Goal: Task Accomplishment & Management: Manage account settings

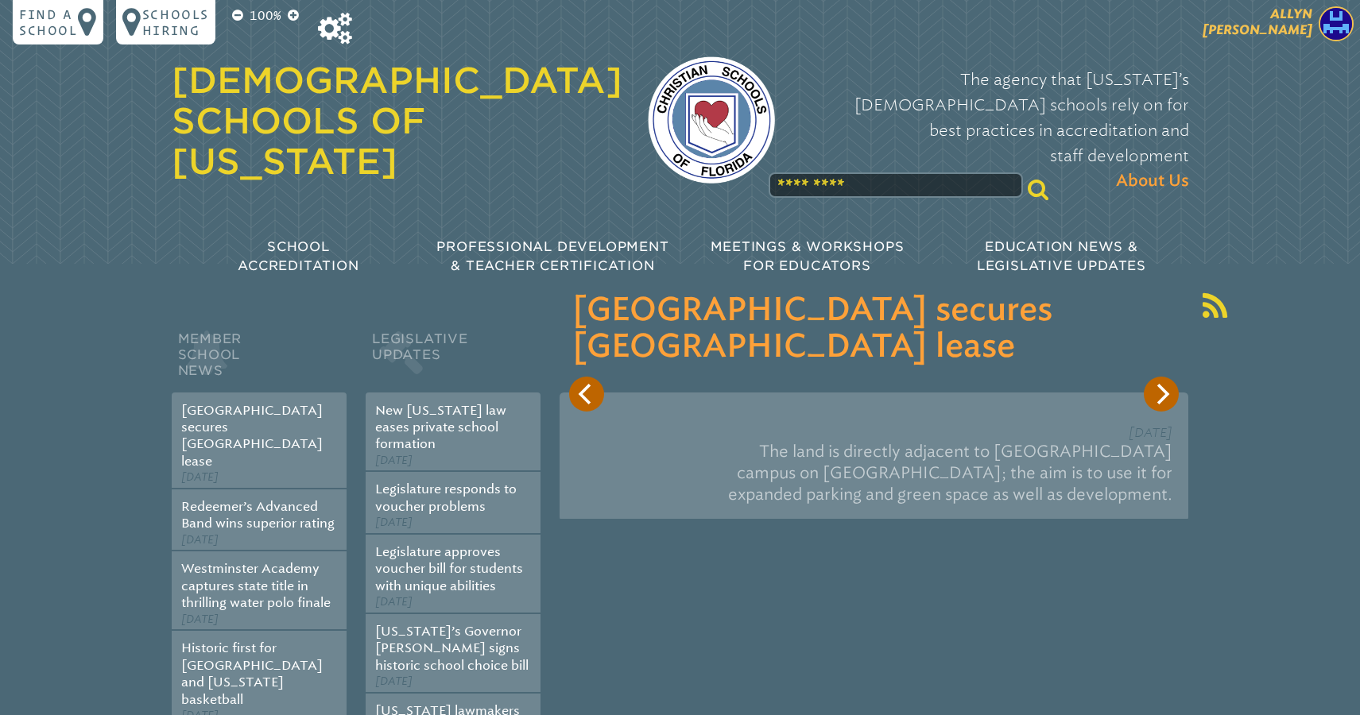
click at [1298, 26] on span "[PERSON_NAME]" at bounding box center [1257, 21] width 110 height 31
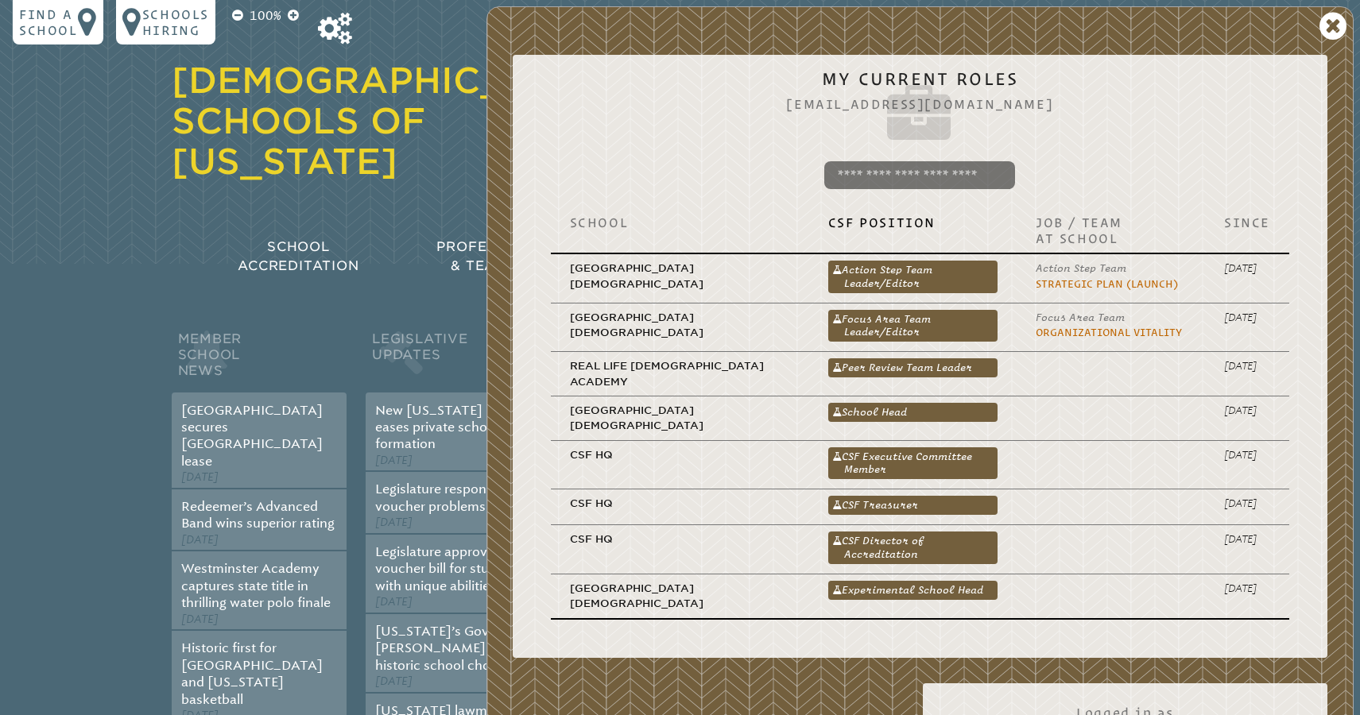
click at [416, 51] on div "[DEMOGRAPHIC_DATA] Schools of [US_STATE]" at bounding box center [397, 122] width 451 height 168
click at [335, 26] on icon at bounding box center [335, 29] width 34 height 32
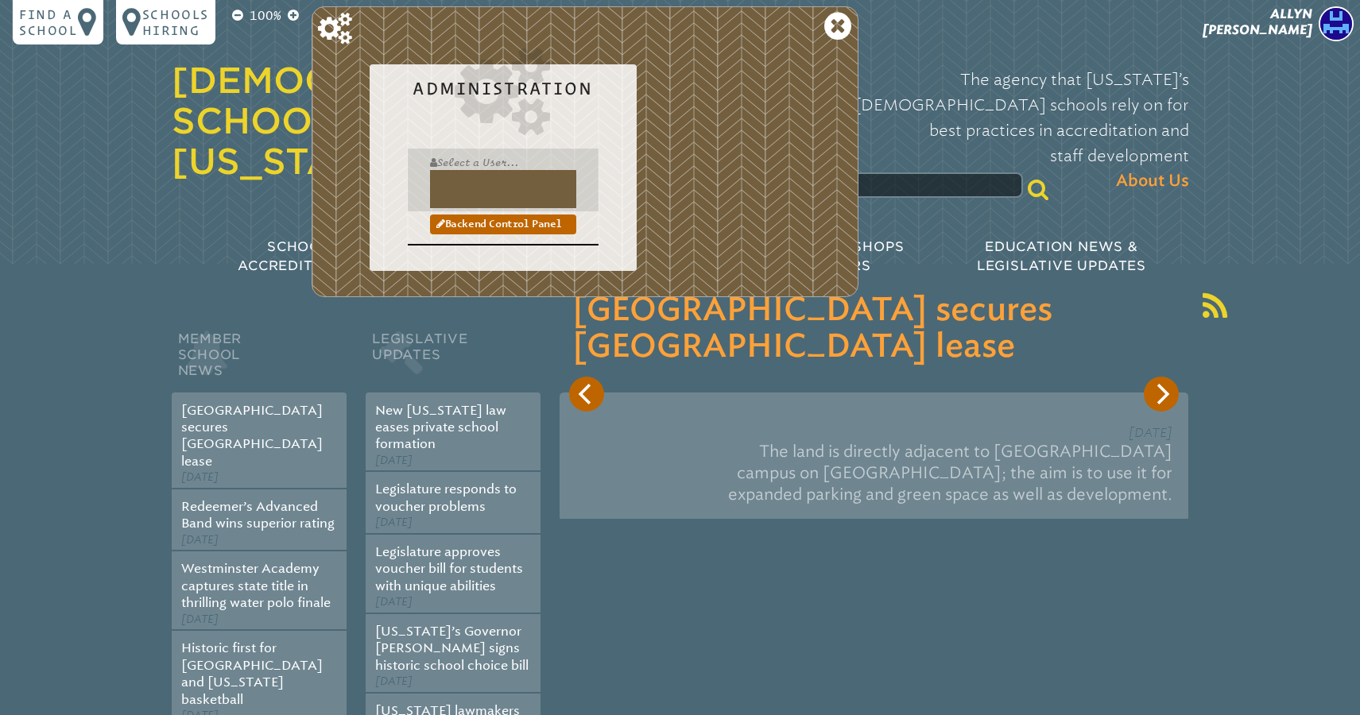
click at [453, 177] on input "text" at bounding box center [503, 189] width 146 height 38
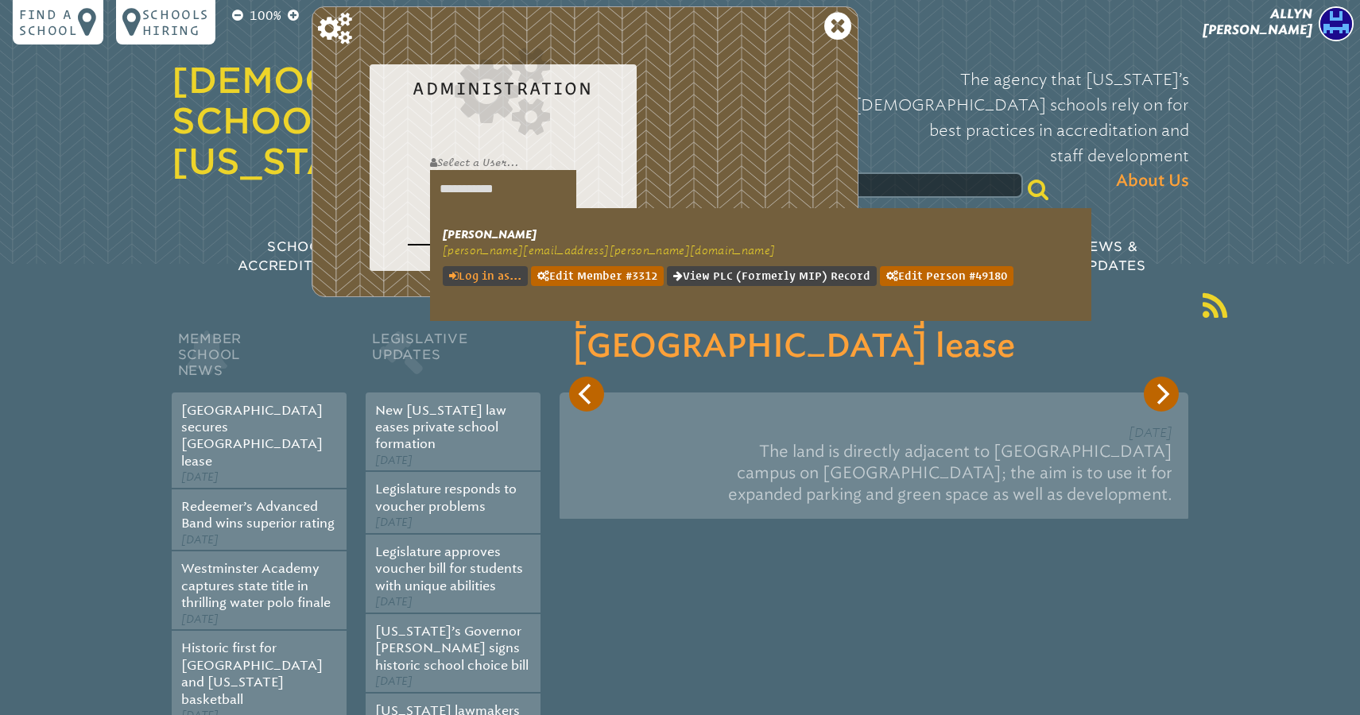
type input "**********"
click at [489, 270] on link "Log in as..." at bounding box center [485, 276] width 85 height 20
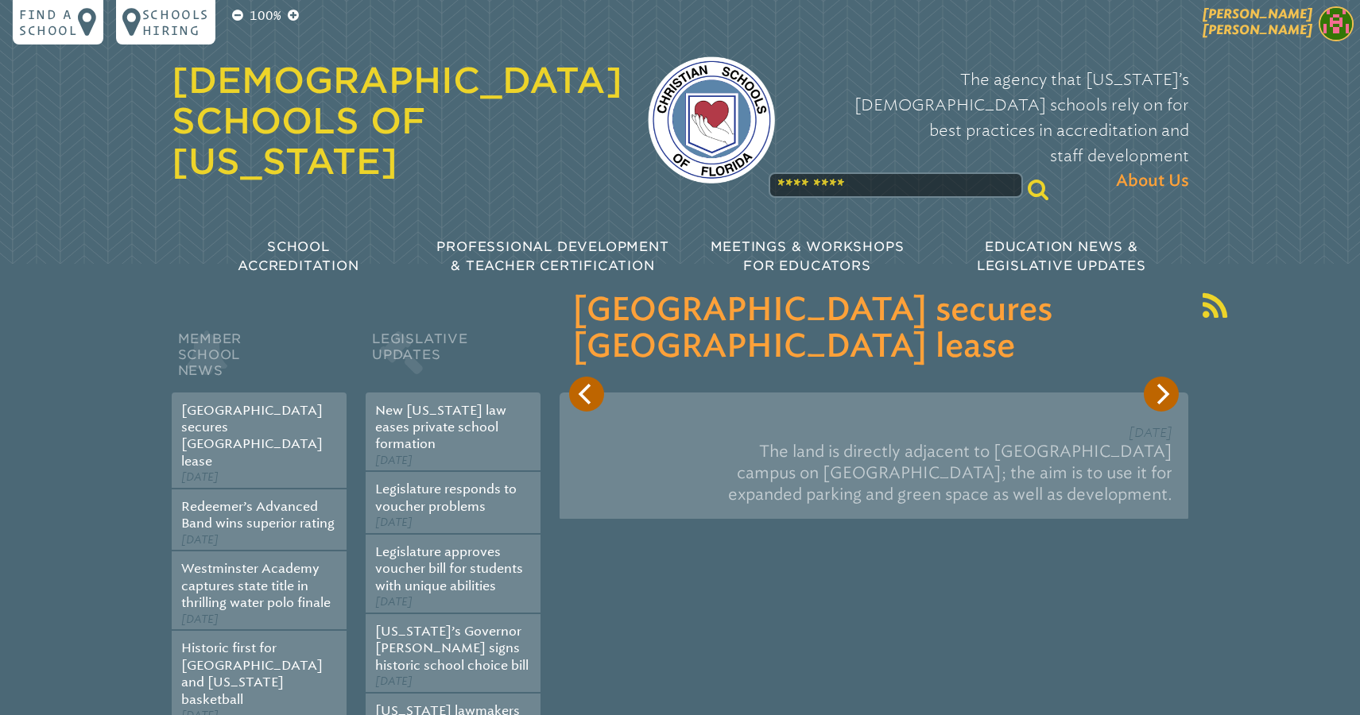
click at [1294, 23] on span "[PERSON_NAME]" at bounding box center [1257, 21] width 110 height 31
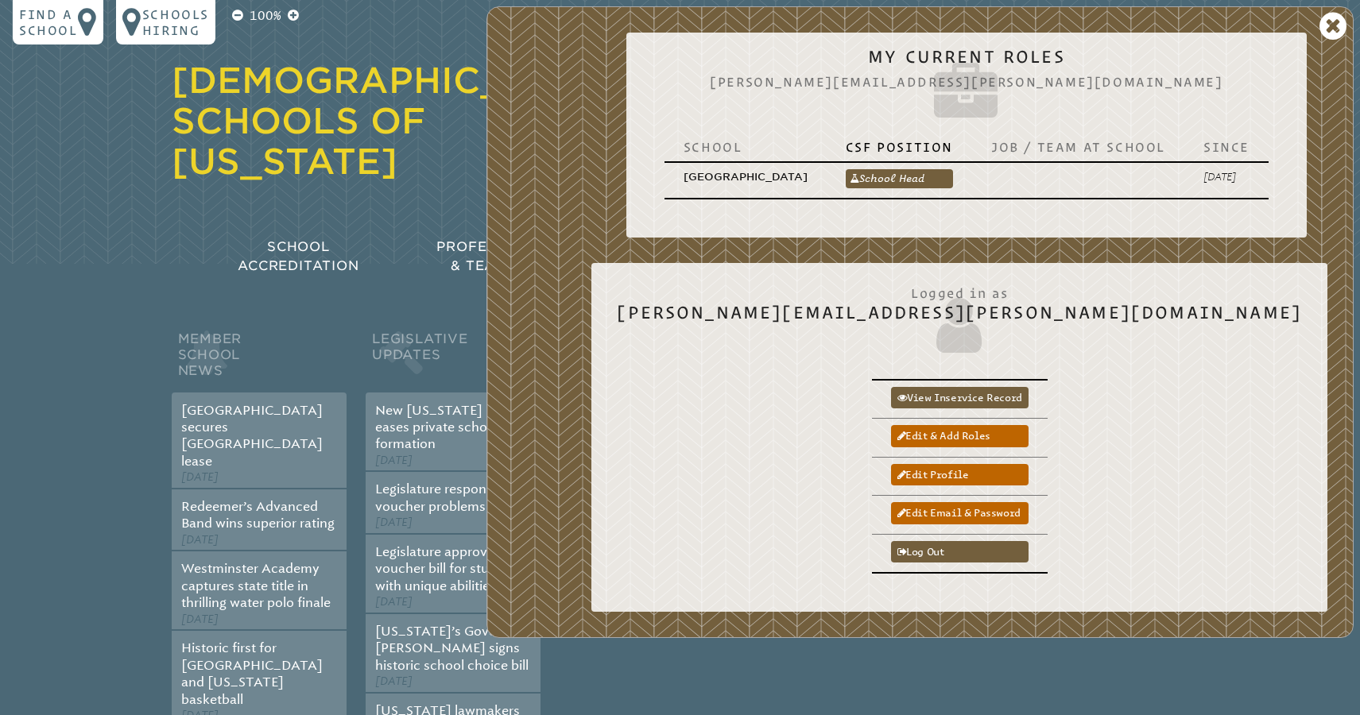
click at [741, 327] on div "Jamie Cline My Current Roles jamie.cline@ca.school School CSF Position Job / Te…" at bounding box center [919, 322] width 867 height 632
click at [1028, 507] on link "Edit email & password" at bounding box center [959, 512] width 137 height 21
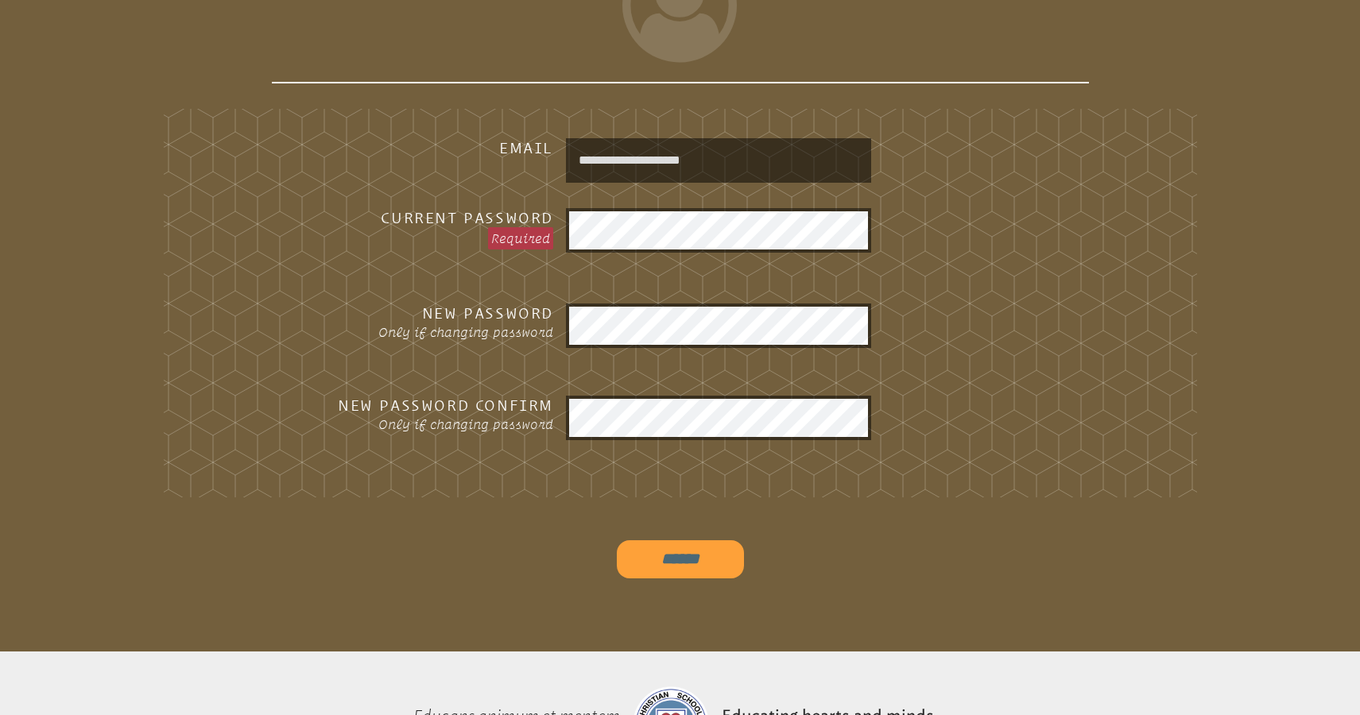
scroll to position [439, 0]
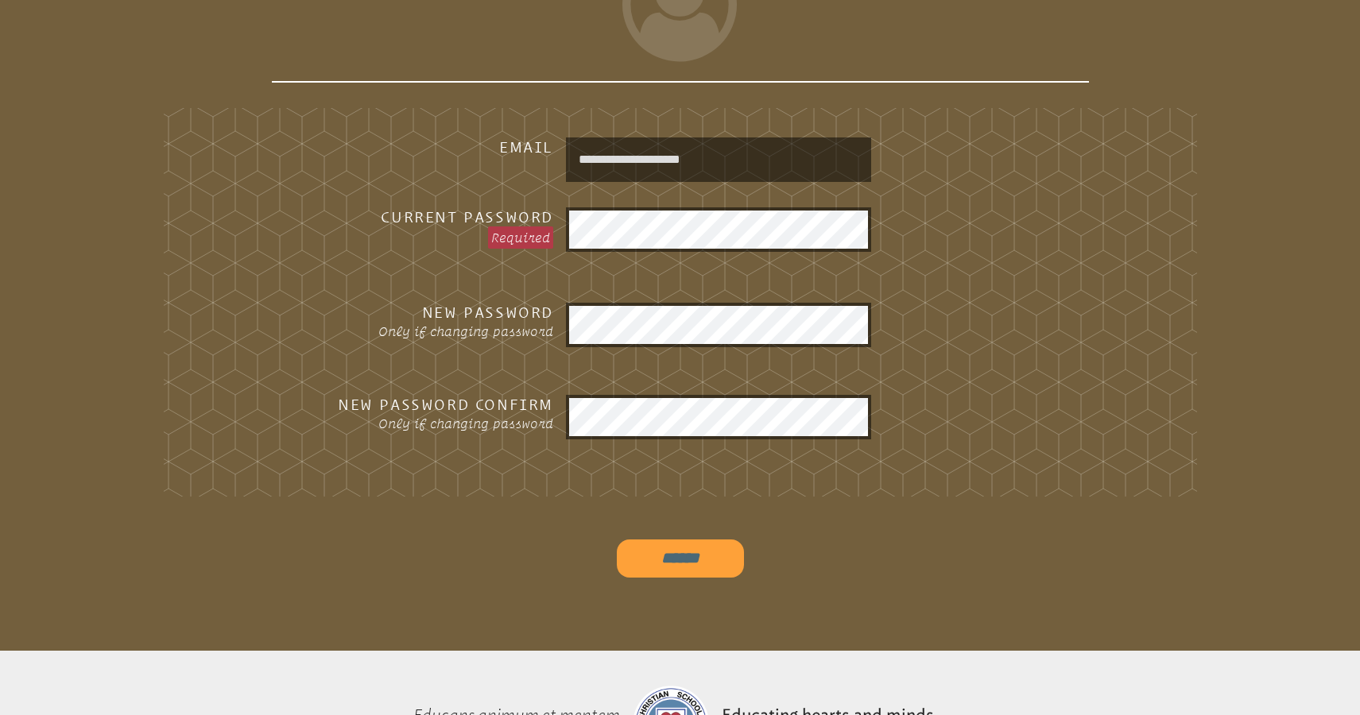
click at [985, 280] on fieldset "**********" at bounding box center [680, 302] width 1033 height 389
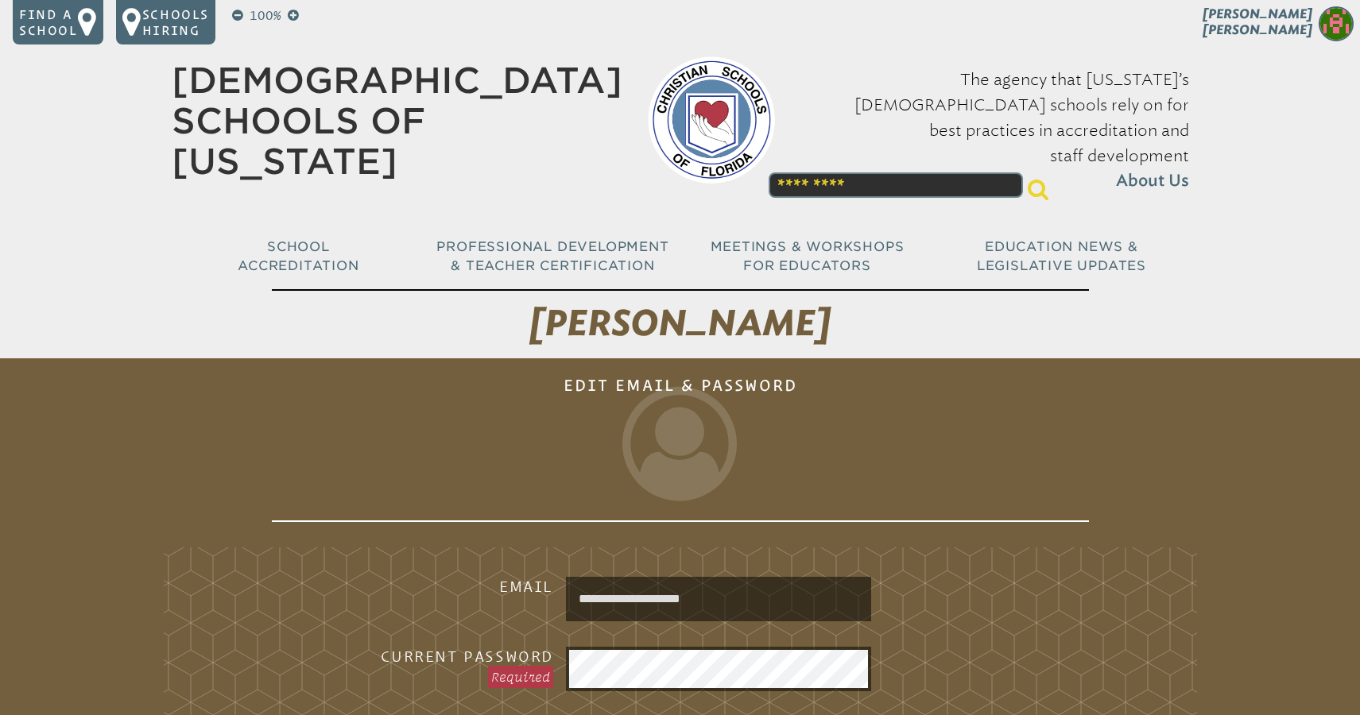
scroll to position [0, 0]
click at [1288, 17] on span "[PERSON_NAME]" at bounding box center [1257, 21] width 110 height 31
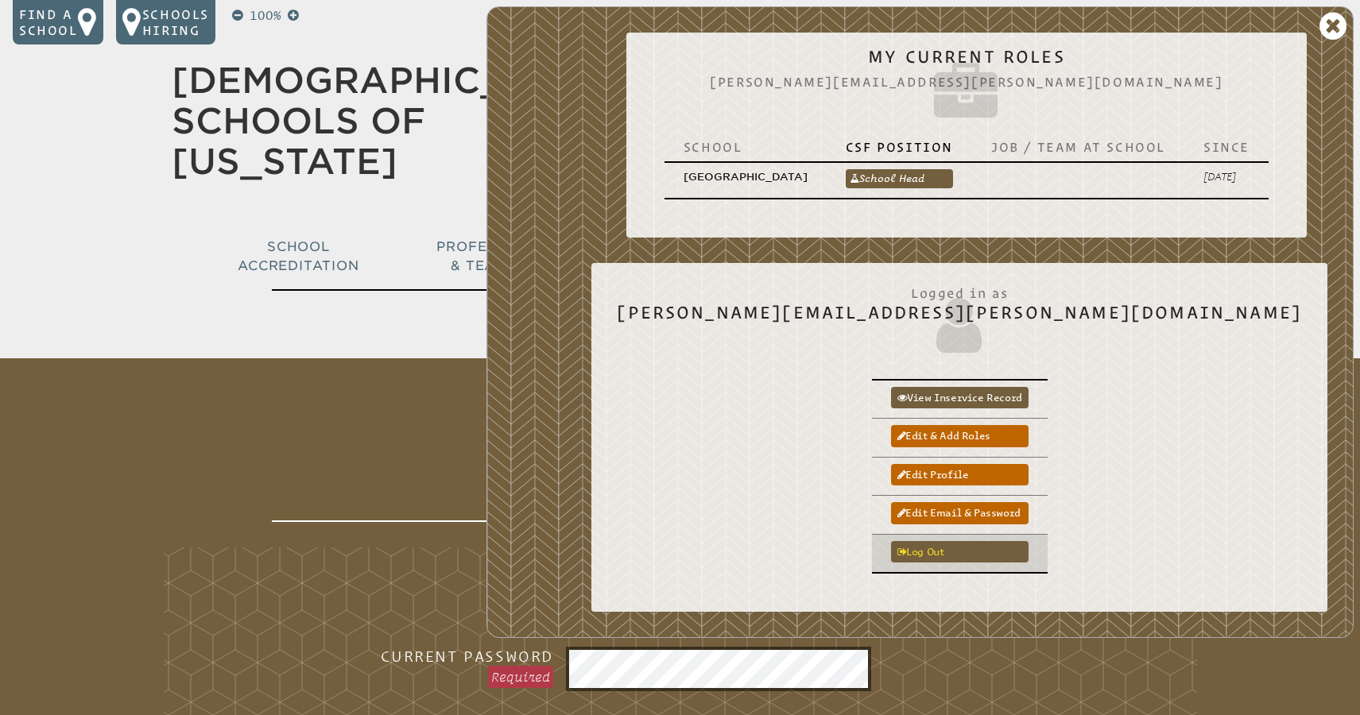
click at [1028, 547] on link "Log out" at bounding box center [959, 551] width 137 height 21
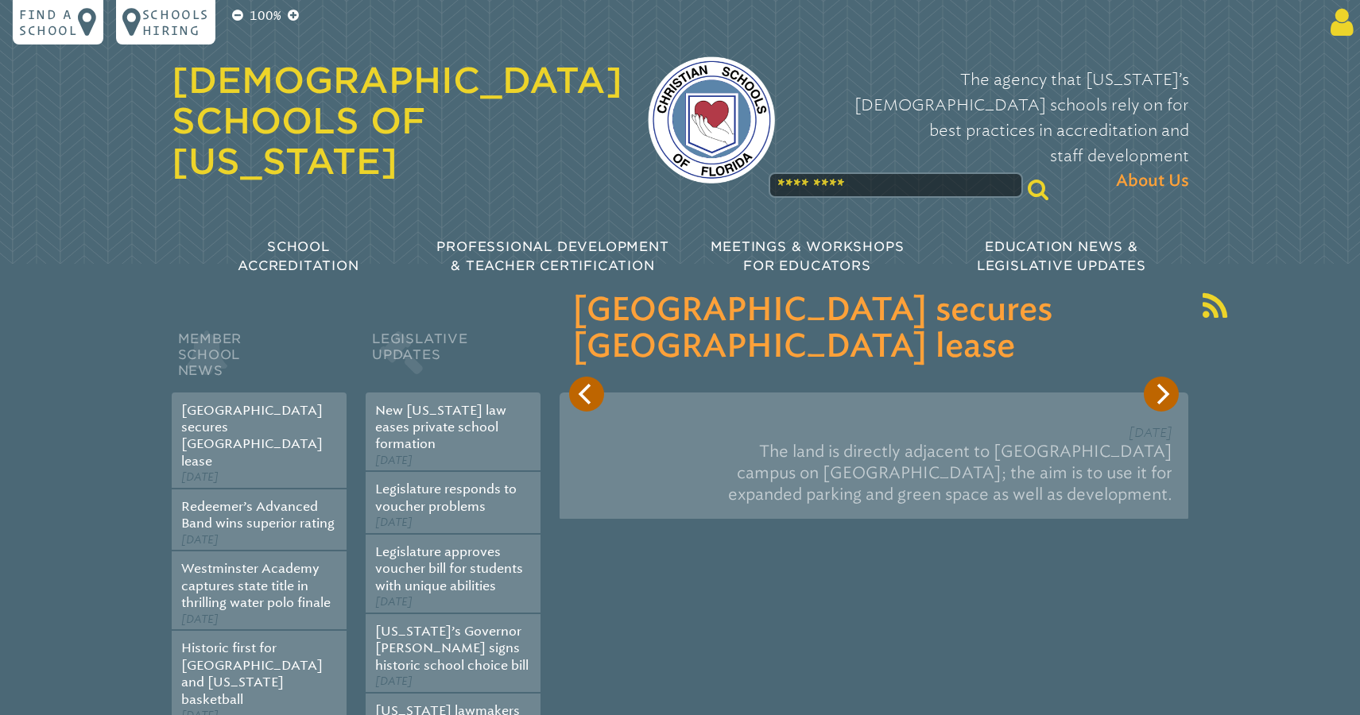
click at [1346, 21] on icon at bounding box center [1338, 22] width 29 height 32
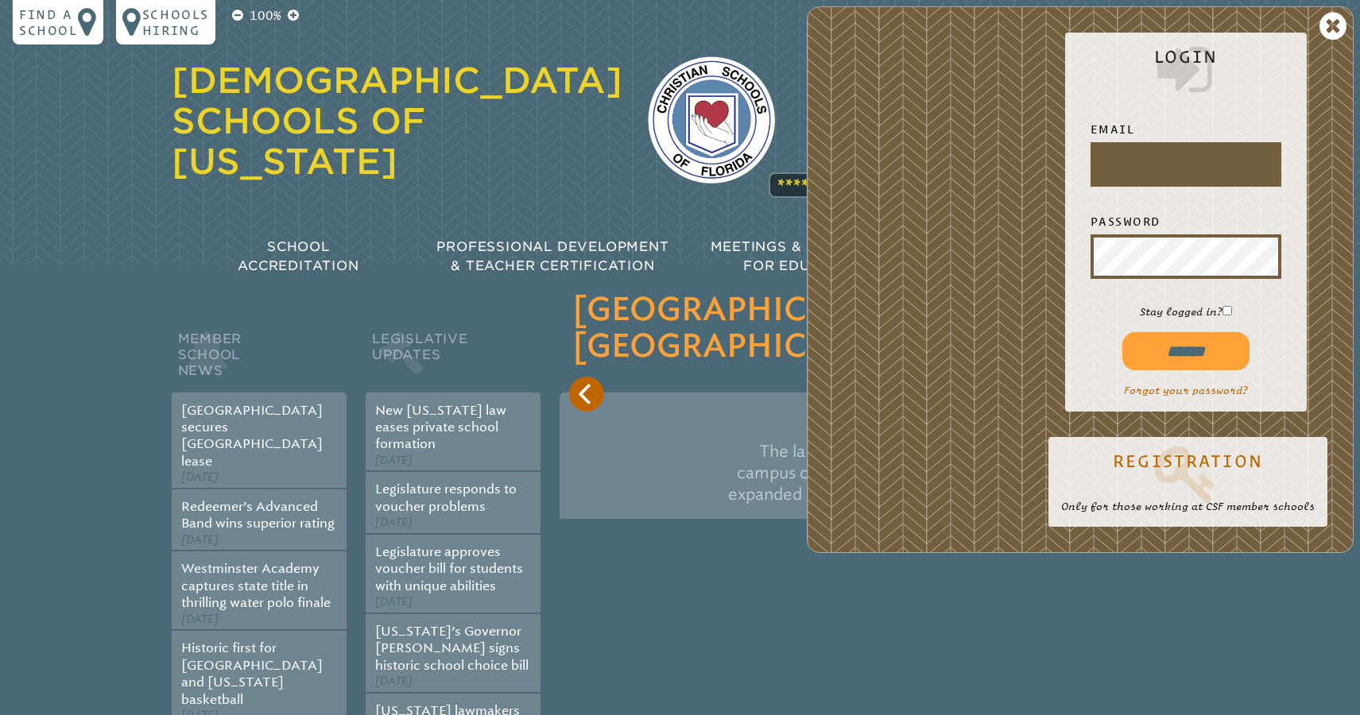
click at [1184, 173] on input "text" at bounding box center [1185, 164] width 184 height 38
type input "**********"
click at [1185, 350] on input "******" at bounding box center [1185, 351] width 127 height 38
type input "**********"
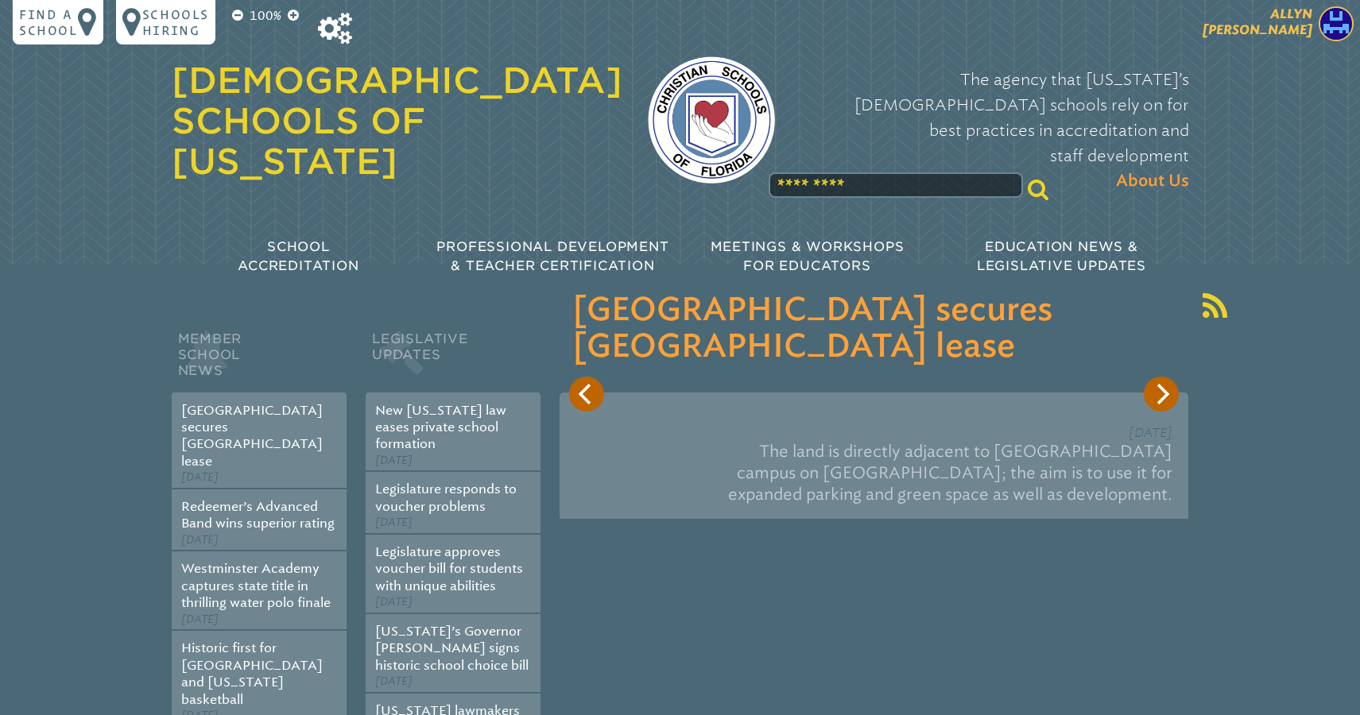
click at [1281, 33] on span "[PERSON_NAME]" at bounding box center [1257, 21] width 110 height 31
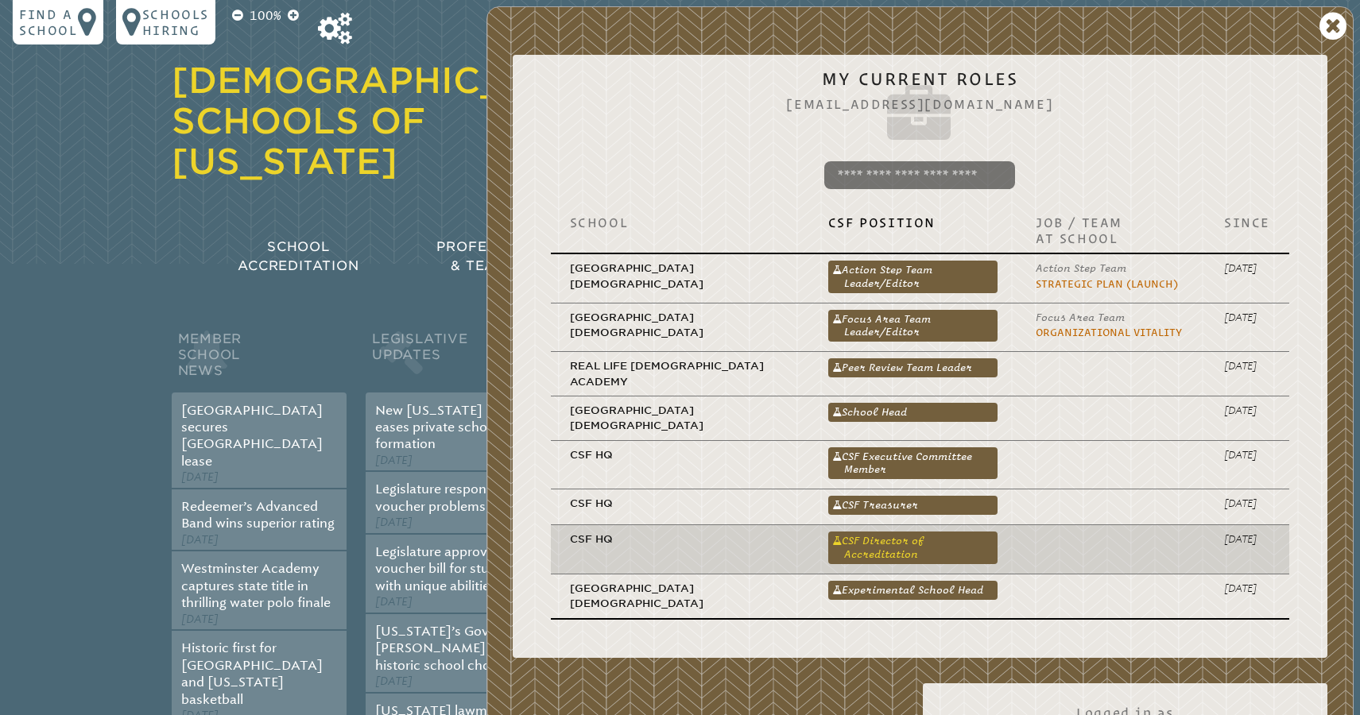
click at [881, 532] on link "CSF Director of Accreditation" at bounding box center [912, 548] width 169 height 32
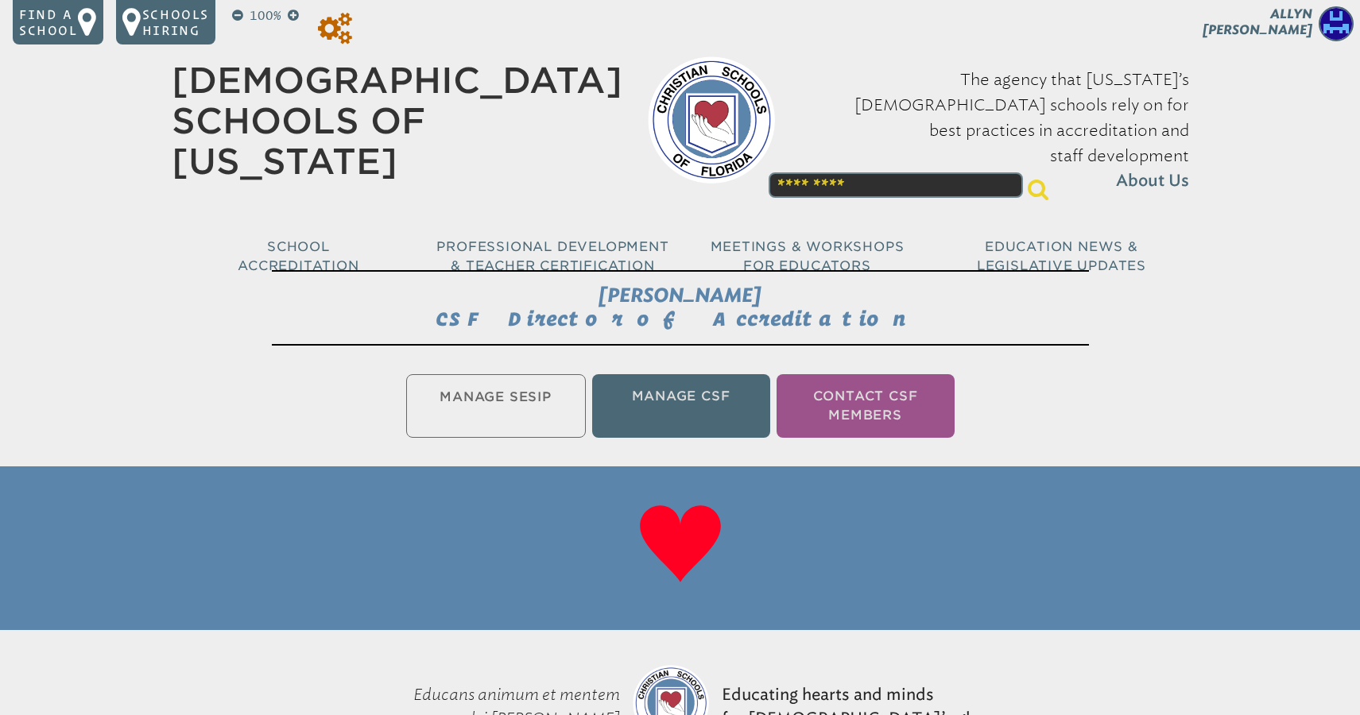
click at [346, 37] on icon at bounding box center [335, 29] width 34 height 32
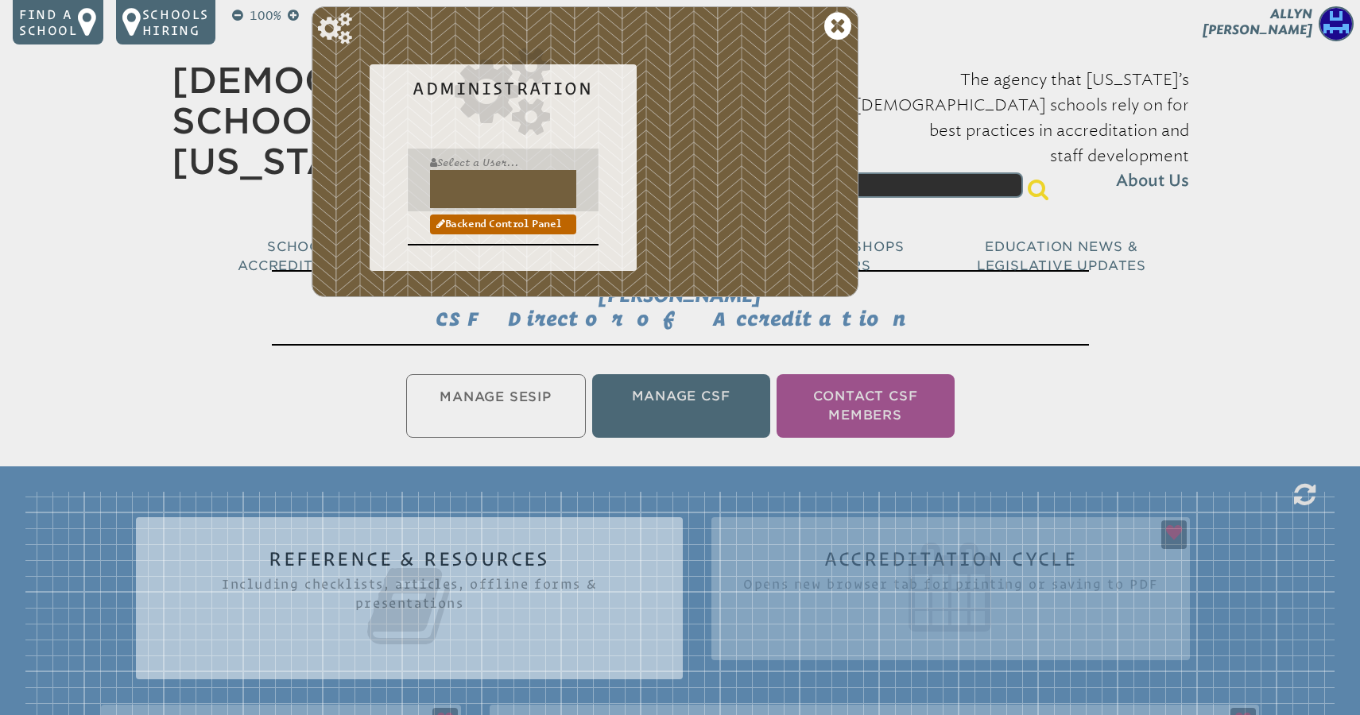
click at [473, 192] on input "text" at bounding box center [503, 189] width 146 height 38
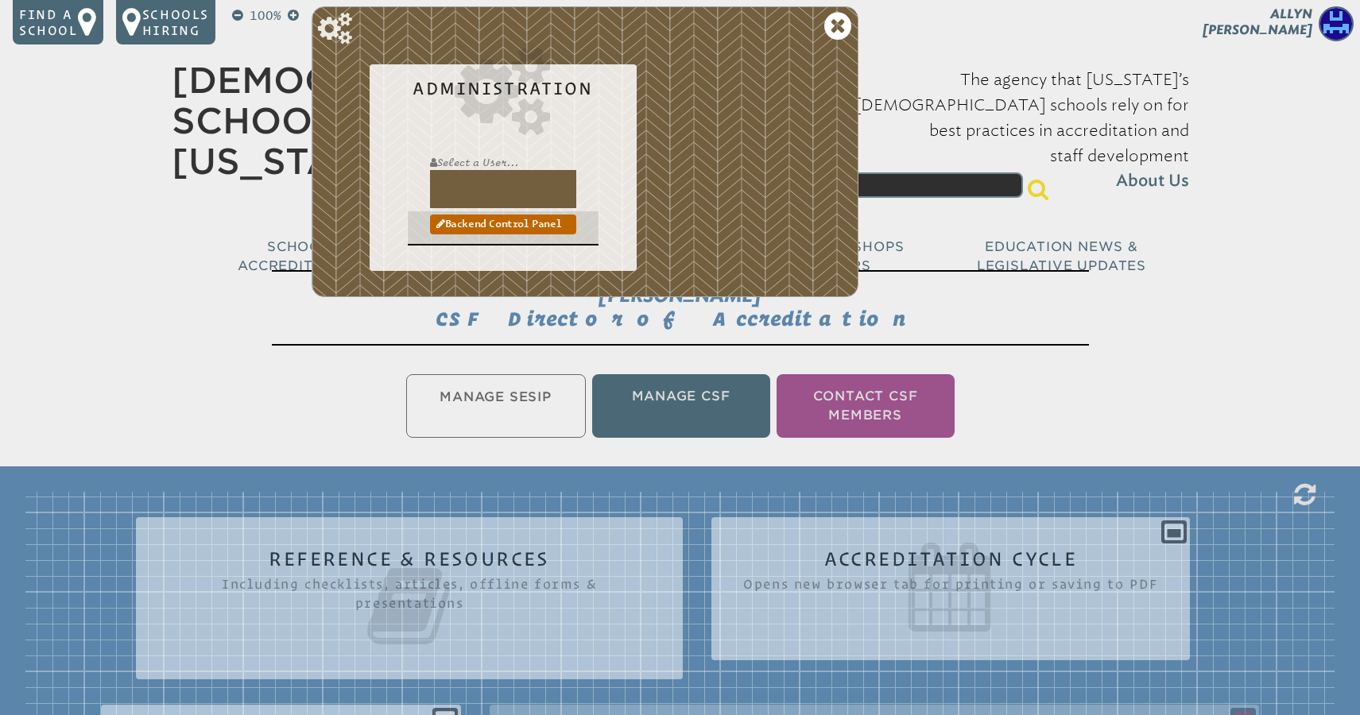
click at [489, 234] on td "Backend Control Panel" at bounding box center [503, 227] width 191 height 33
click at [490, 222] on link "Backend Control Panel" at bounding box center [503, 224] width 146 height 19
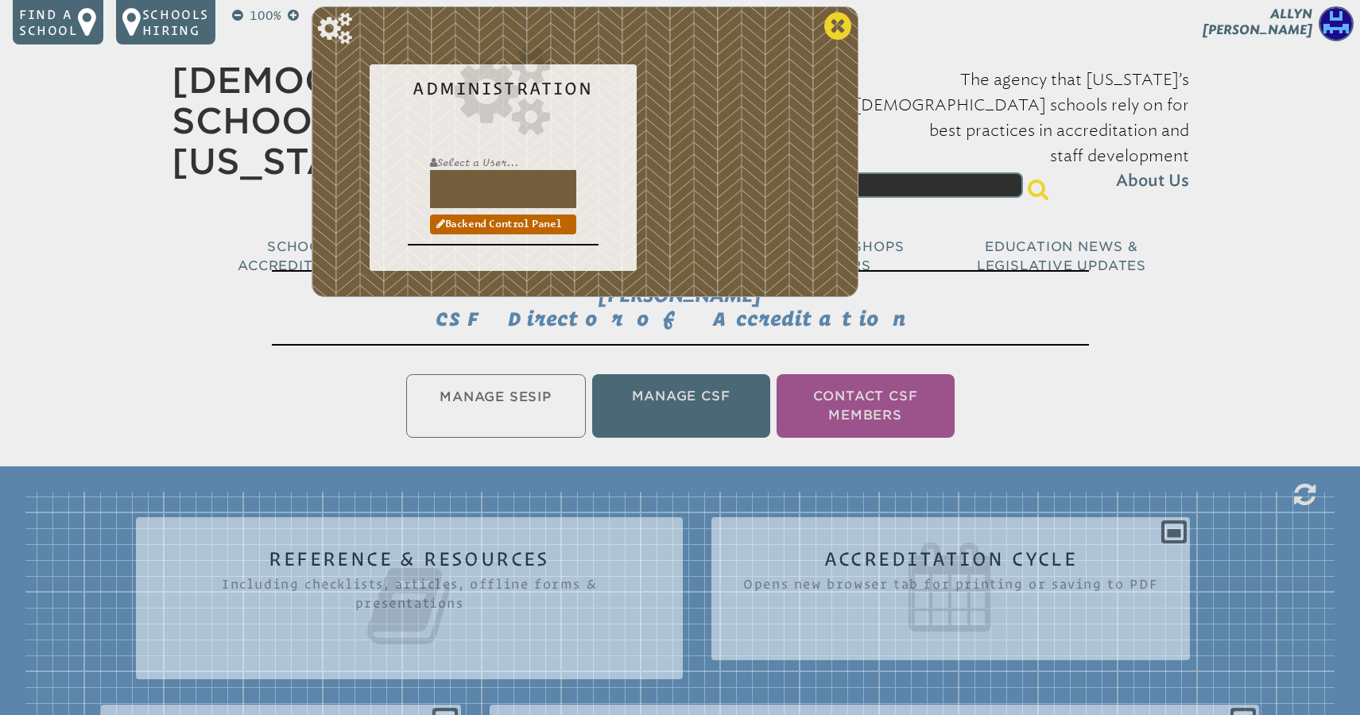
click at [830, 23] on icon at bounding box center [837, 26] width 27 height 32
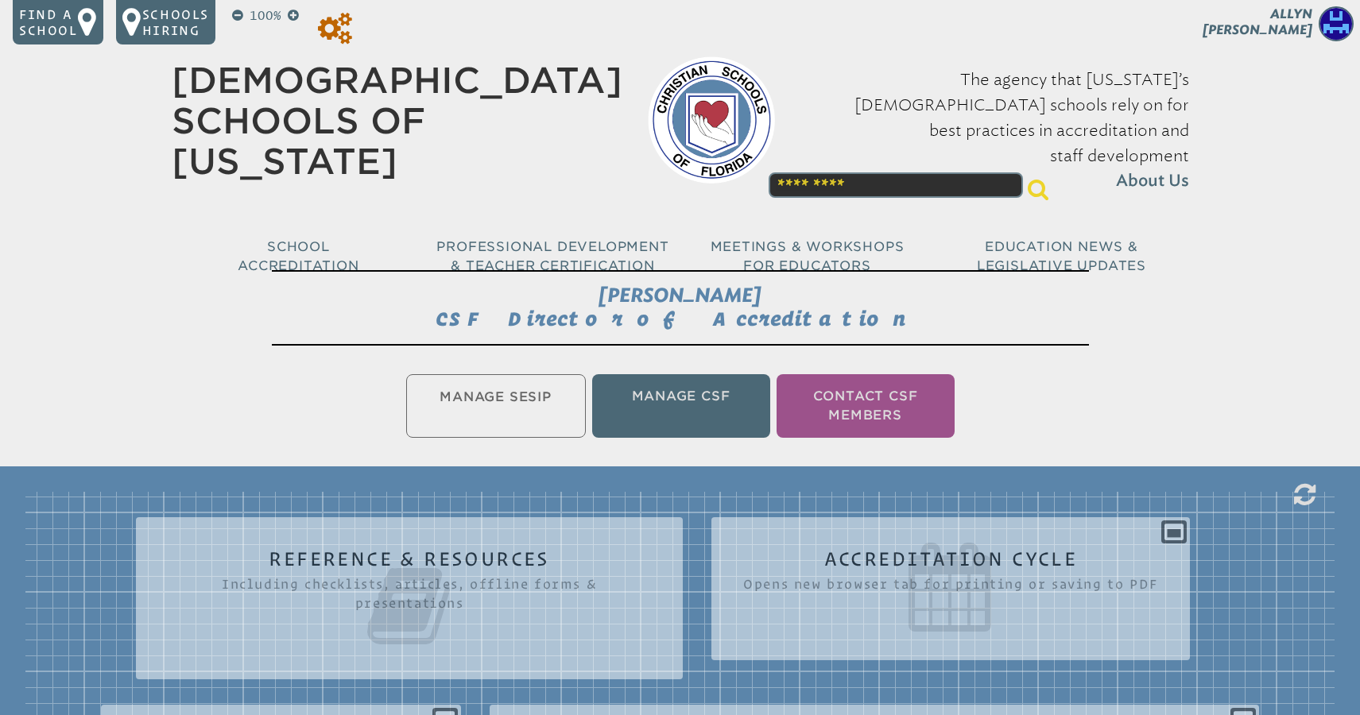
click at [349, 33] on icon at bounding box center [335, 29] width 34 height 32
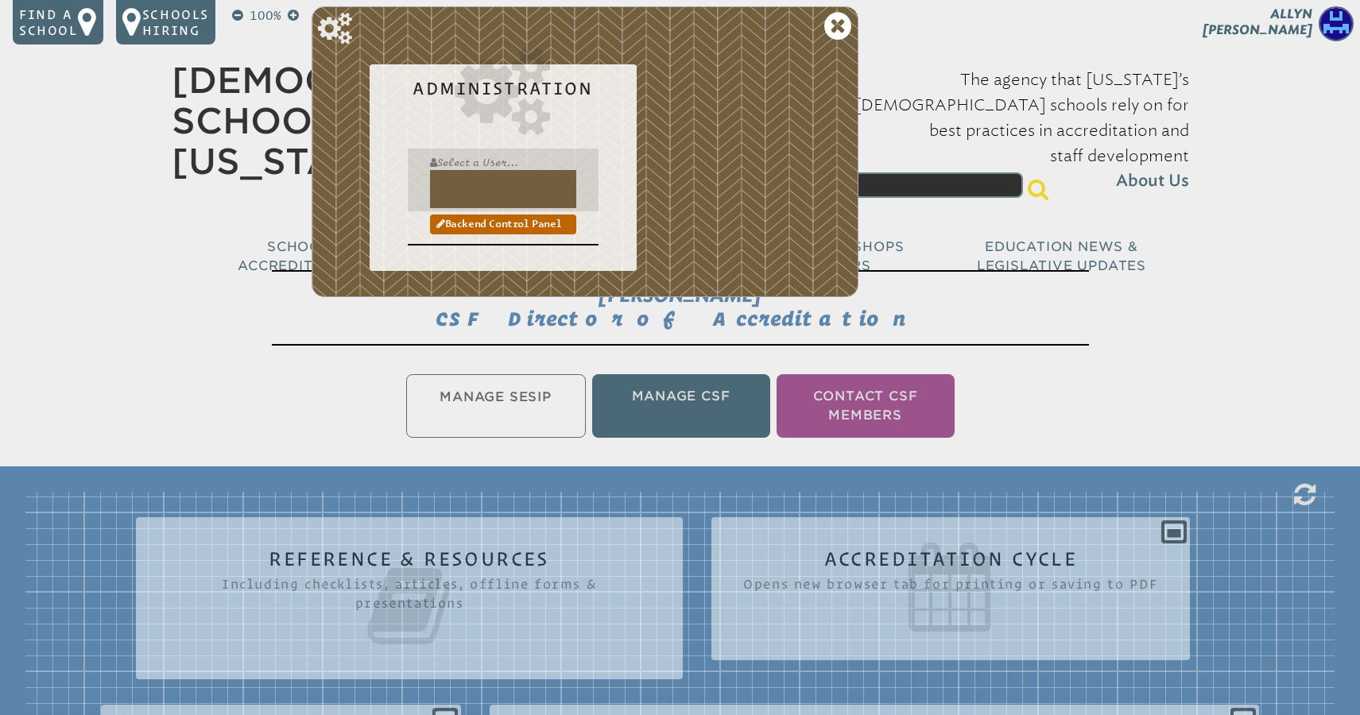
click at [475, 196] on input "text" at bounding box center [503, 189] width 146 height 38
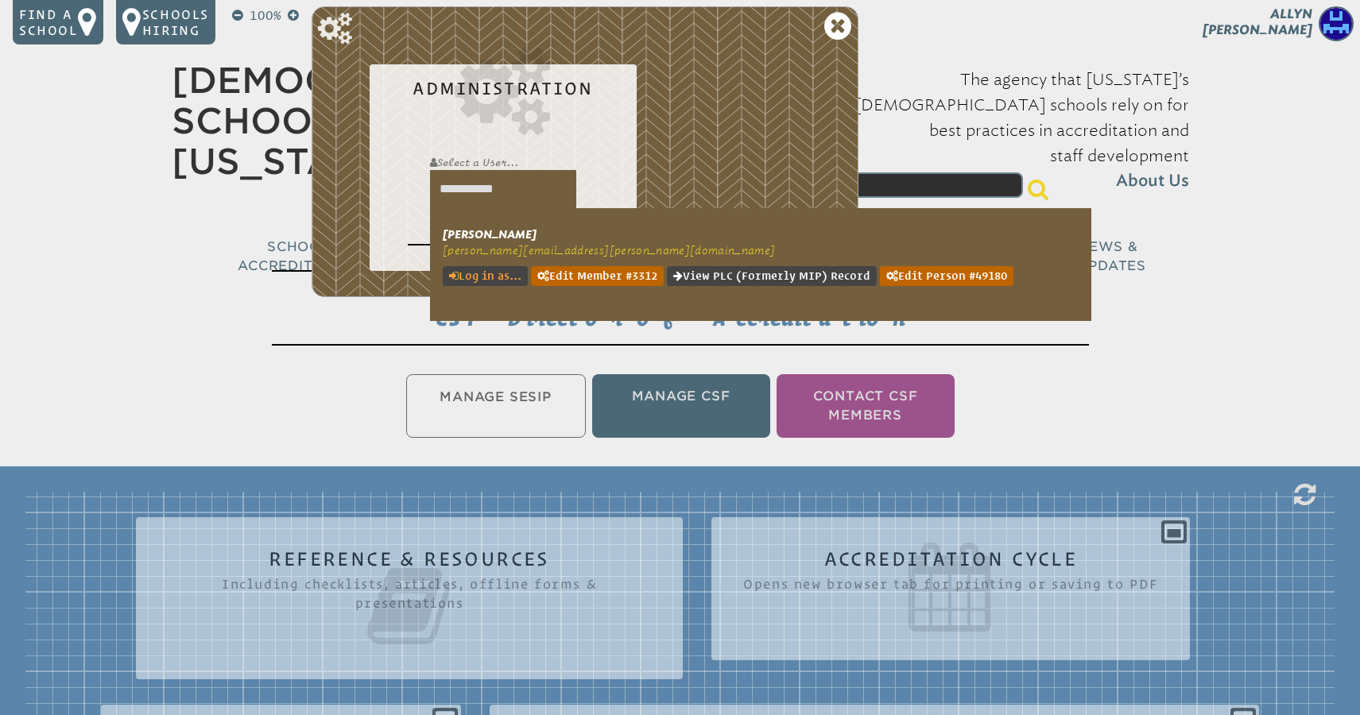
type input "**********"
click at [485, 275] on link "Log in as..." at bounding box center [485, 276] width 85 height 20
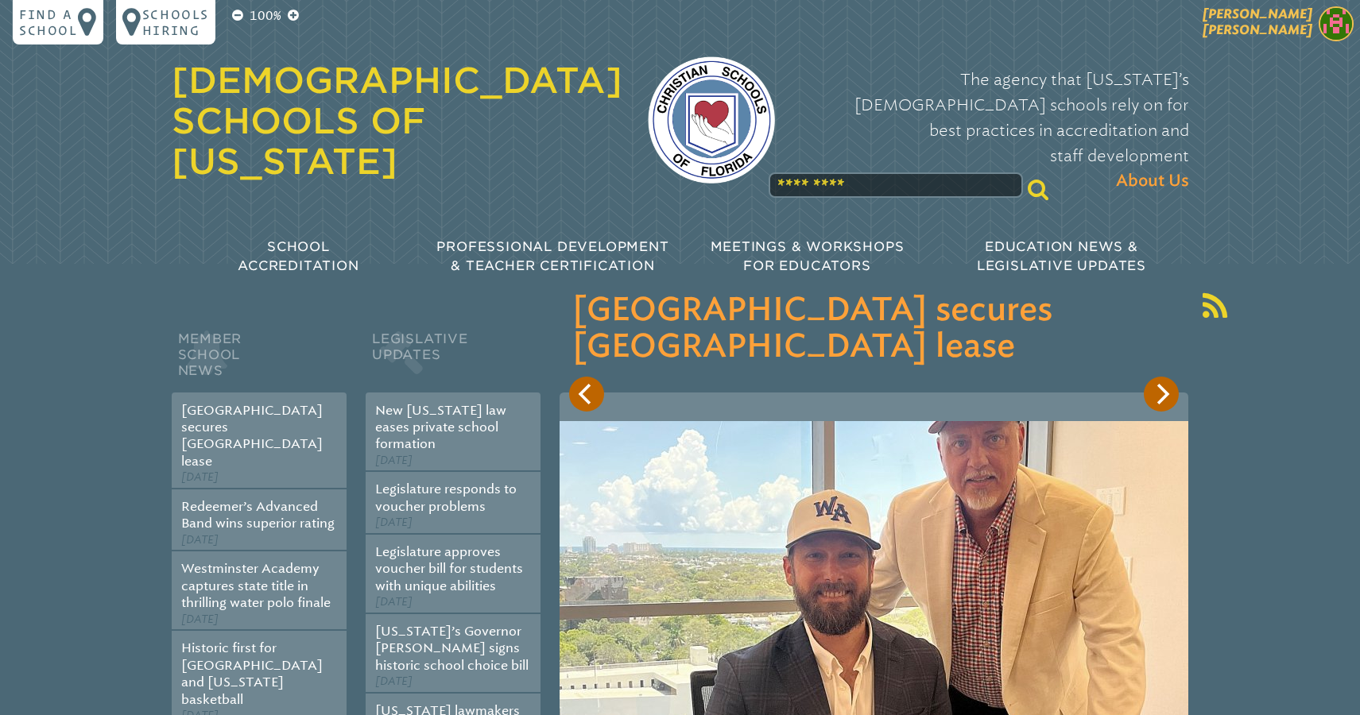
click at [1289, 19] on span "Jamie Cline" at bounding box center [1257, 21] width 110 height 31
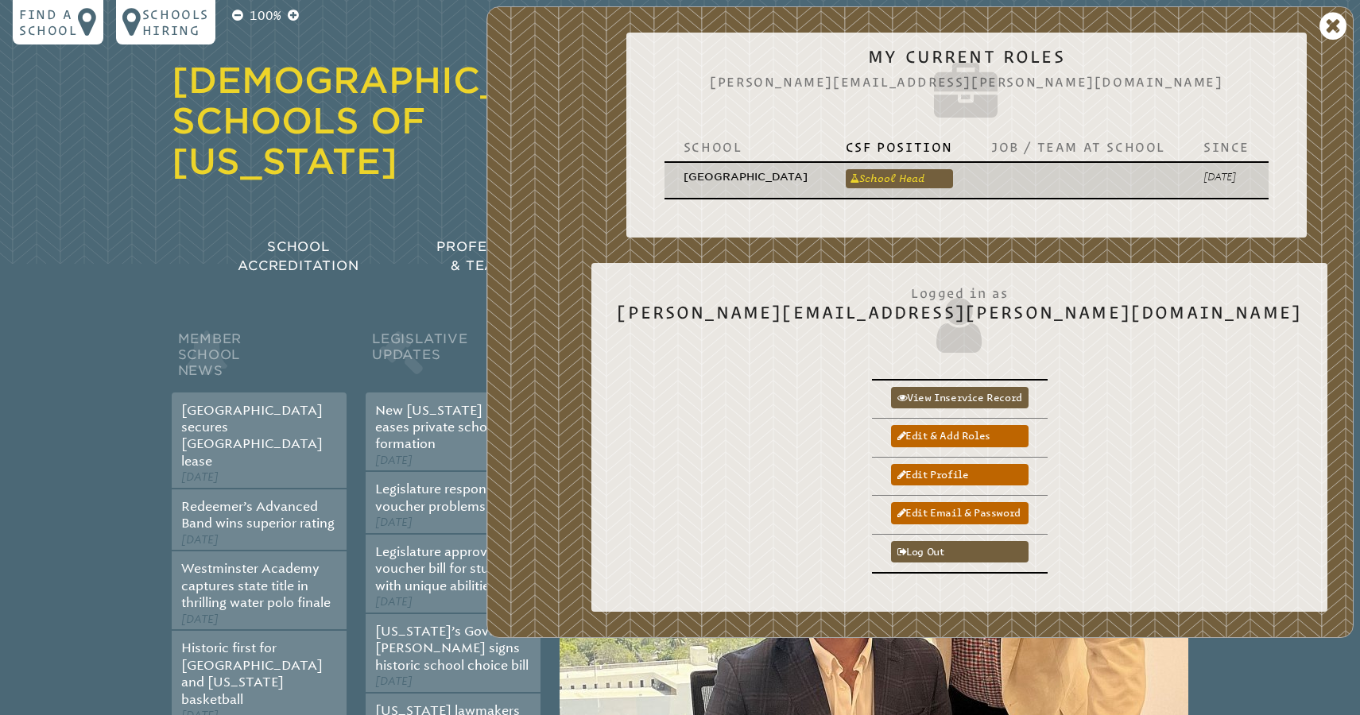
click at [901, 177] on link "School Head" at bounding box center [898, 178] width 107 height 19
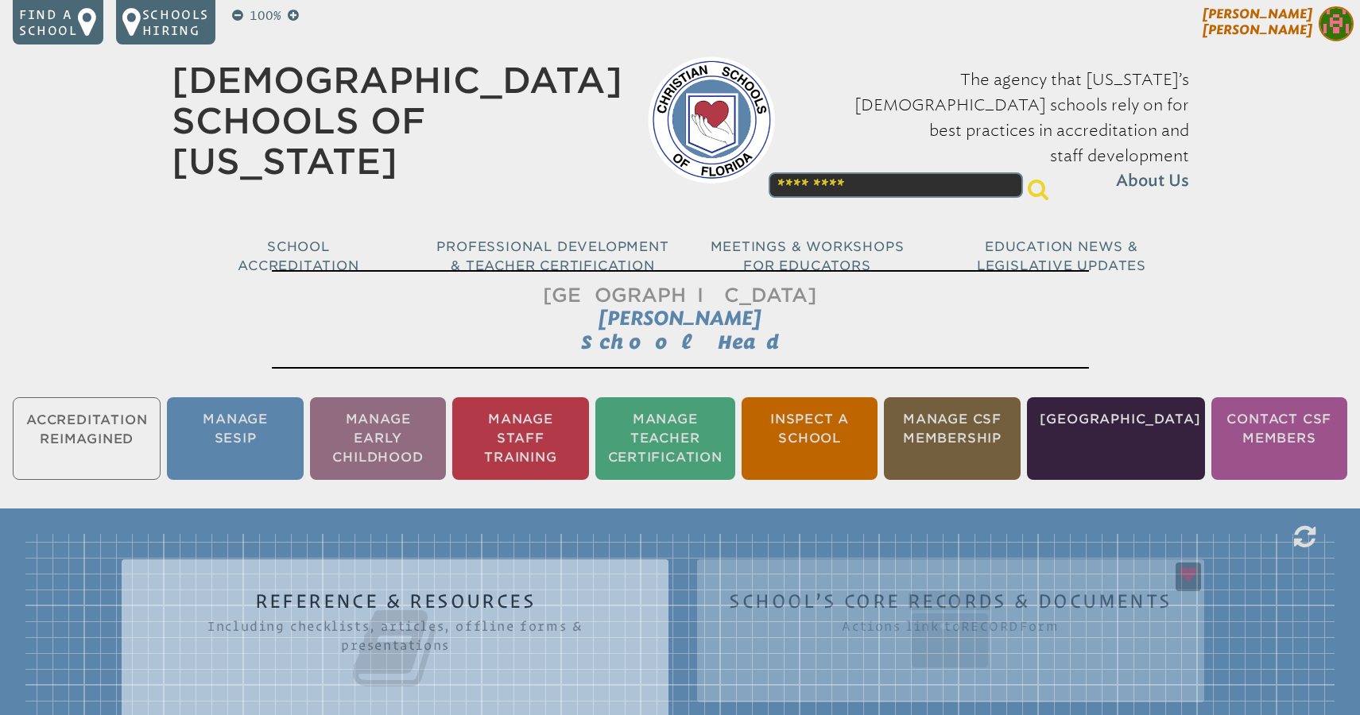
click at [1288, 28] on span "Jamie Cline" at bounding box center [1257, 21] width 110 height 31
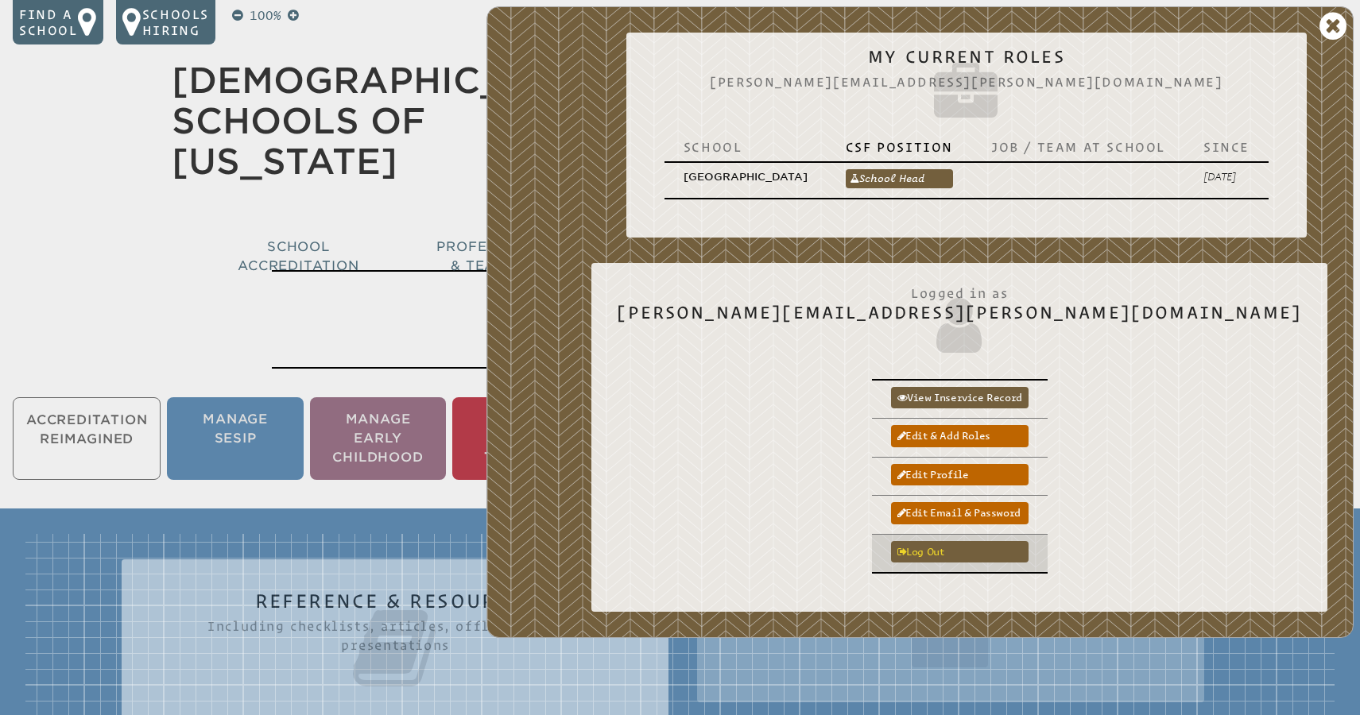
click at [1028, 548] on link "Log out" at bounding box center [959, 551] width 137 height 21
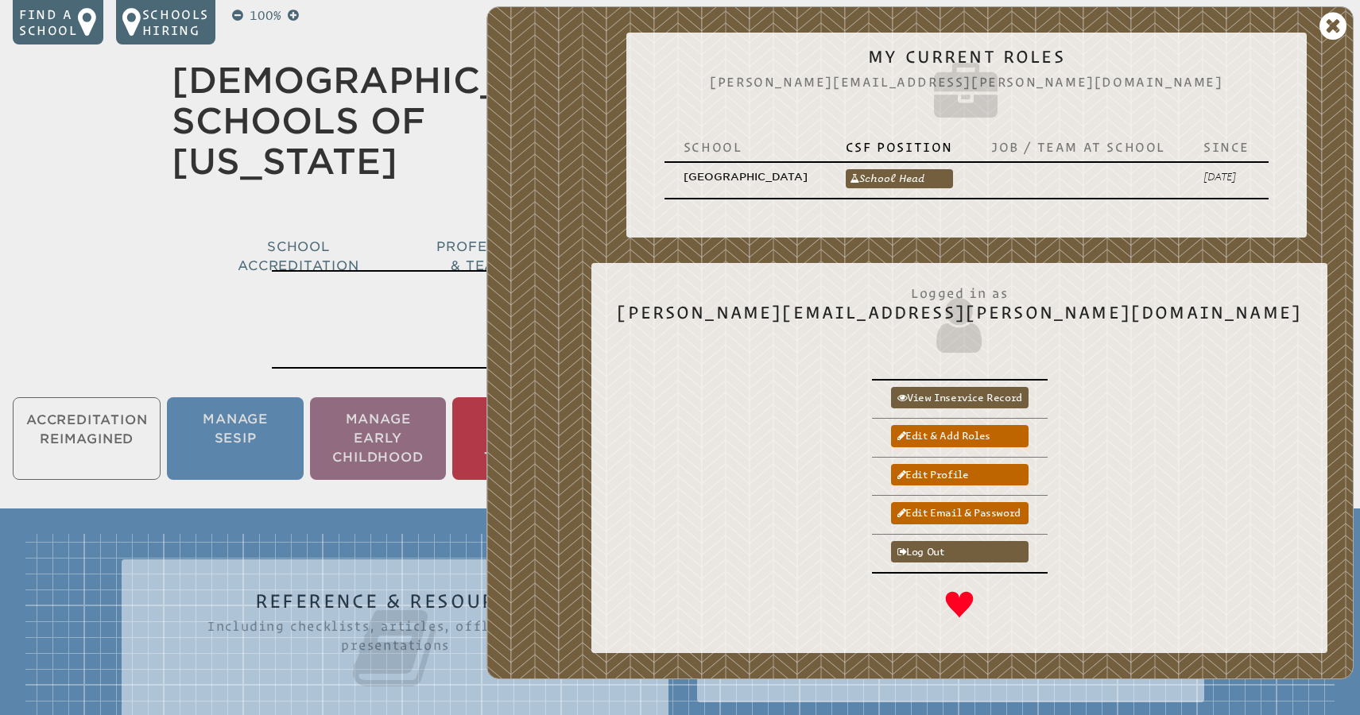
click at [916, 326] on div "Jamie Cline My Current Roles jamie.cline@ca.school School CSF Position Job / Te…" at bounding box center [919, 342] width 867 height 673
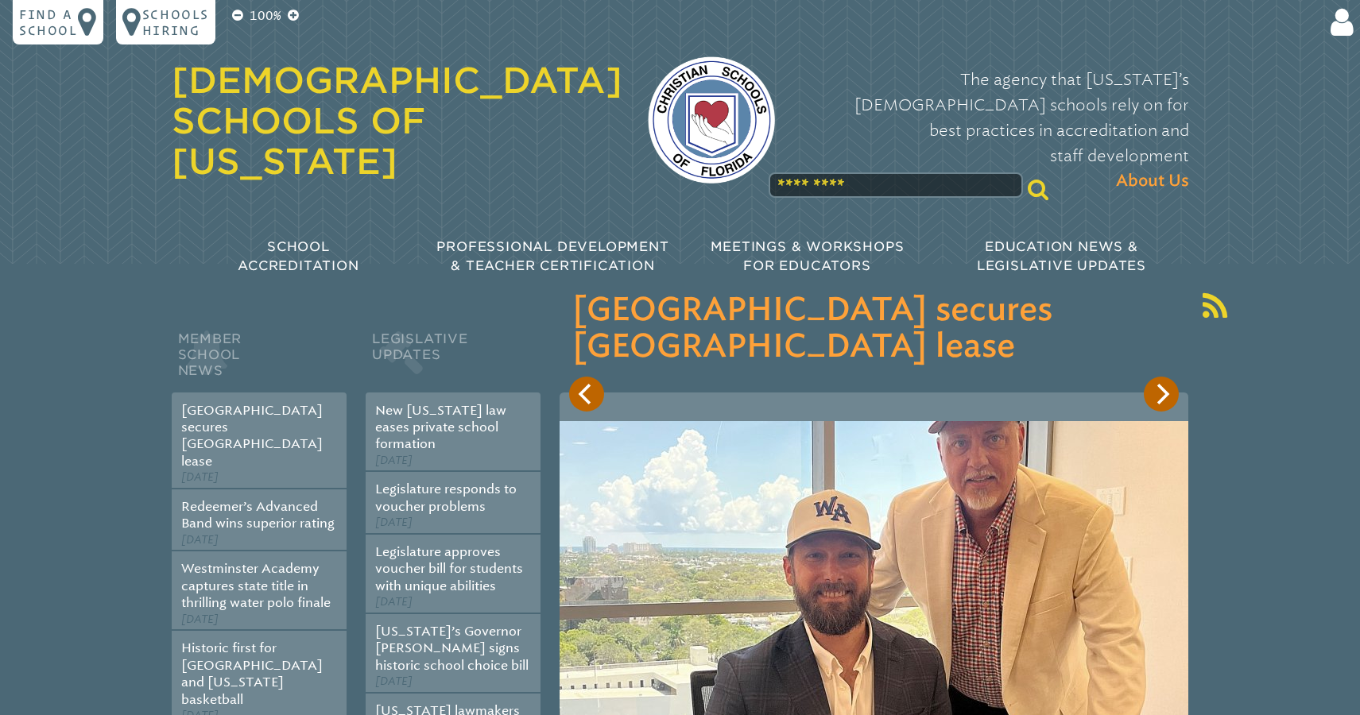
type input "**********"
click at [1185, 350] on input "******" at bounding box center [1185, 351] width 127 height 38
type input "**********"
click at [335, 29] on icon at bounding box center [335, 29] width 34 height 32
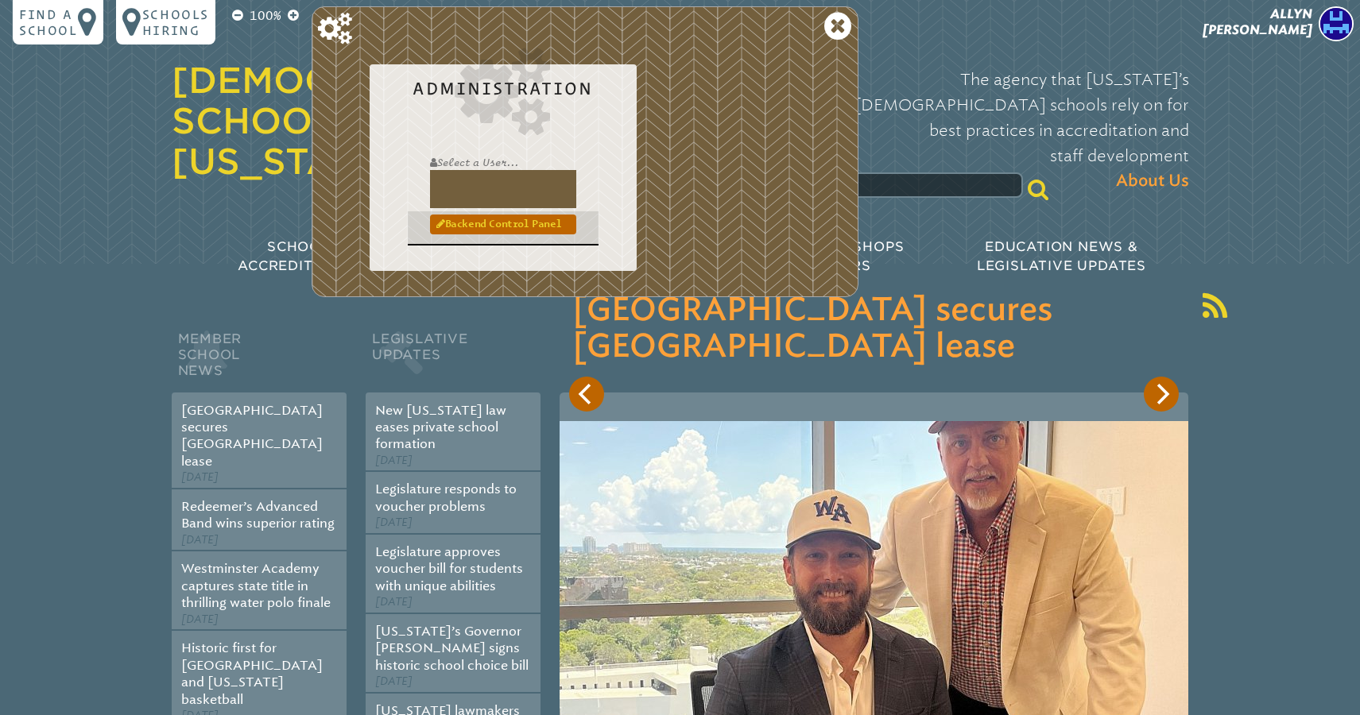
click at [458, 222] on link "Backend Control Panel" at bounding box center [503, 224] width 146 height 19
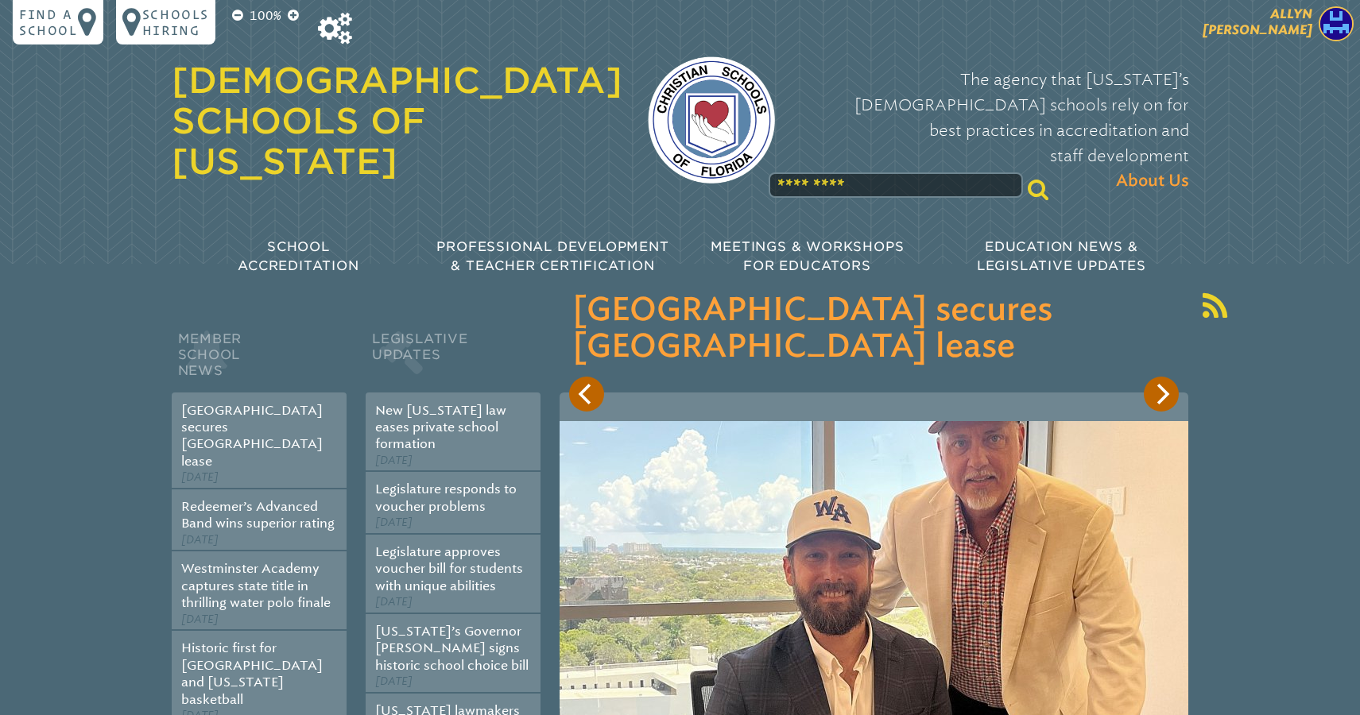
click at [1269, 25] on span "[PERSON_NAME]" at bounding box center [1257, 21] width 110 height 31
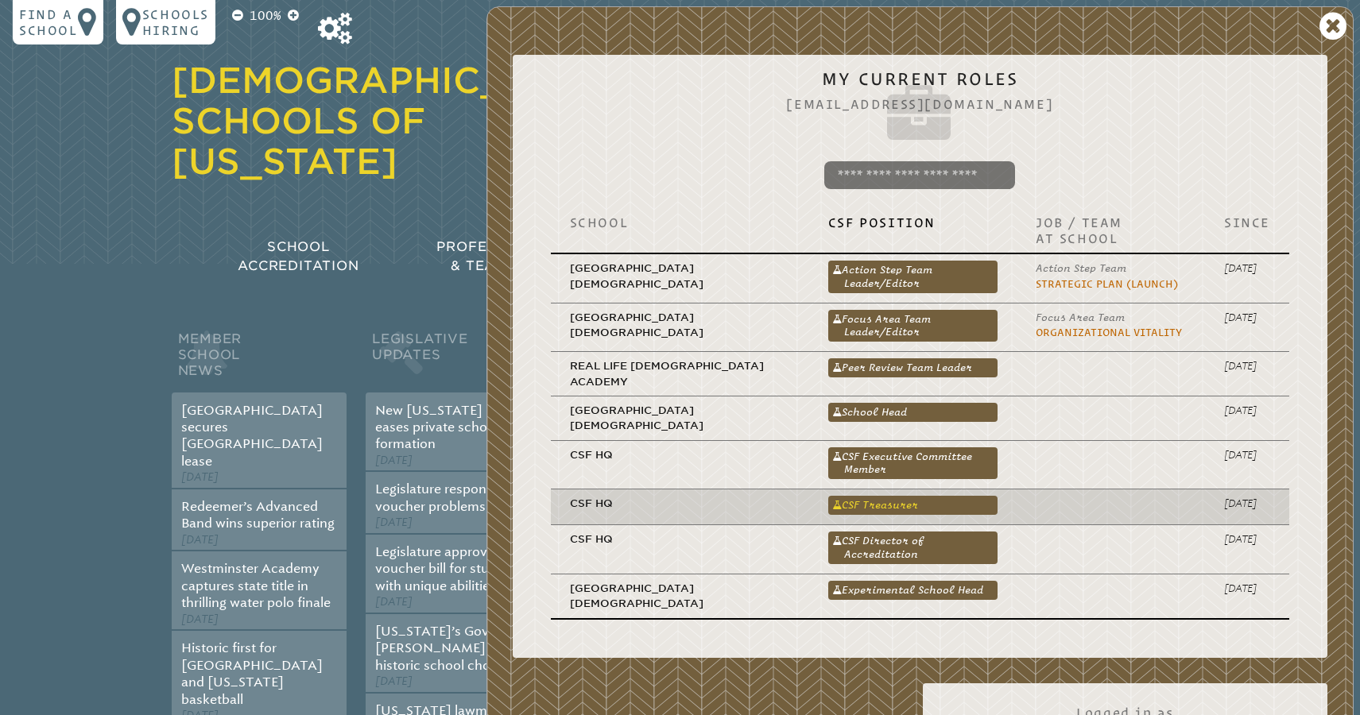
click at [857, 496] on link "CSF Treasurer" at bounding box center [912, 505] width 169 height 19
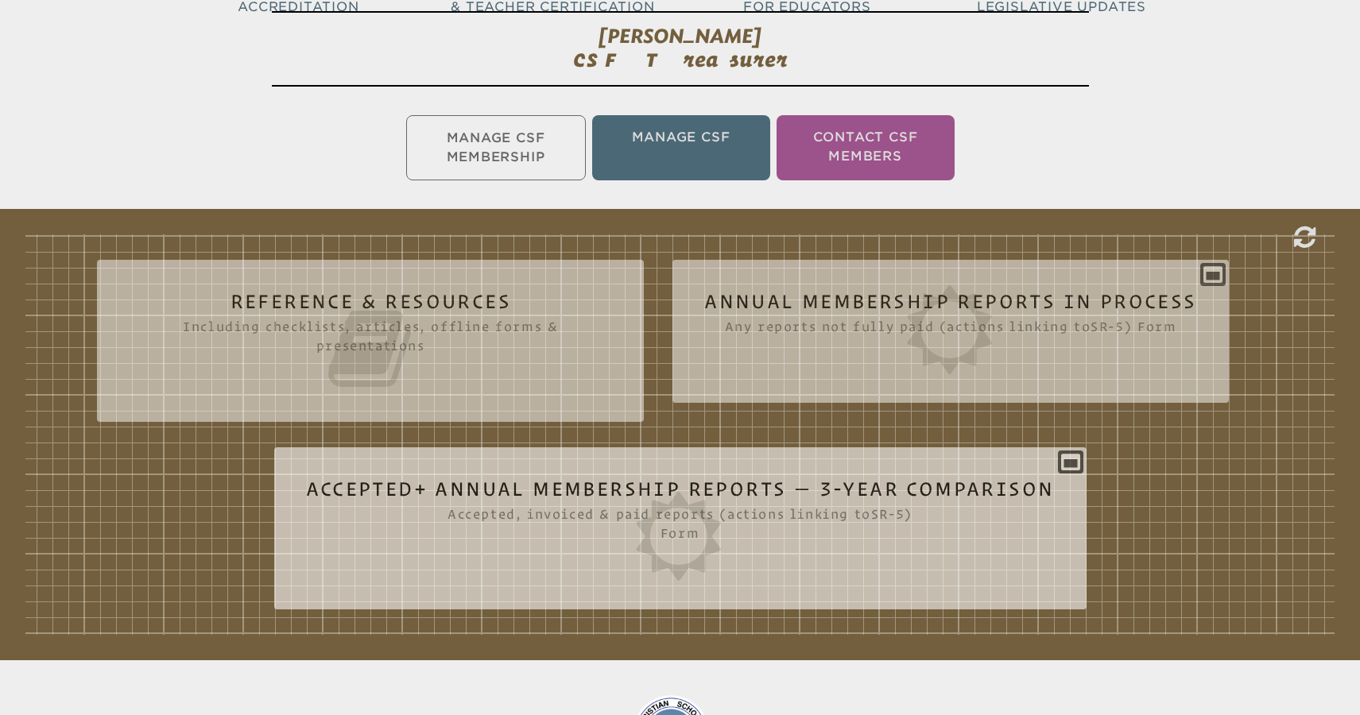
scroll to position [353, 0]
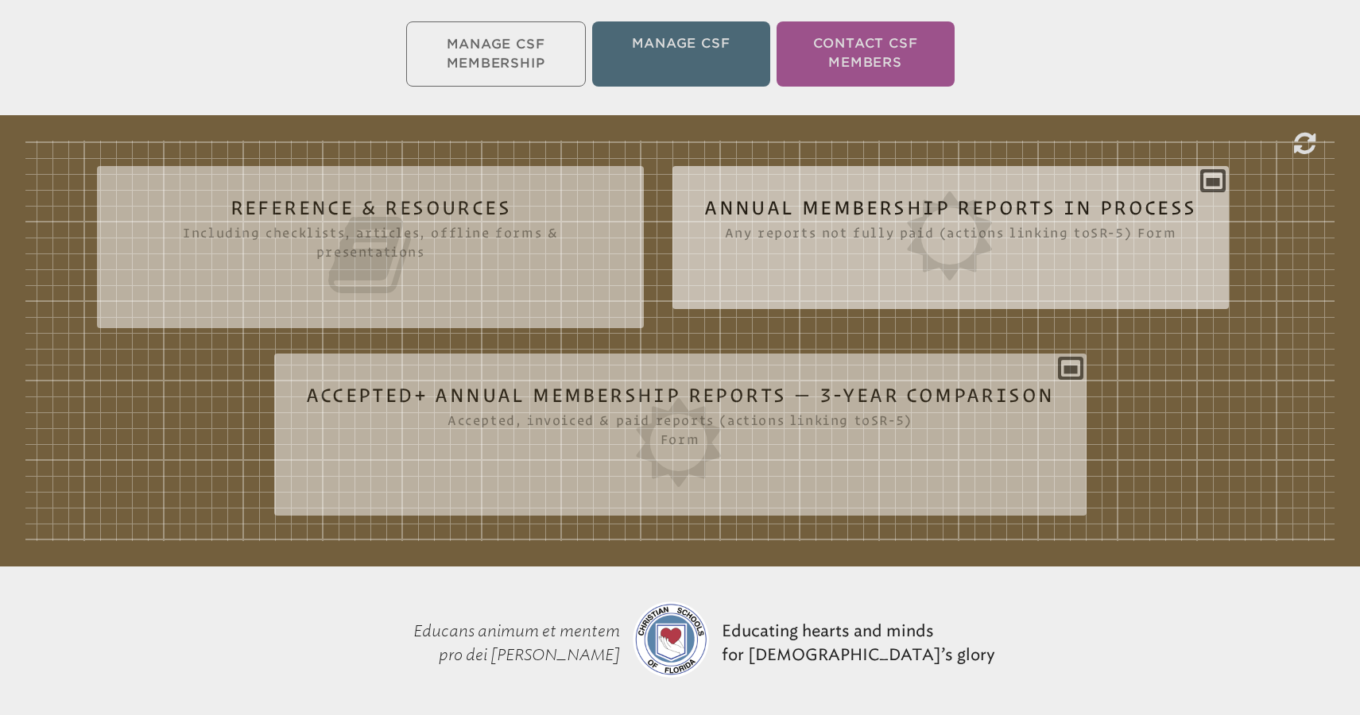
click at [810, 204] on icon at bounding box center [950, 236] width 492 height 89
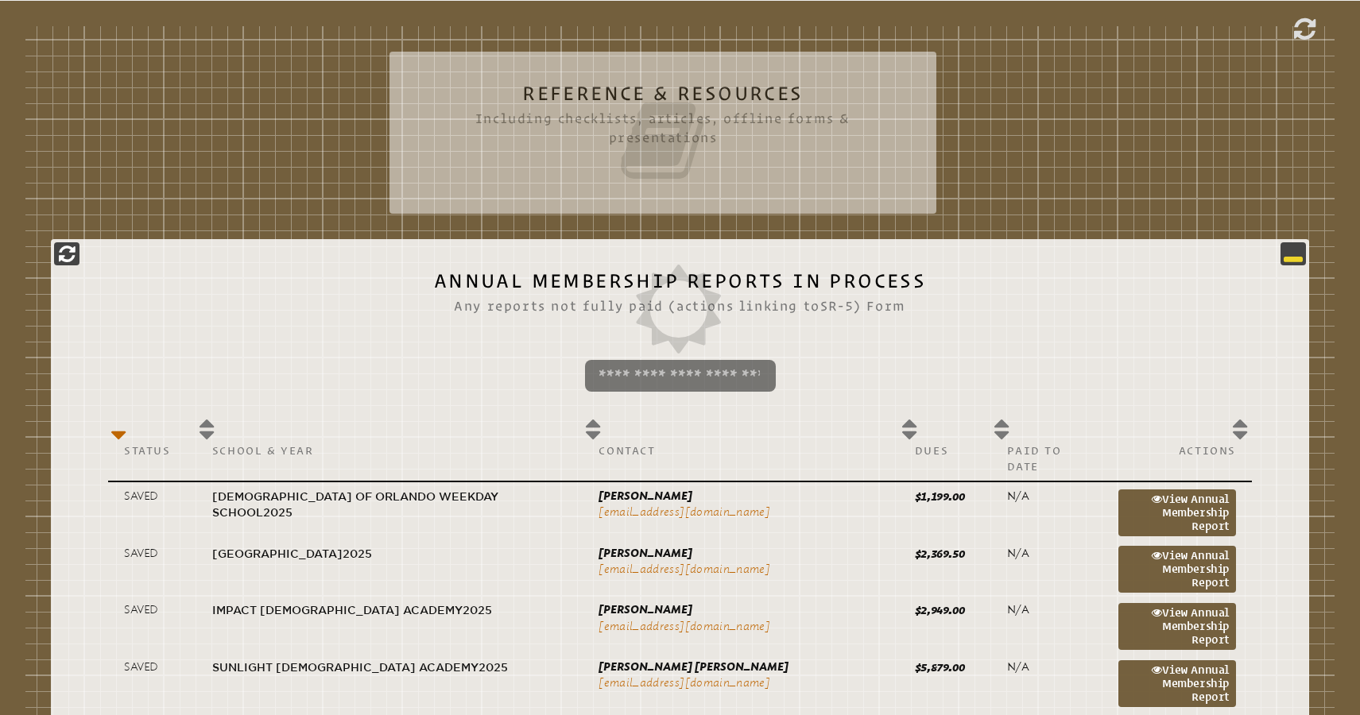
click at [1294, 257] on icon at bounding box center [1292, 253] width 19 height 19
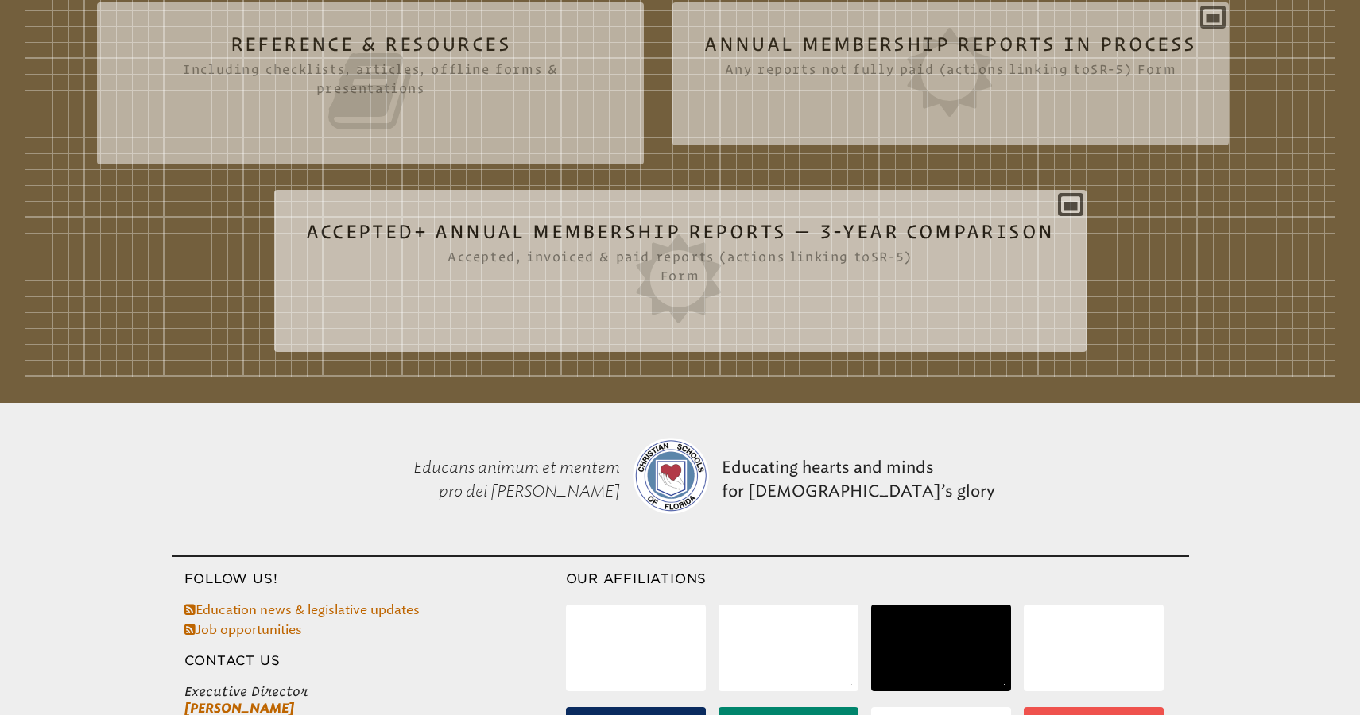
scroll to position [528, 0]
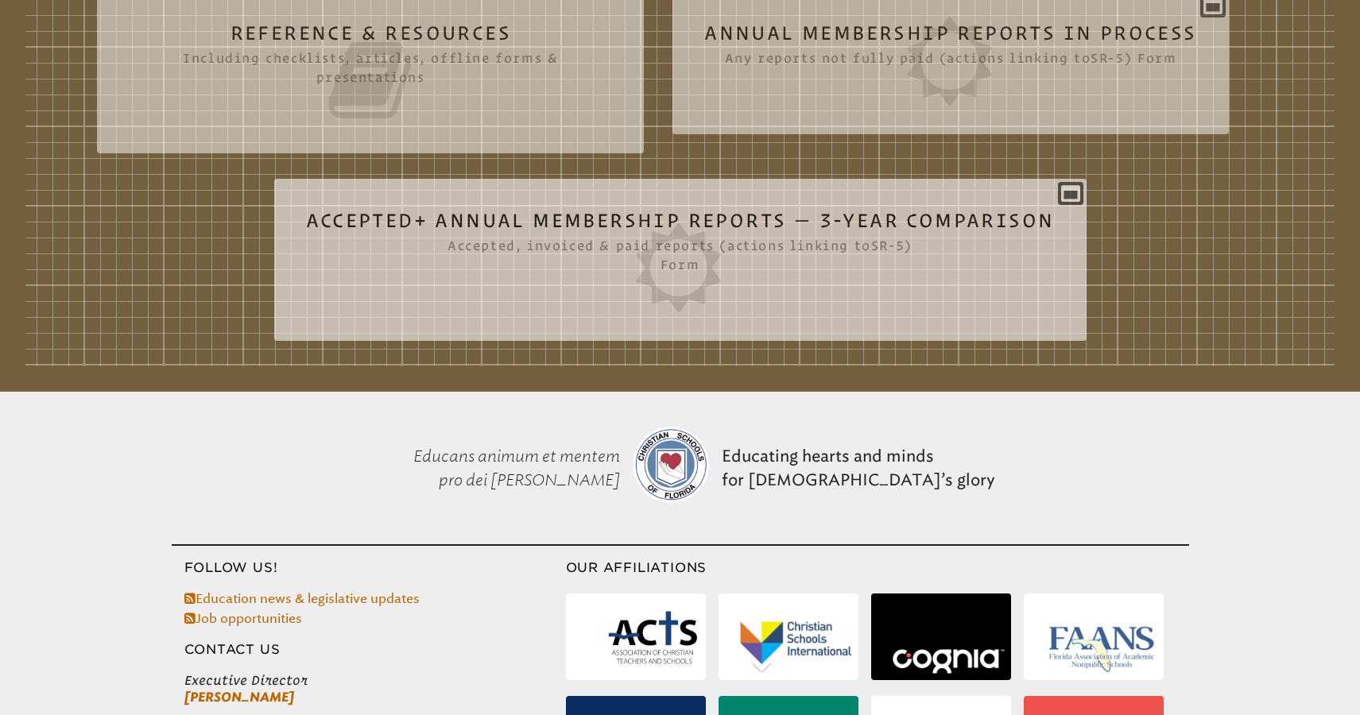
click at [856, 263] on icon at bounding box center [680, 267] width 749 height 89
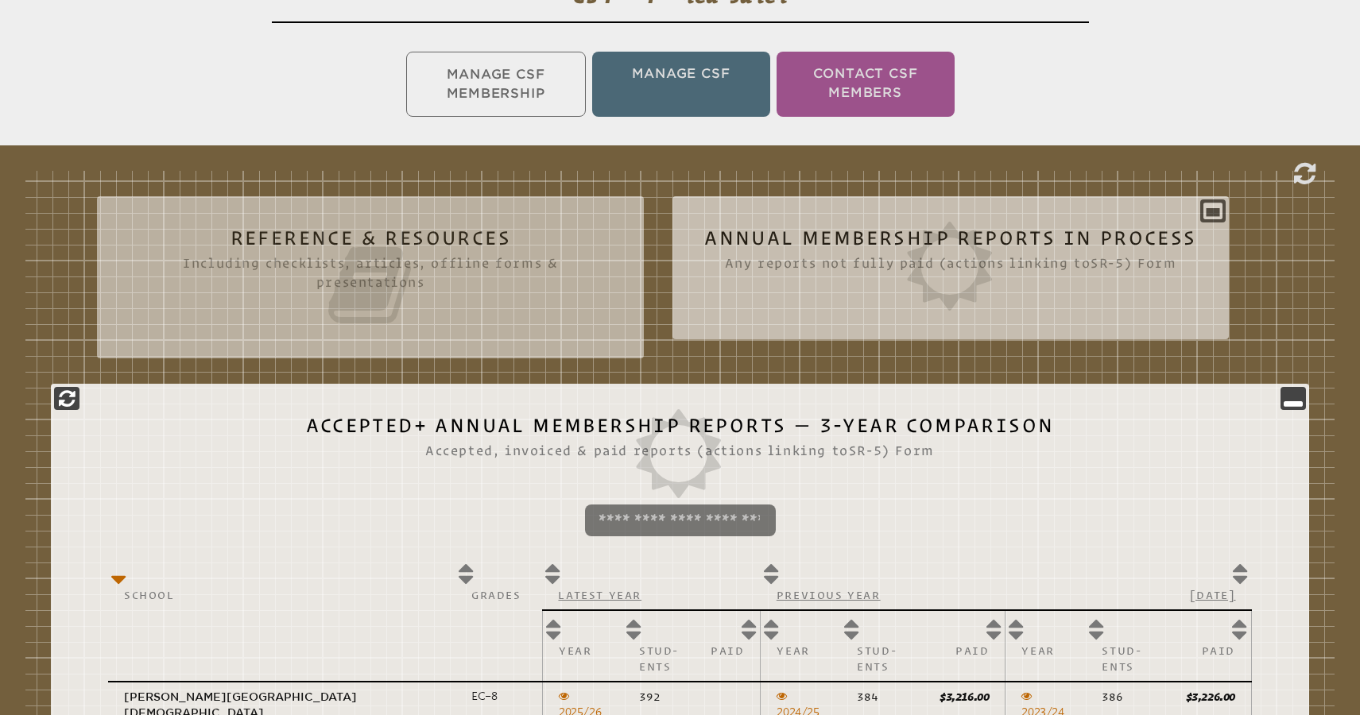
scroll to position [311, 0]
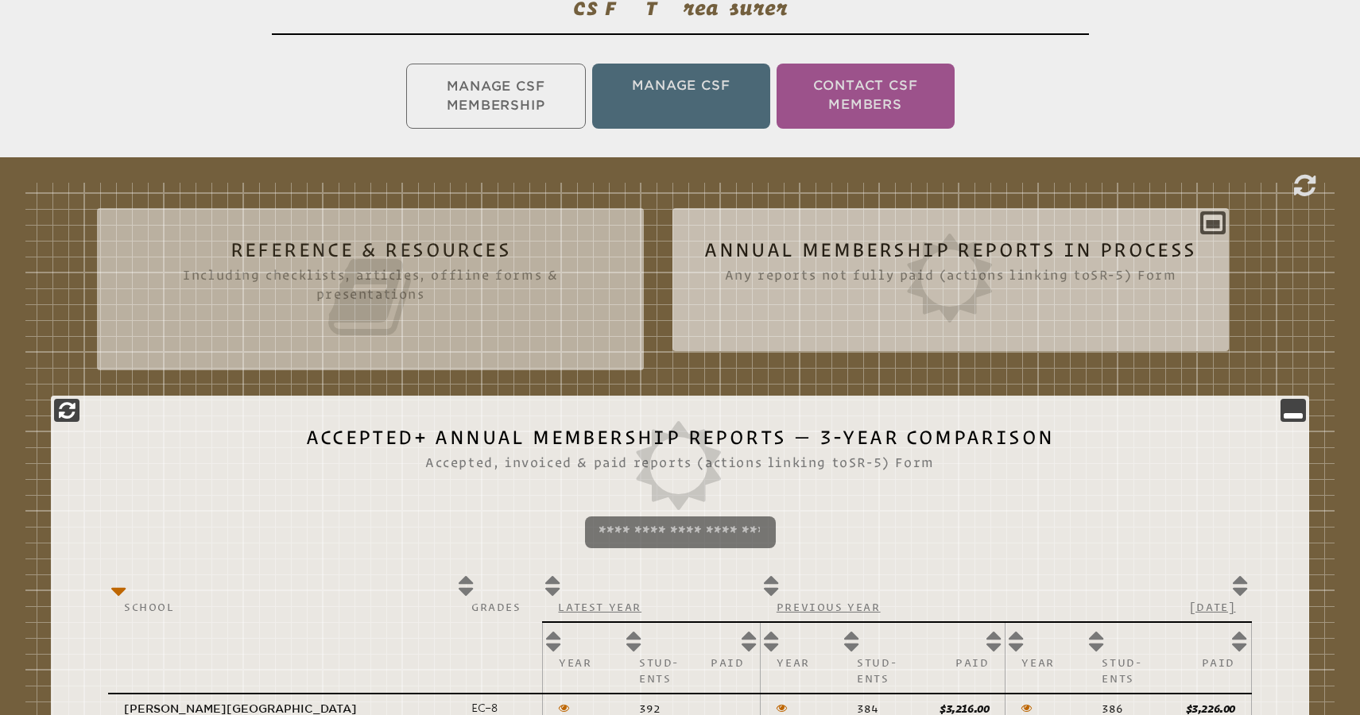
click at [799, 255] on icon at bounding box center [950, 278] width 492 height 89
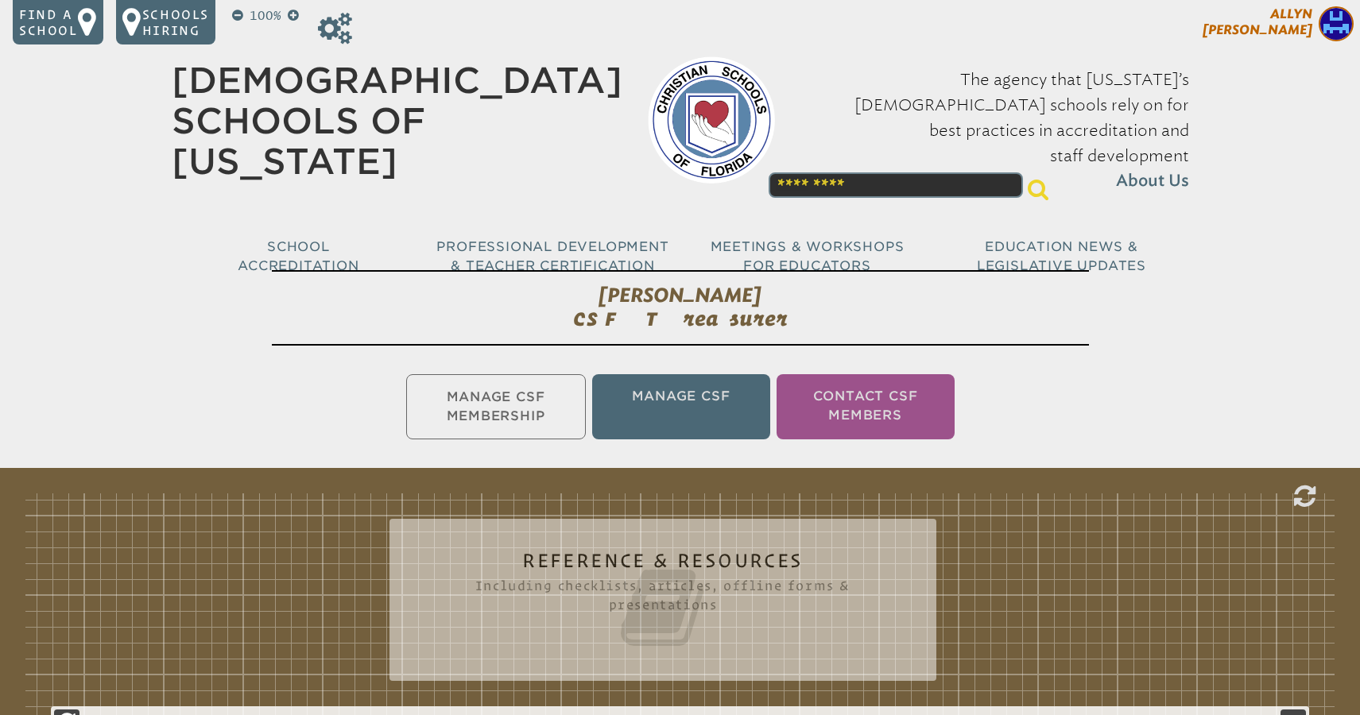
scroll to position [0, 0]
click at [1275, 32] on span "[PERSON_NAME]" at bounding box center [1257, 21] width 110 height 31
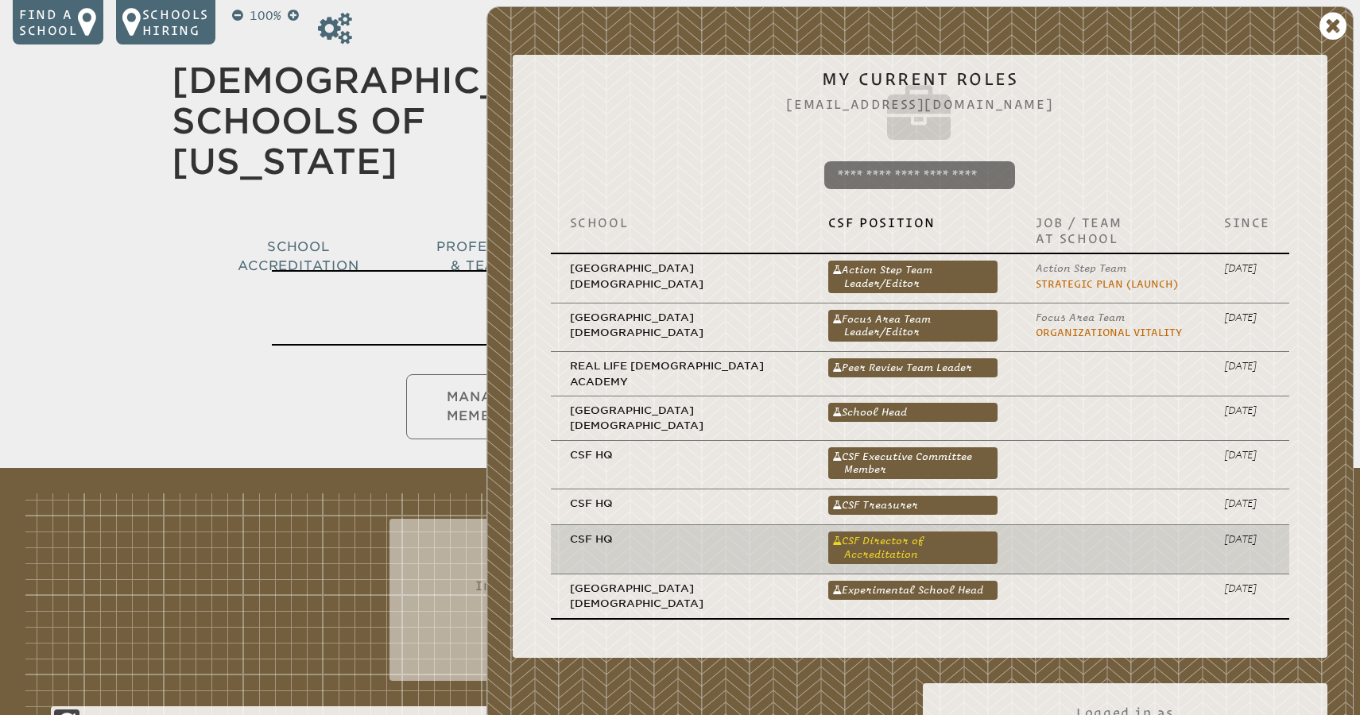
click at [878, 532] on link "CSF Director of Accreditation" at bounding box center [912, 548] width 169 height 32
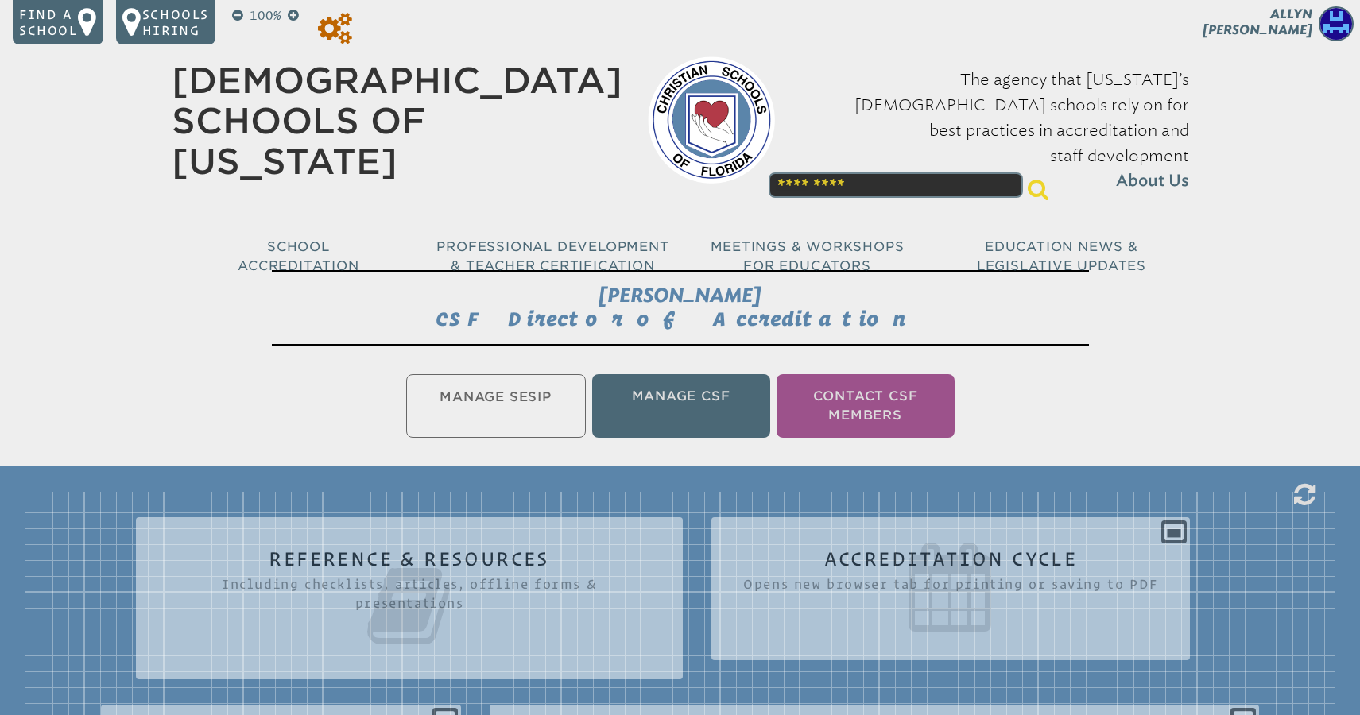
click at [331, 30] on icon at bounding box center [335, 29] width 34 height 32
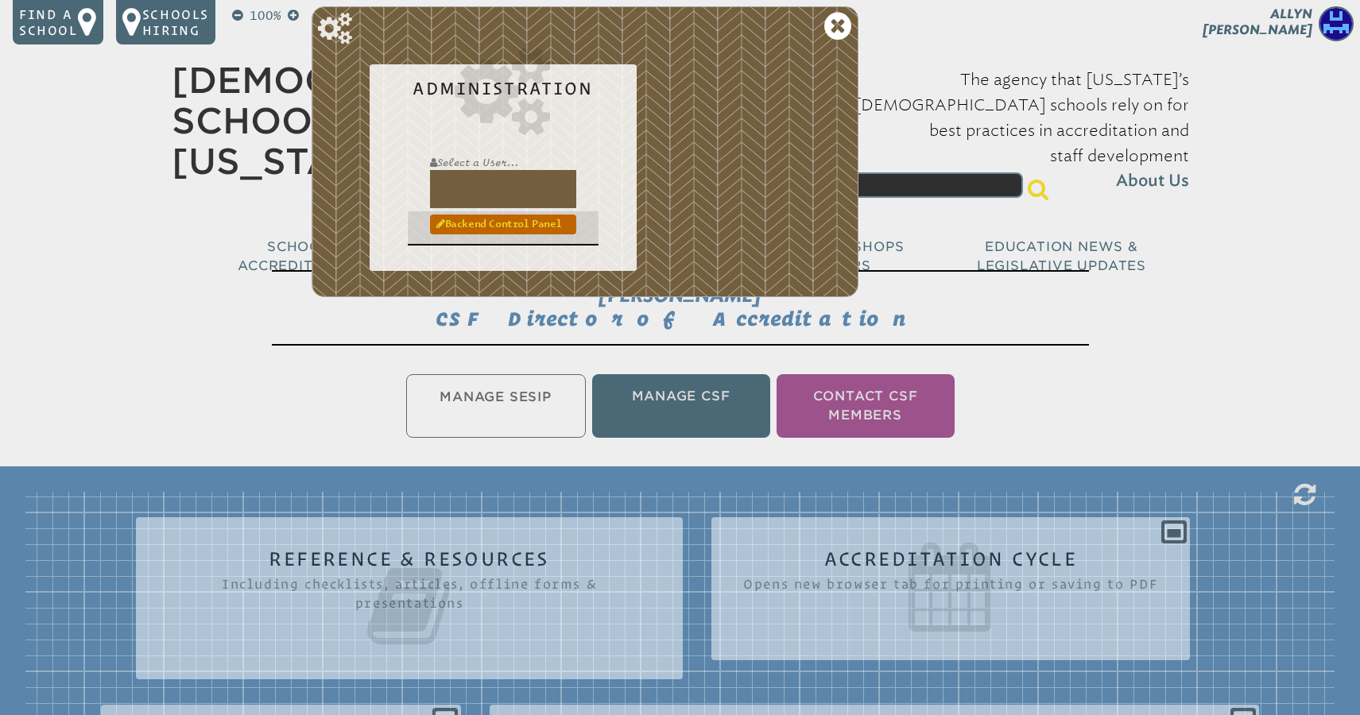
click at [496, 224] on link "Backend Control Panel" at bounding box center [503, 224] width 146 height 19
click at [832, 27] on icon at bounding box center [837, 26] width 27 height 32
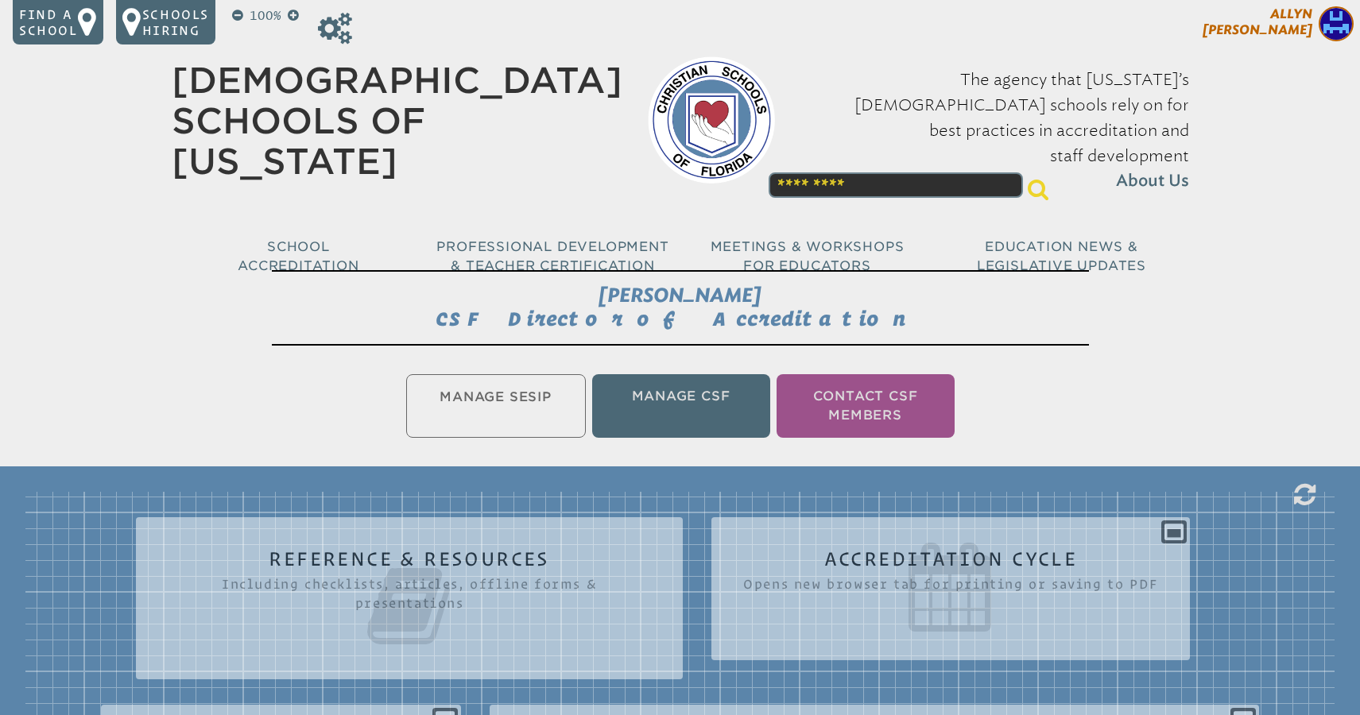
click at [1182, 8] on p "[PERSON_NAME]" at bounding box center [1229, 25] width 261 height 39
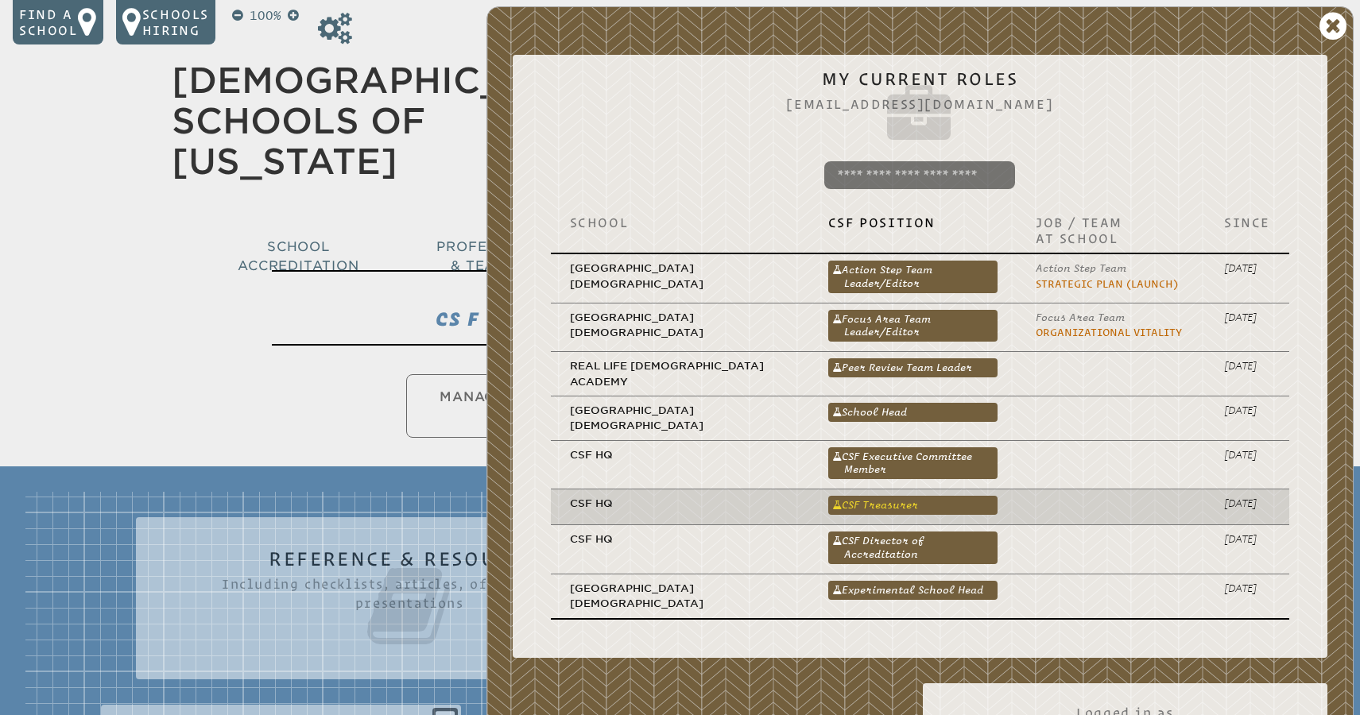
click at [862, 499] on link "CSF Treasurer" at bounding box center [912, 505] width 169 height 19
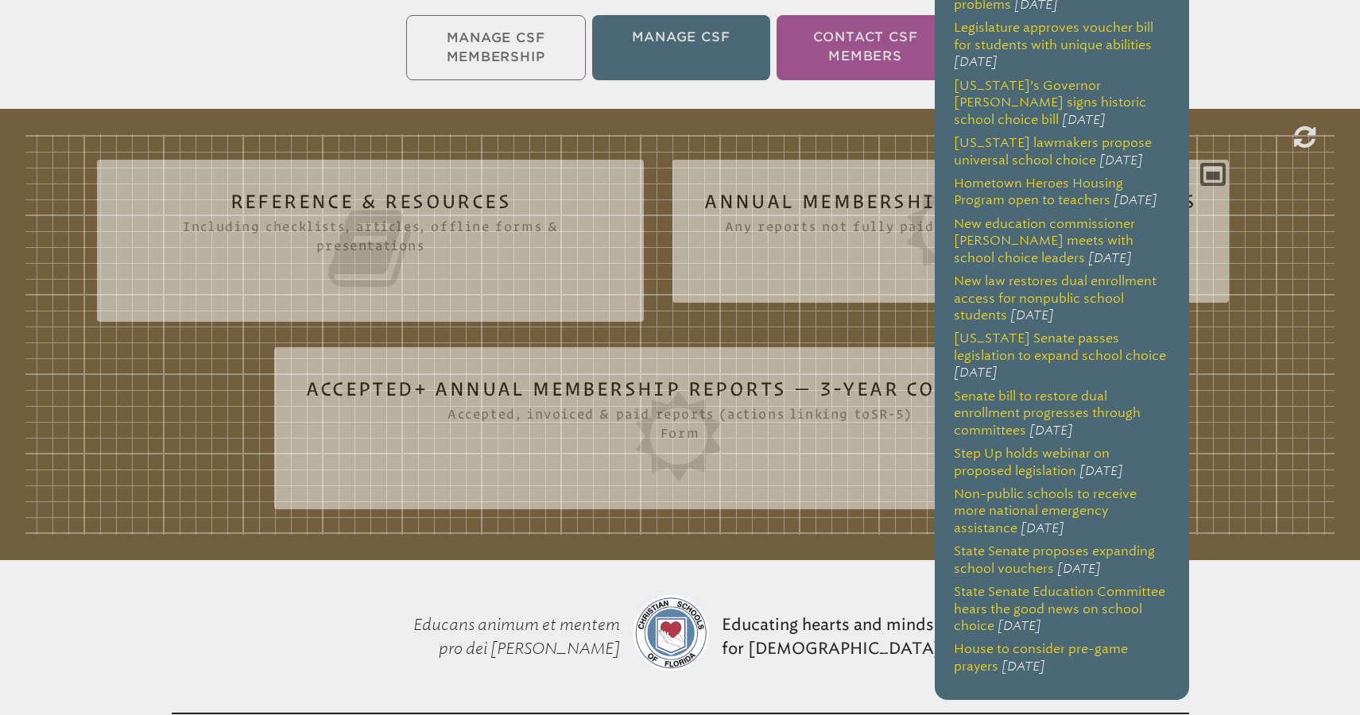
scroll to position [388, 0]
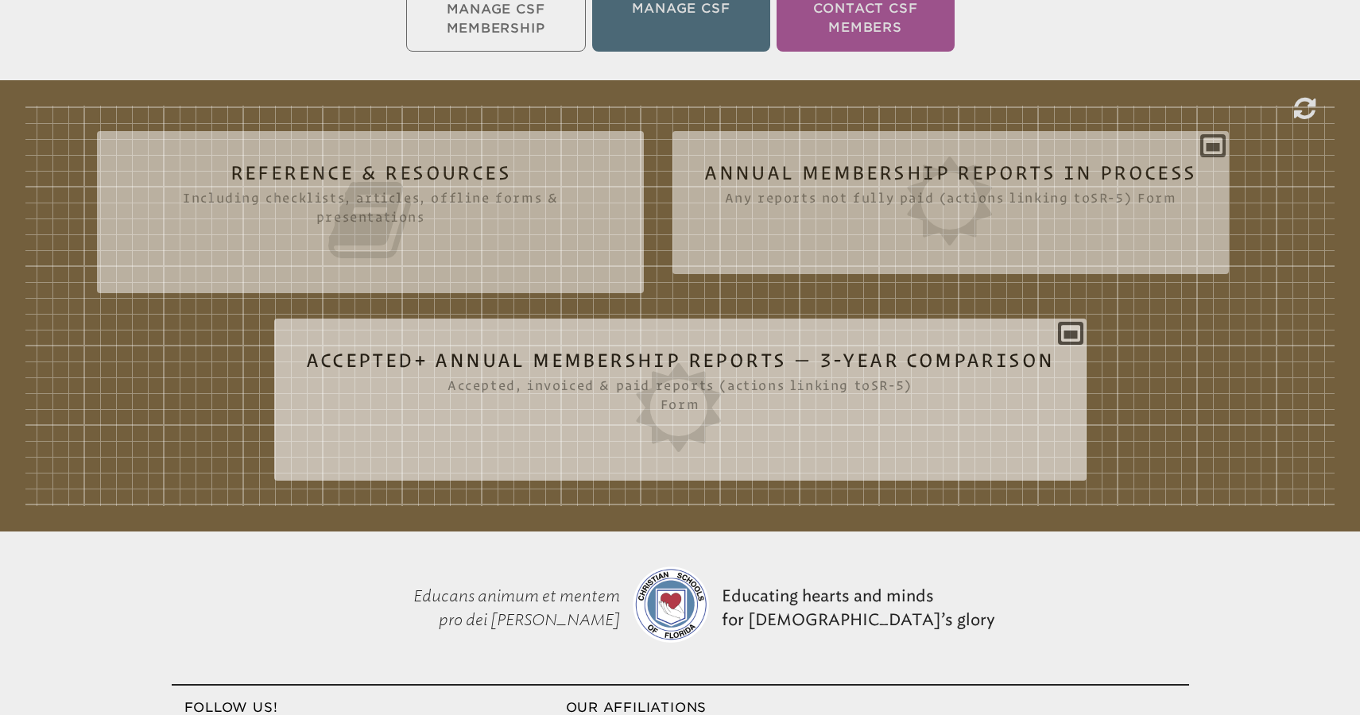
click at [914, 385] on icon at bounding box center [680, 407] width 749 height 89
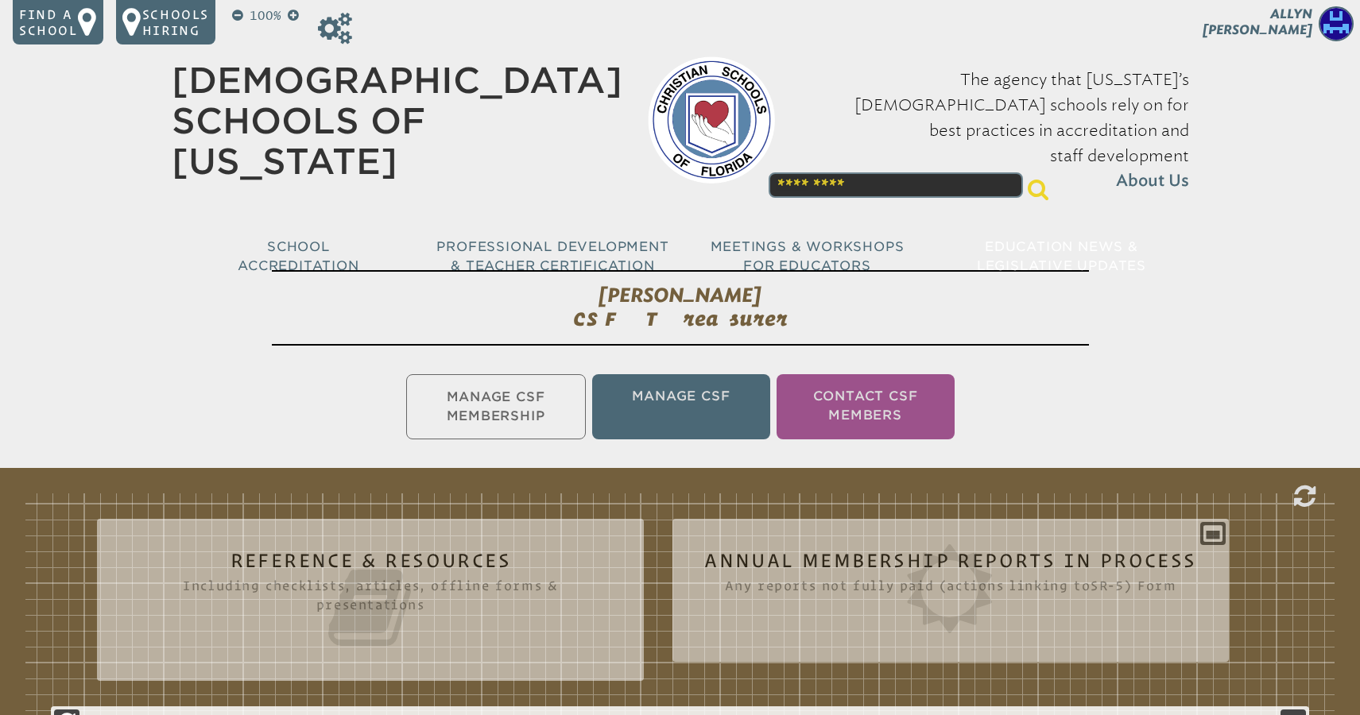
scroll to position [0, 0]
click at [1298, 17] on span "[PERSON_NAME]" at bounding box center [1257, 21] width 110 height 31
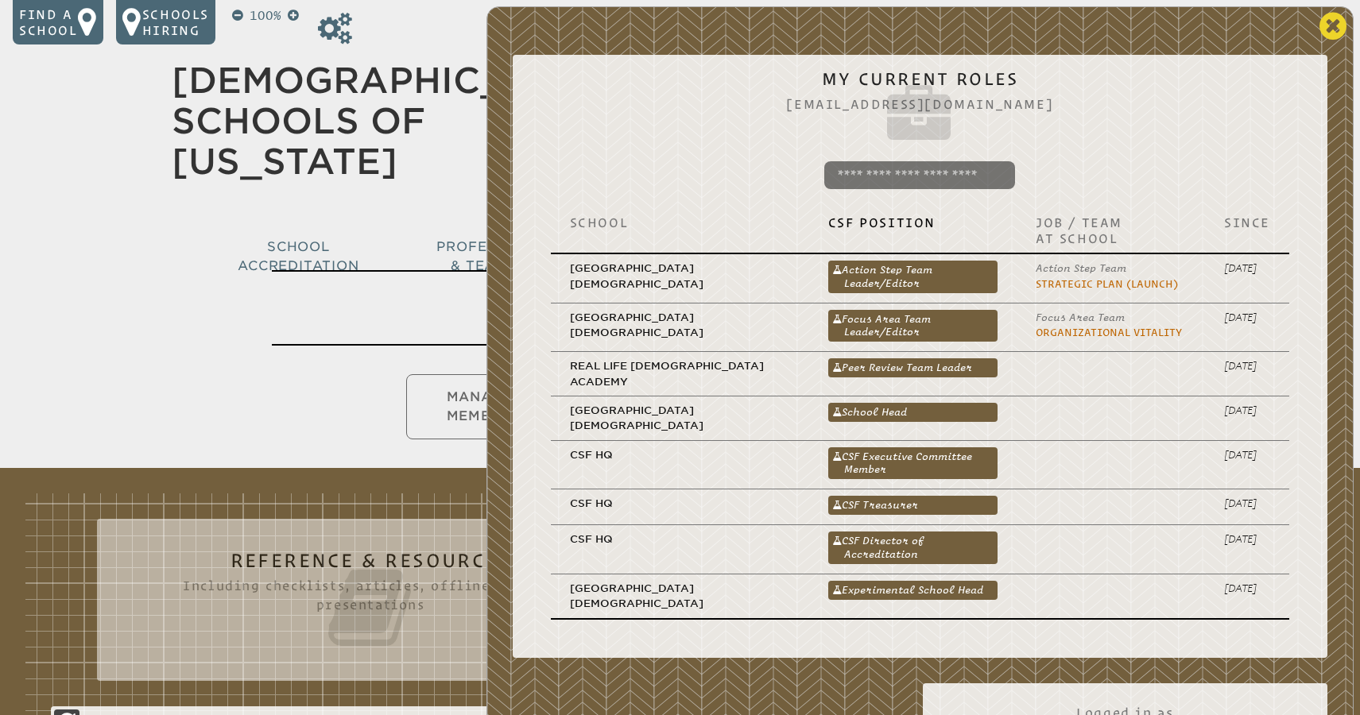
click at [1328, 31] on icon at bounding box center [1332, 26] width 27 height 32
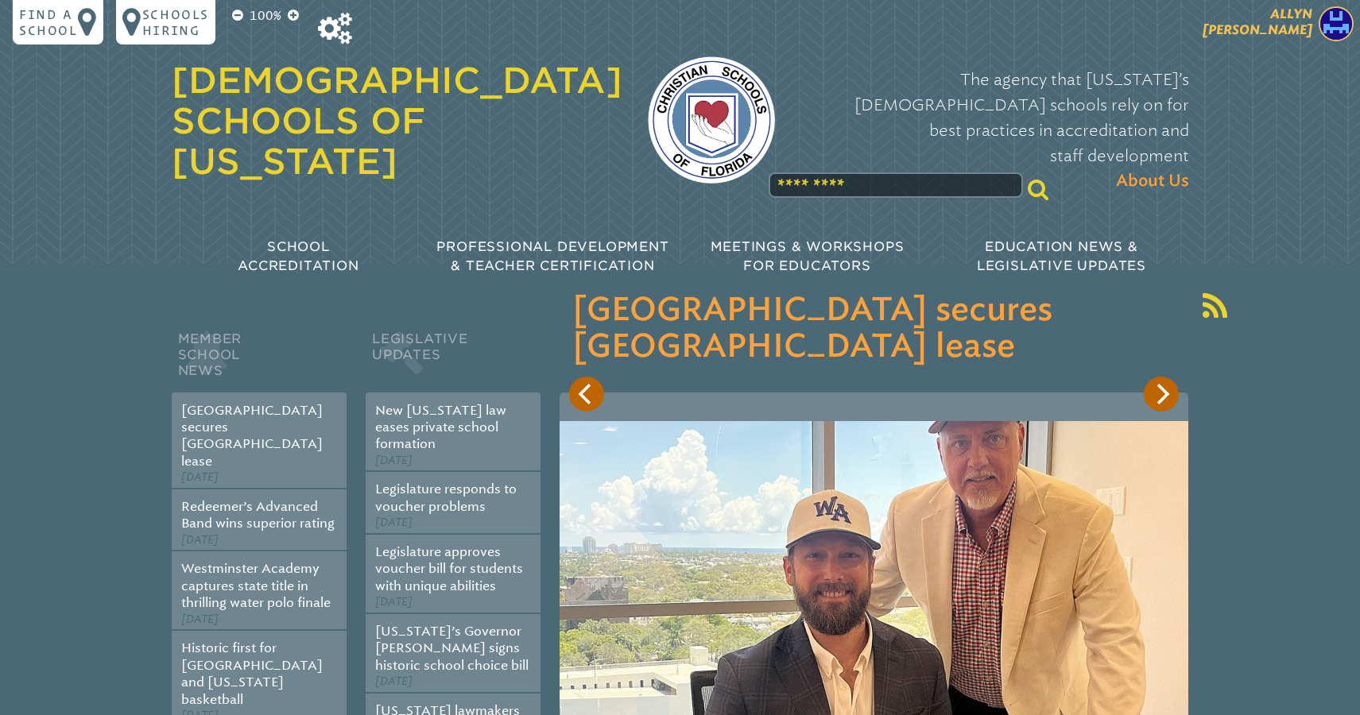
click at [1275, 23] on span "[PERSON_NAME]" at bounding box center [1257, 21] width 110 height 31
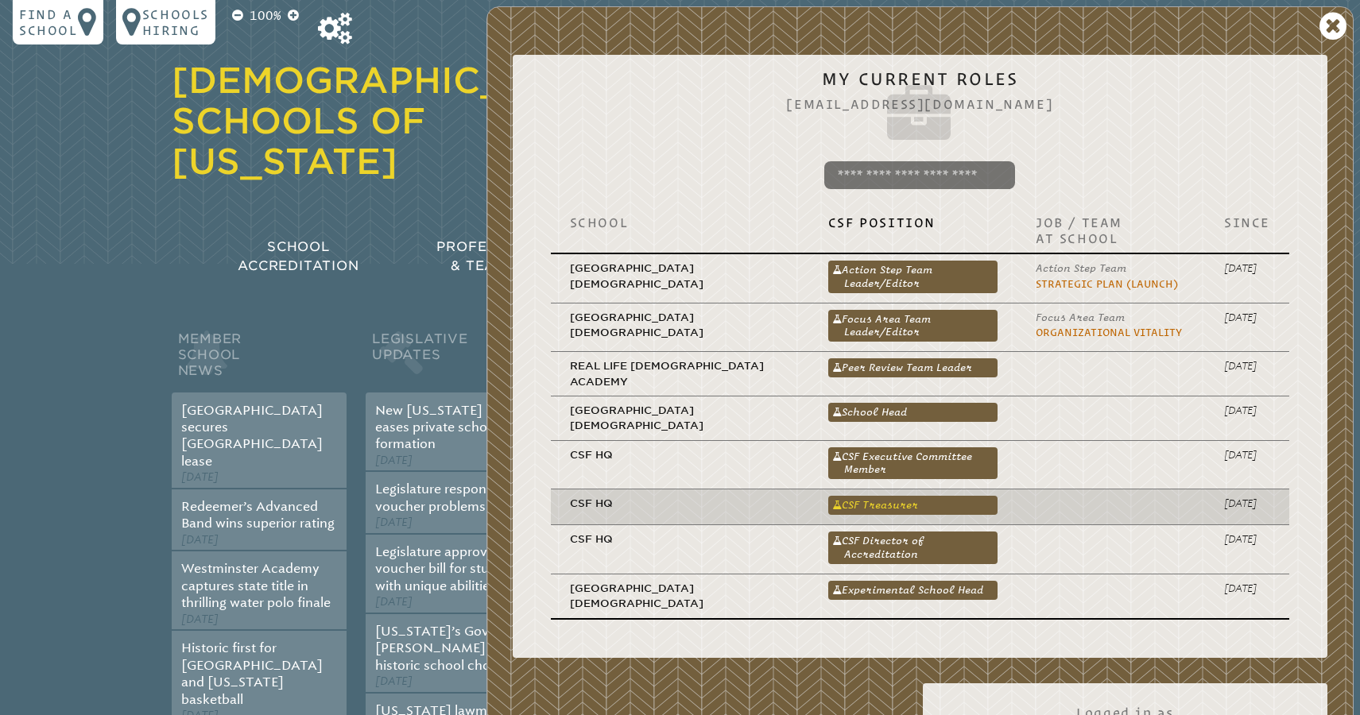
click at [865, 496] on link "CSF Treasurer" at bounding box center [912, 505] width 169 height 19
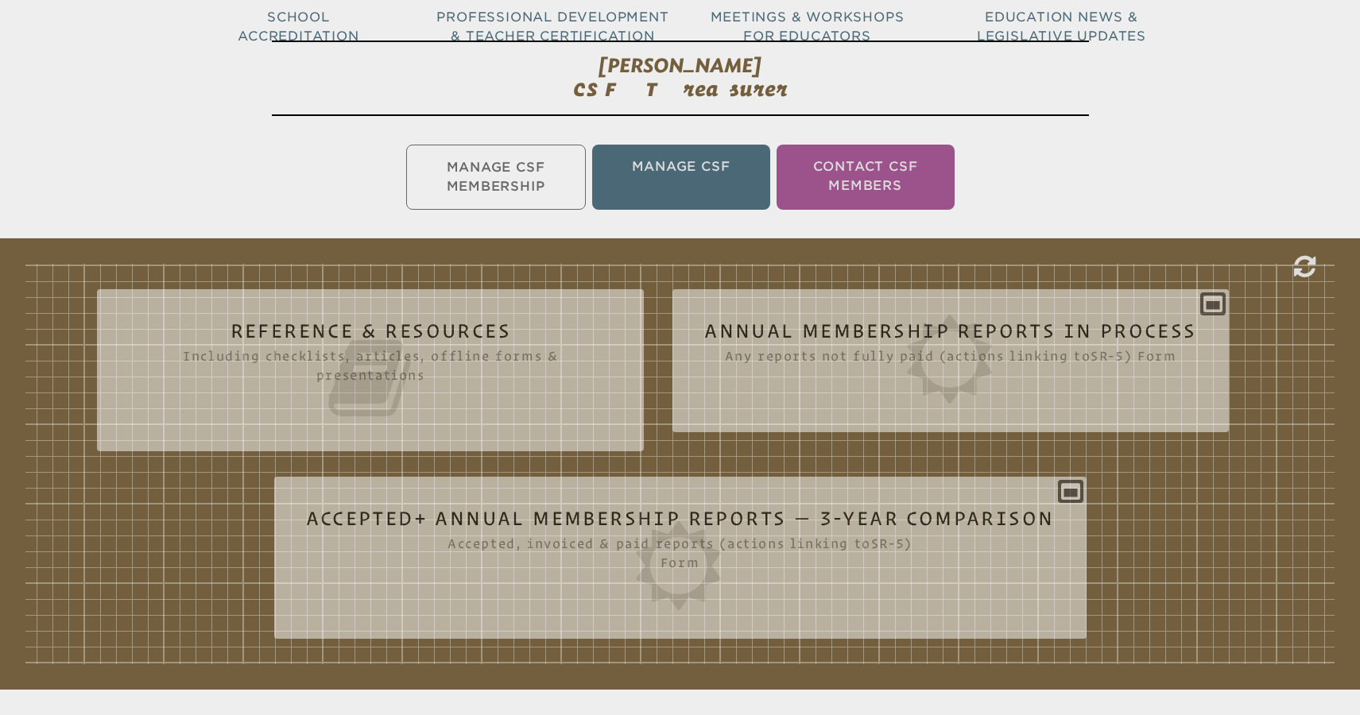
scroll to position [269, 0]
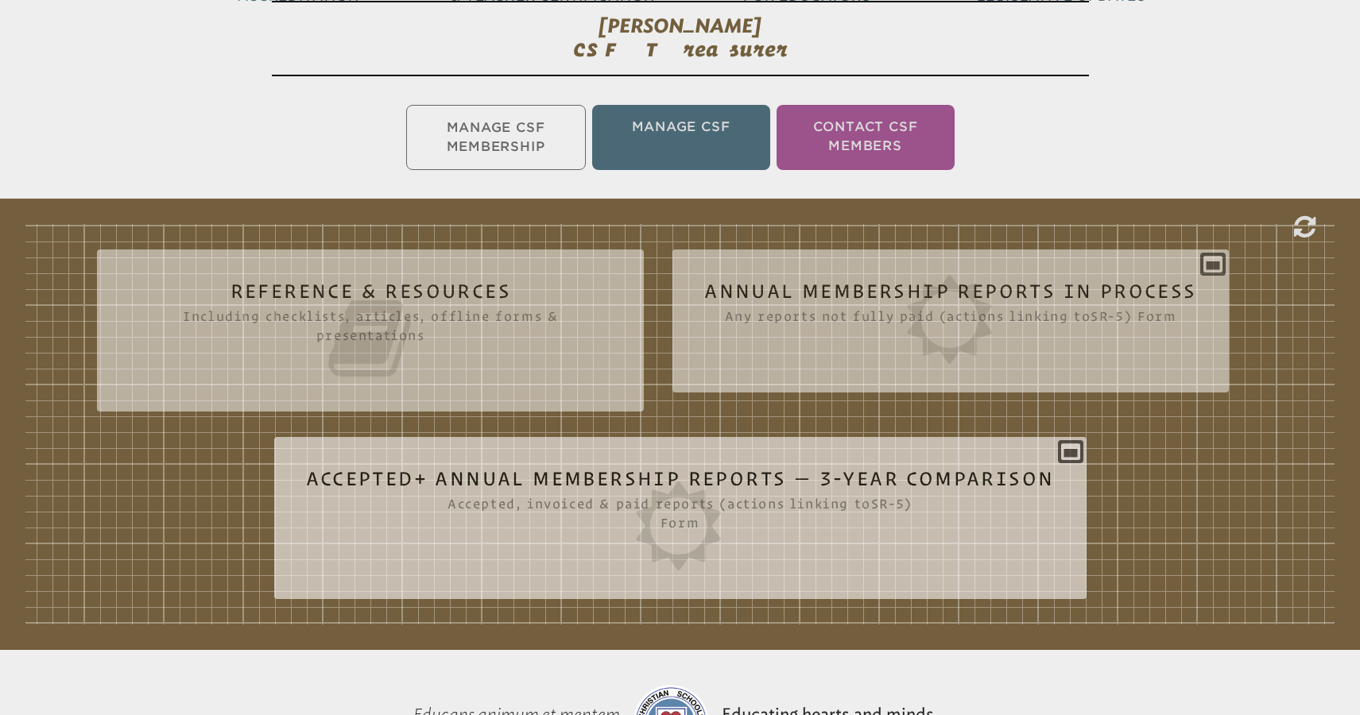
click at [931, 501] on icon at bounding box center [680, 526] width 749 height 89
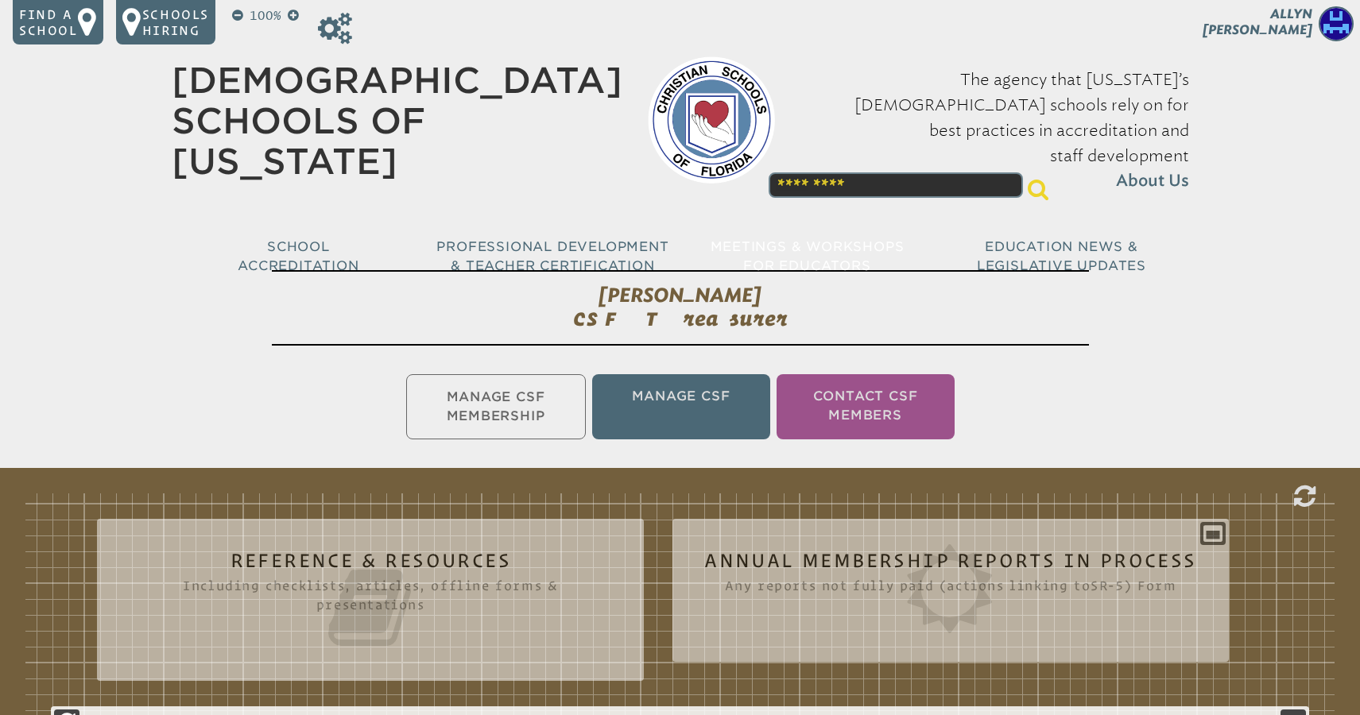
scroll to position [0, 0]
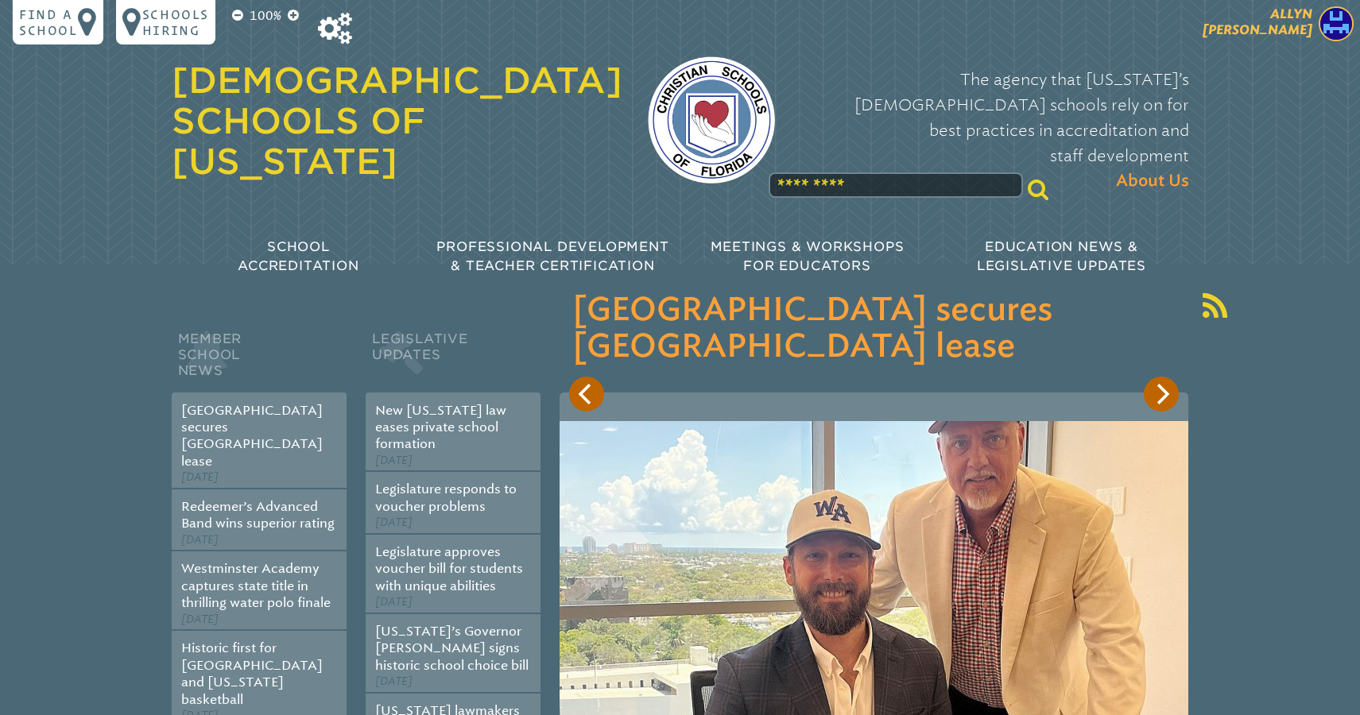
click at [1289, 33] on span "[PERSON_NAME]" at bounding box center [1257, 21] width 110 height 31
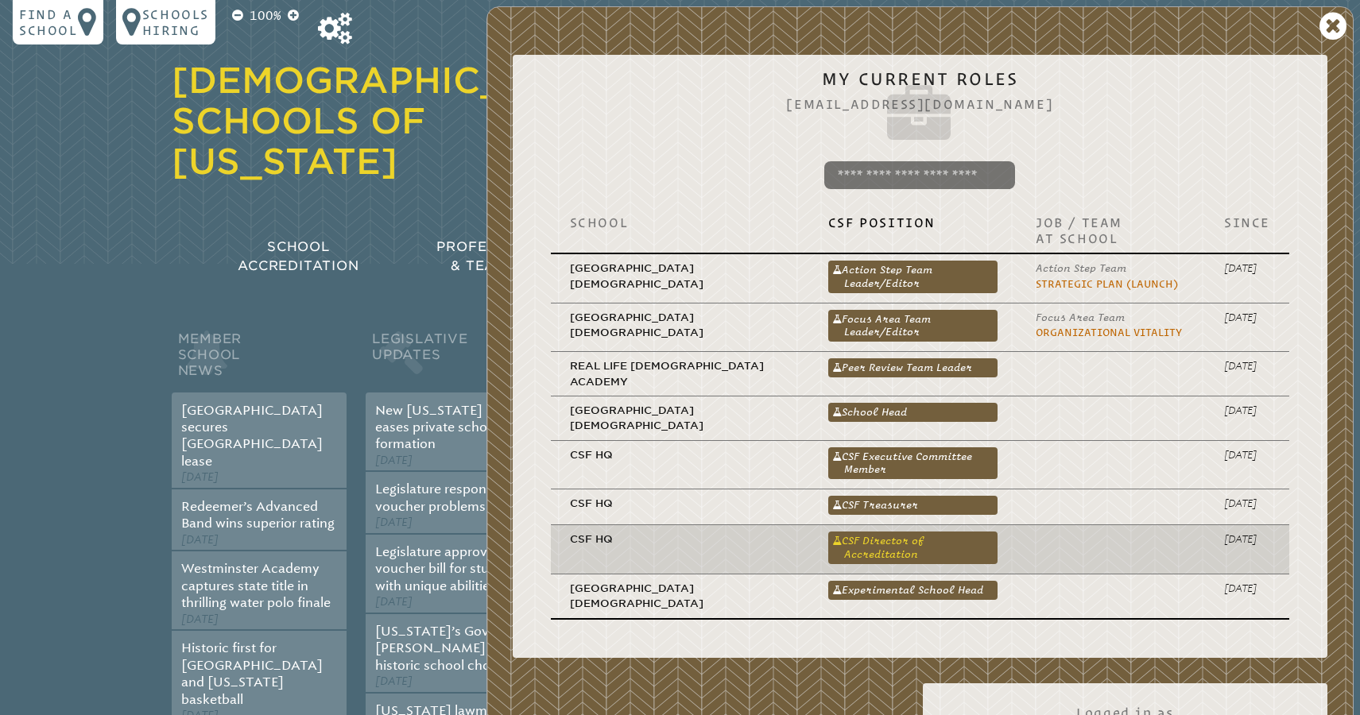
click at [881, 532] on link "CSF Director of Accreditation" at bounding box center [912, 548] width 169 height 32
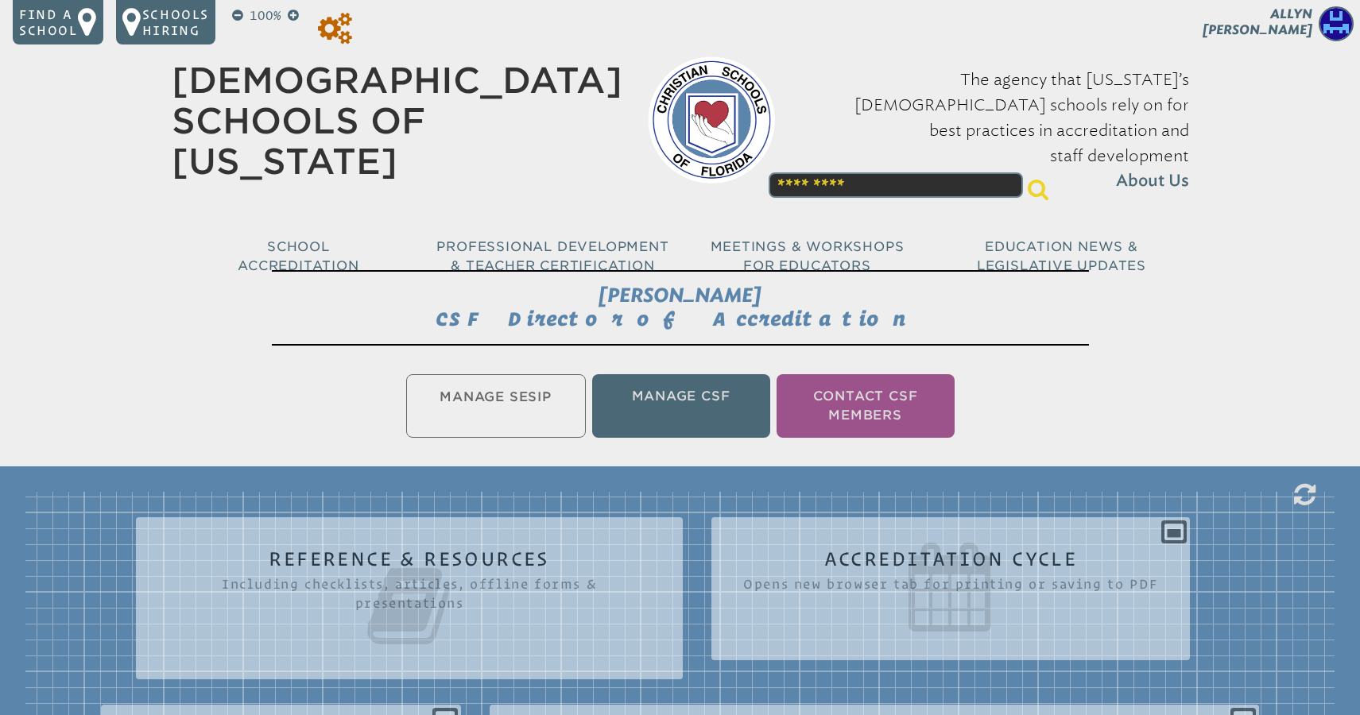
click at [339, 18] on icon at bounding box center [335, 29] width 34 height 32
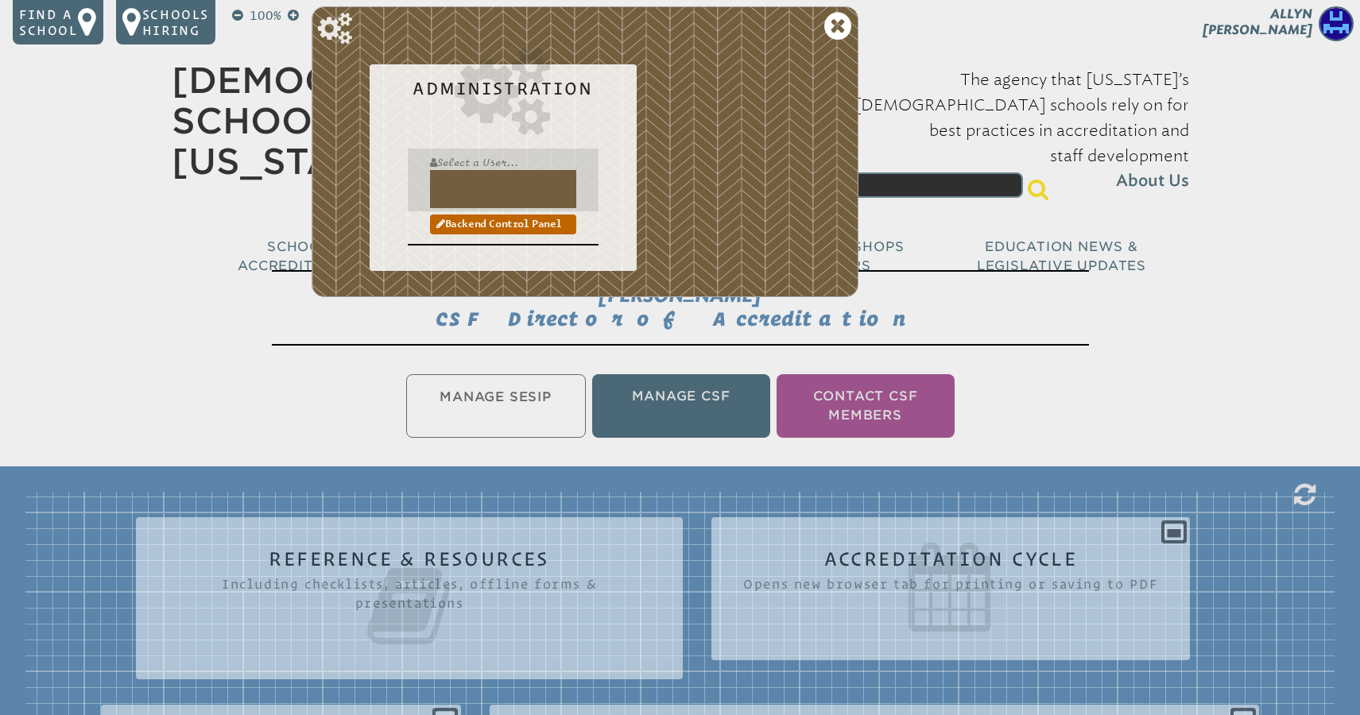
click at [468, 184] on input "text" at bounding box center [503, 189] width 146 height 38
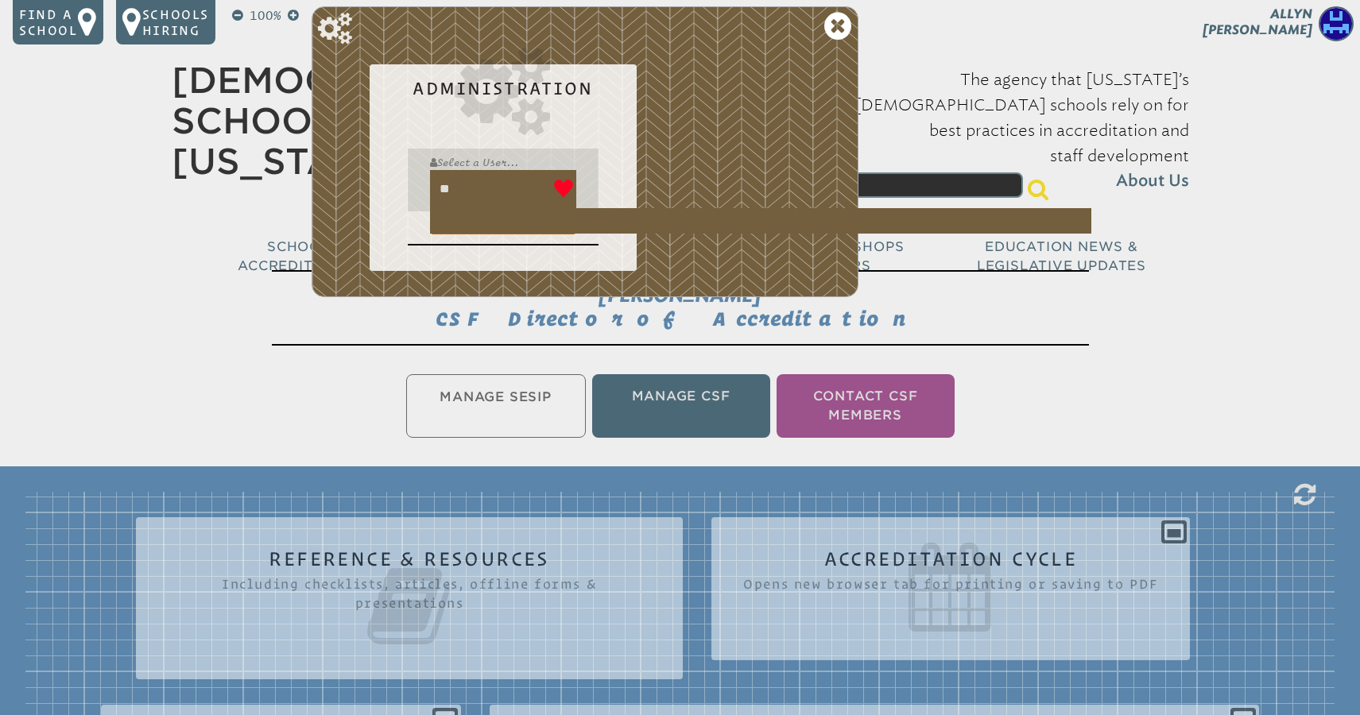
type input "*"
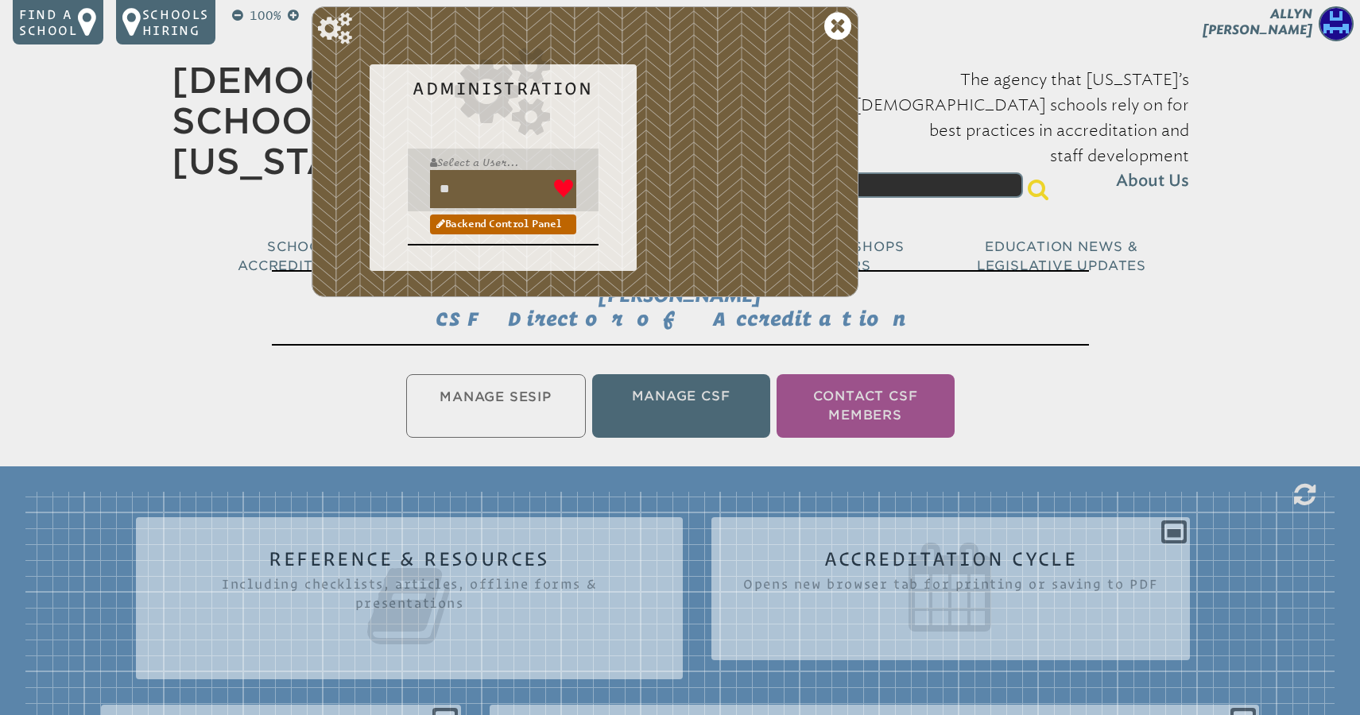
type input "*"
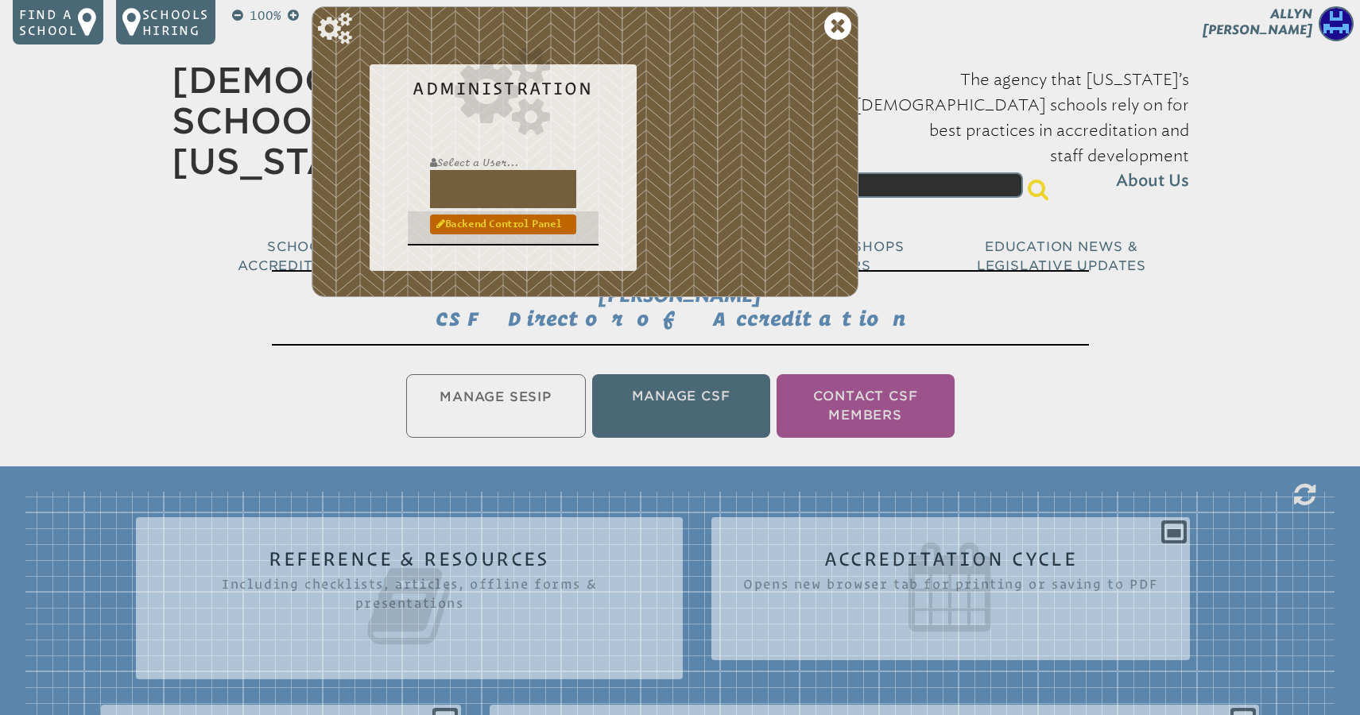
click at [478, 226] on link "Backend Control Panel" at bounding box center [503, 224] width 146 height 19
click at [1279, 23] on span "[PERSON_NAME]" at bounding box center [1257, 21] width 110 height 31
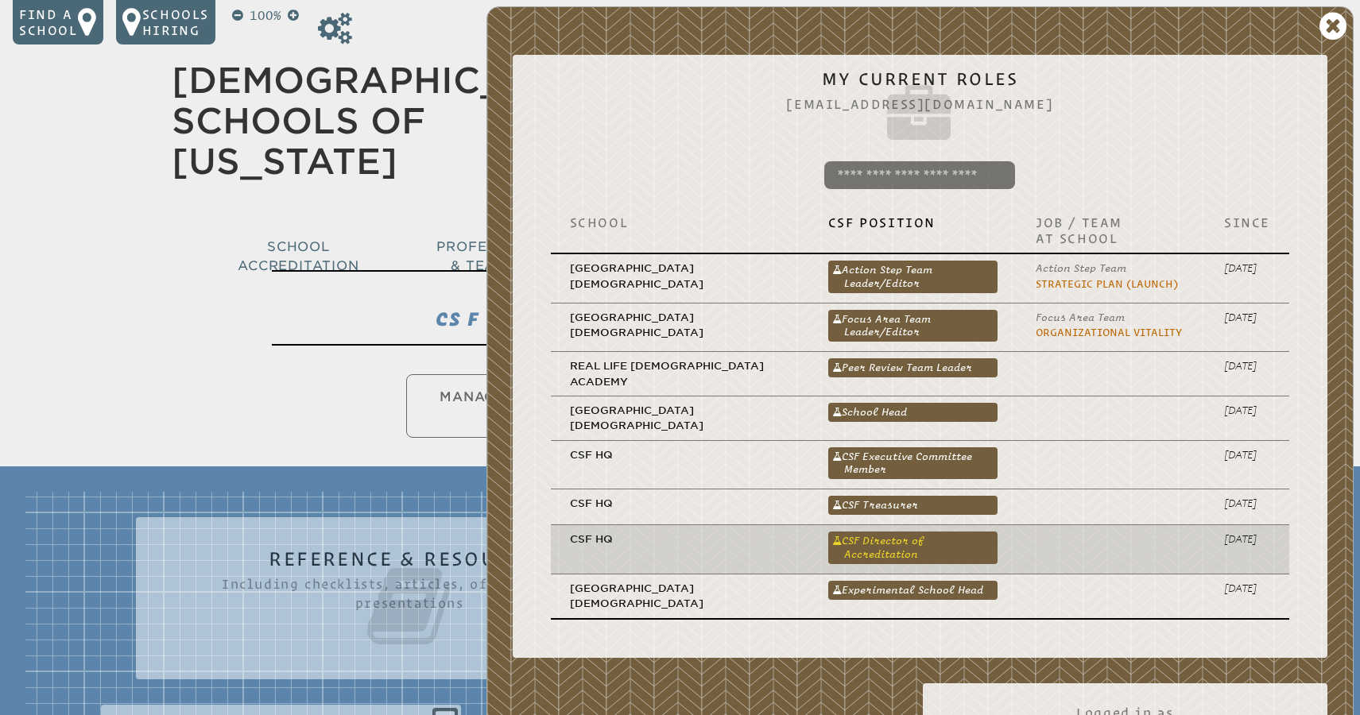
click at [884, 532] on link "CSF Director of Accreditation" at bounding box center [912, 548] width 169 height 32
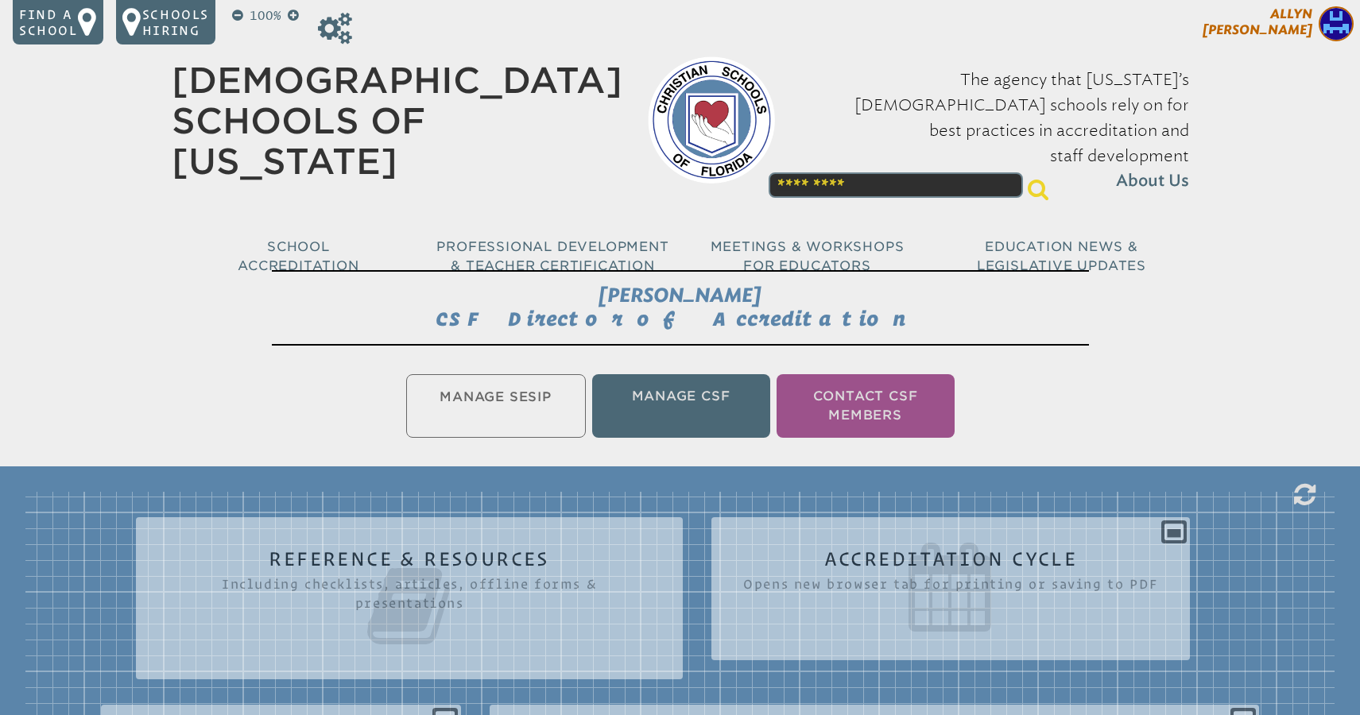
click at [1291, 27] on span "[PERSON_NAME]" at bounding box center [1257, 21] width 110 height 31
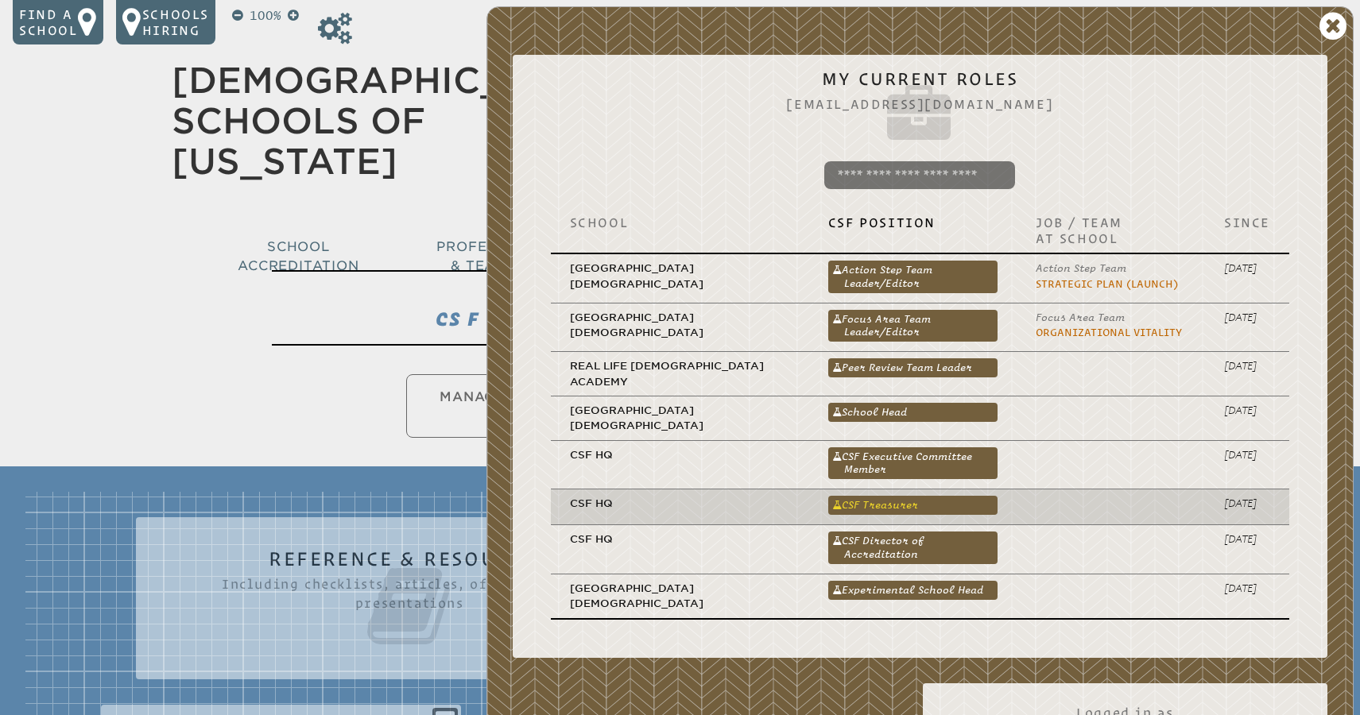
click at [873, 499] on link "CSF Treasurer" at bounding box center [912, 505] width 169 height 19
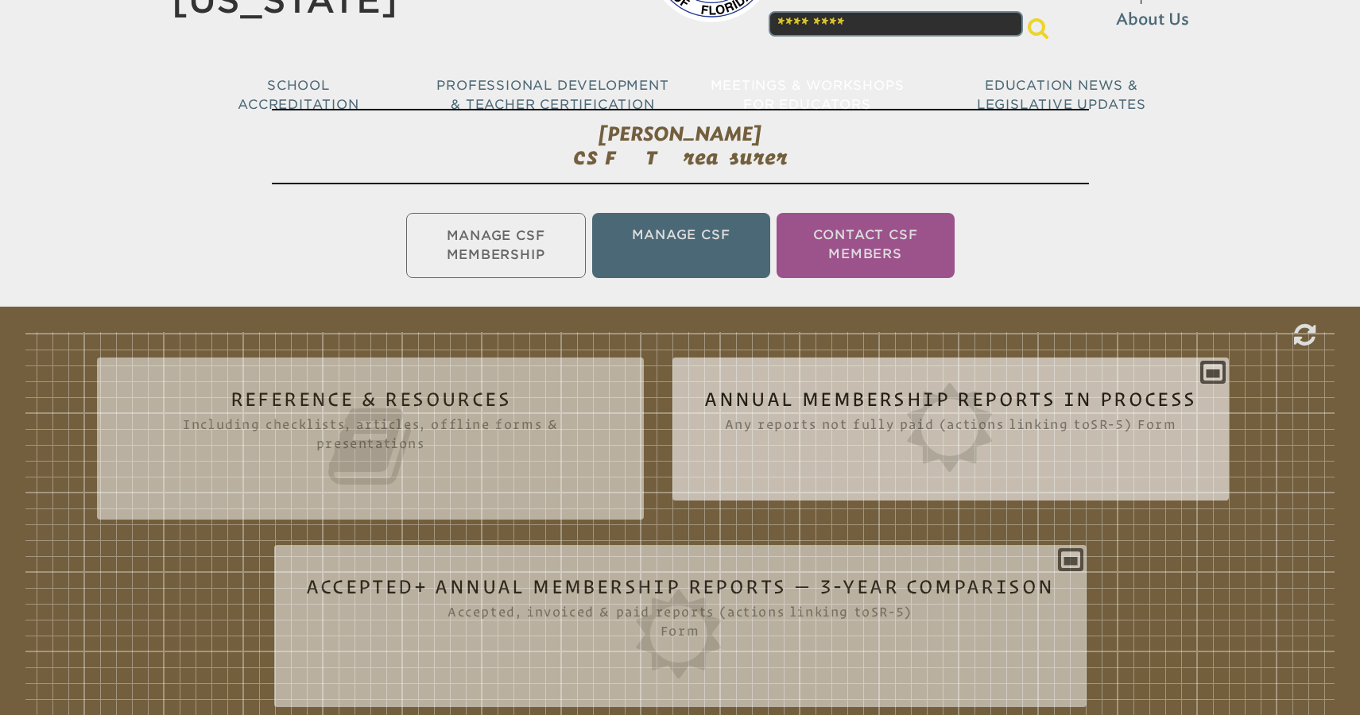
scroll to position [172, 0]
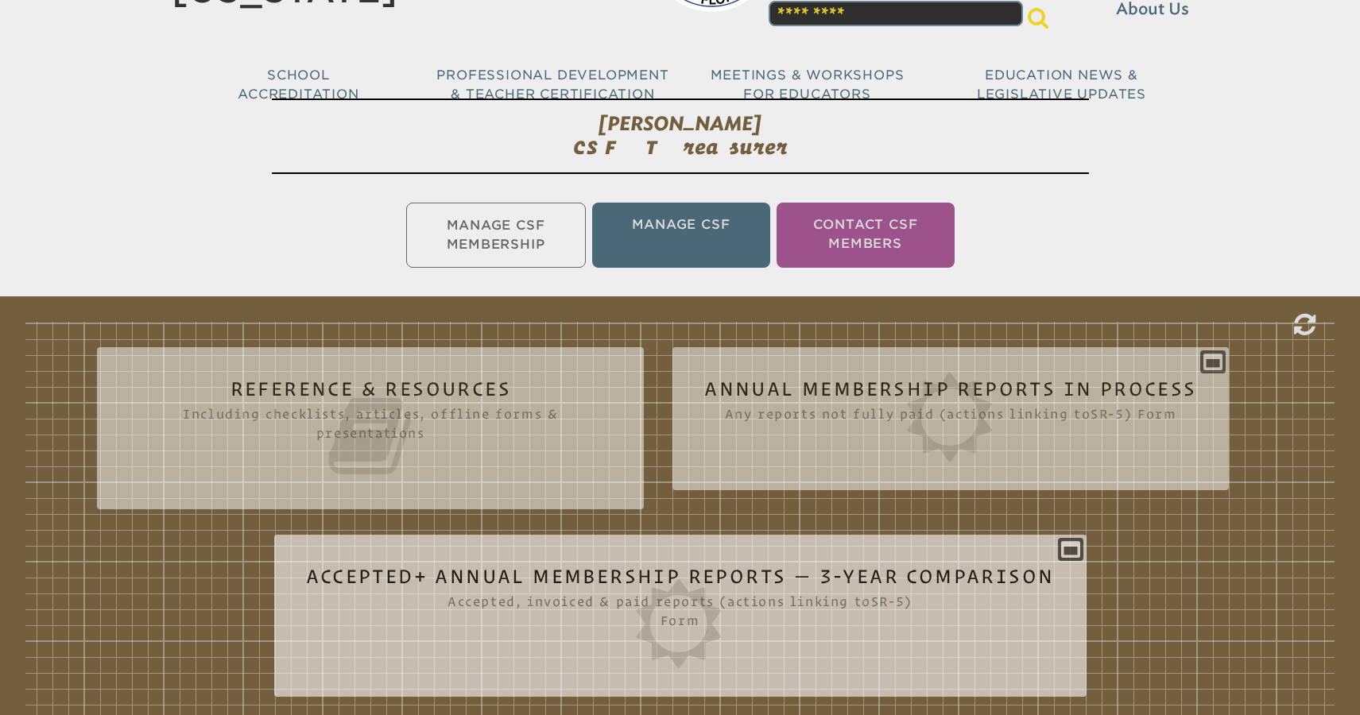
click at [849, 567] on h2 "Accepted+ Annual Membership Reports — 3-Year Comparison Accepted, invoiced & pa…" at bounding box center [680, 618] width 749 height 102
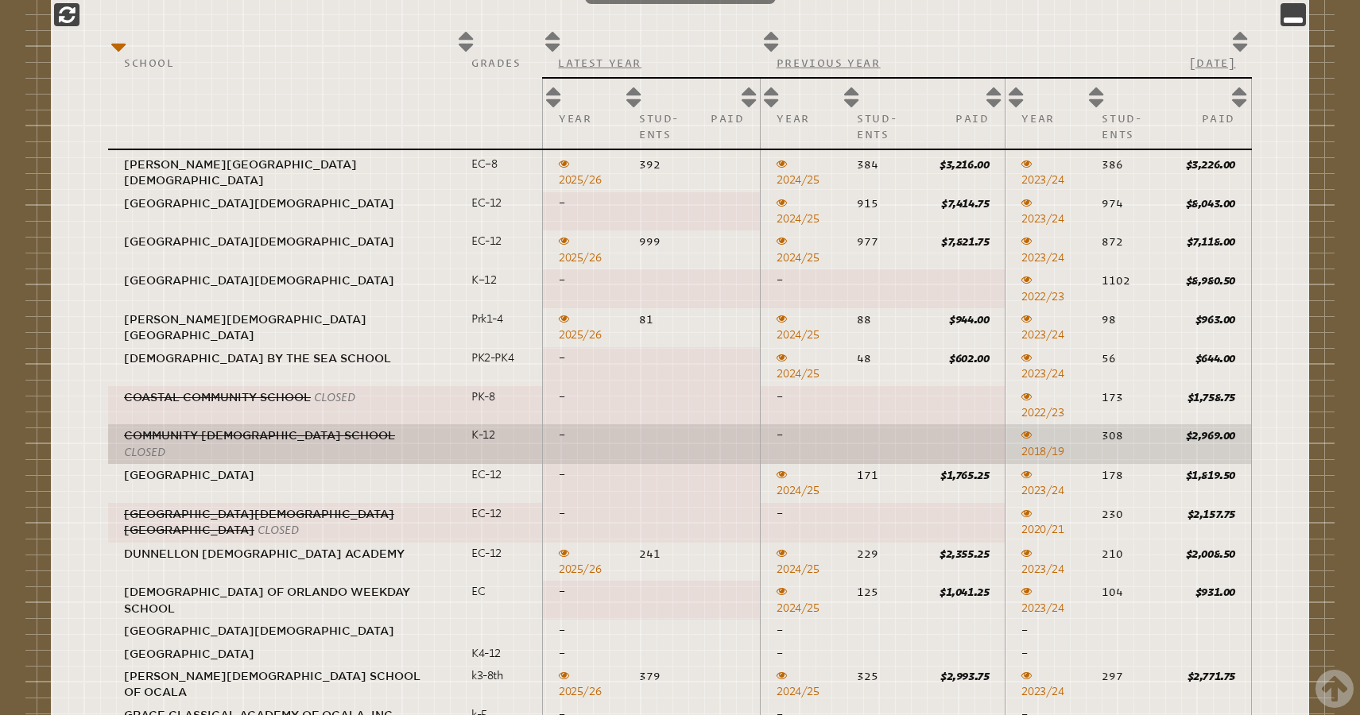
scroll to position [869, 0]
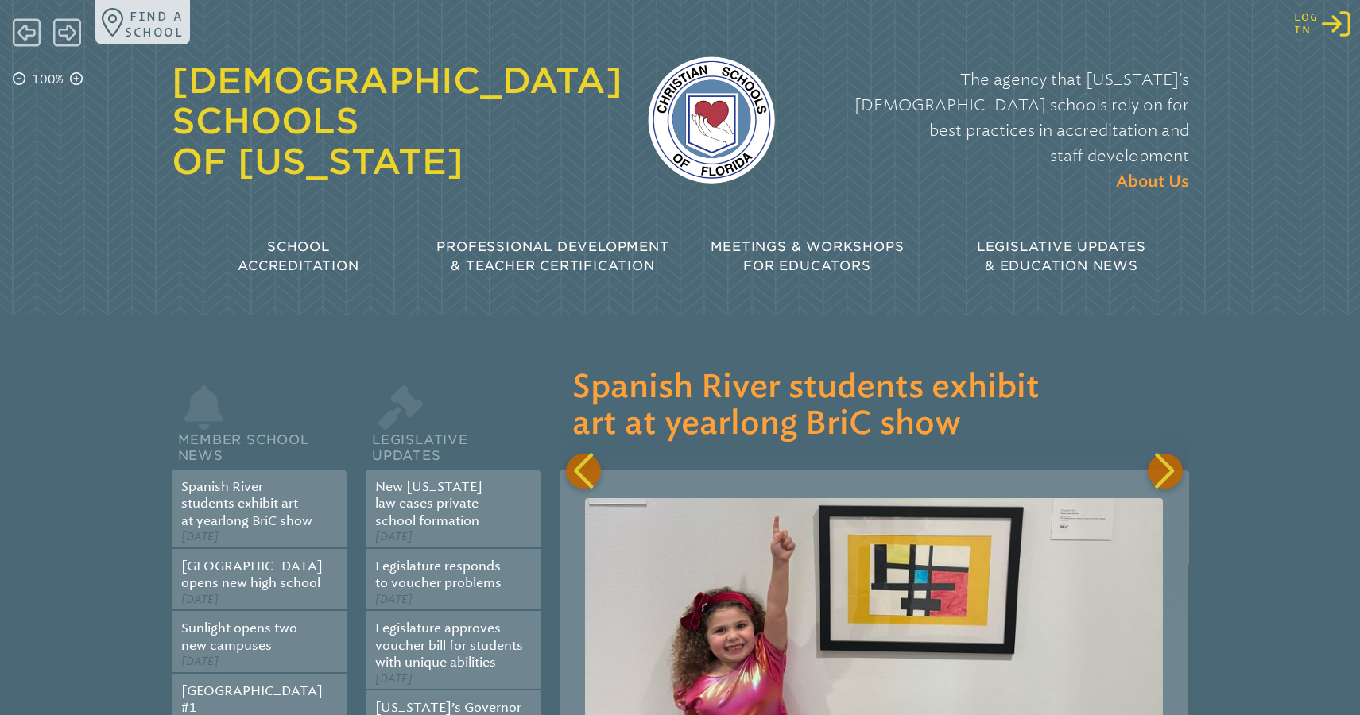
click at [1337, 33] on icon "Log in or Create Account" at bounding box center [1335, 24] width 29 height 29
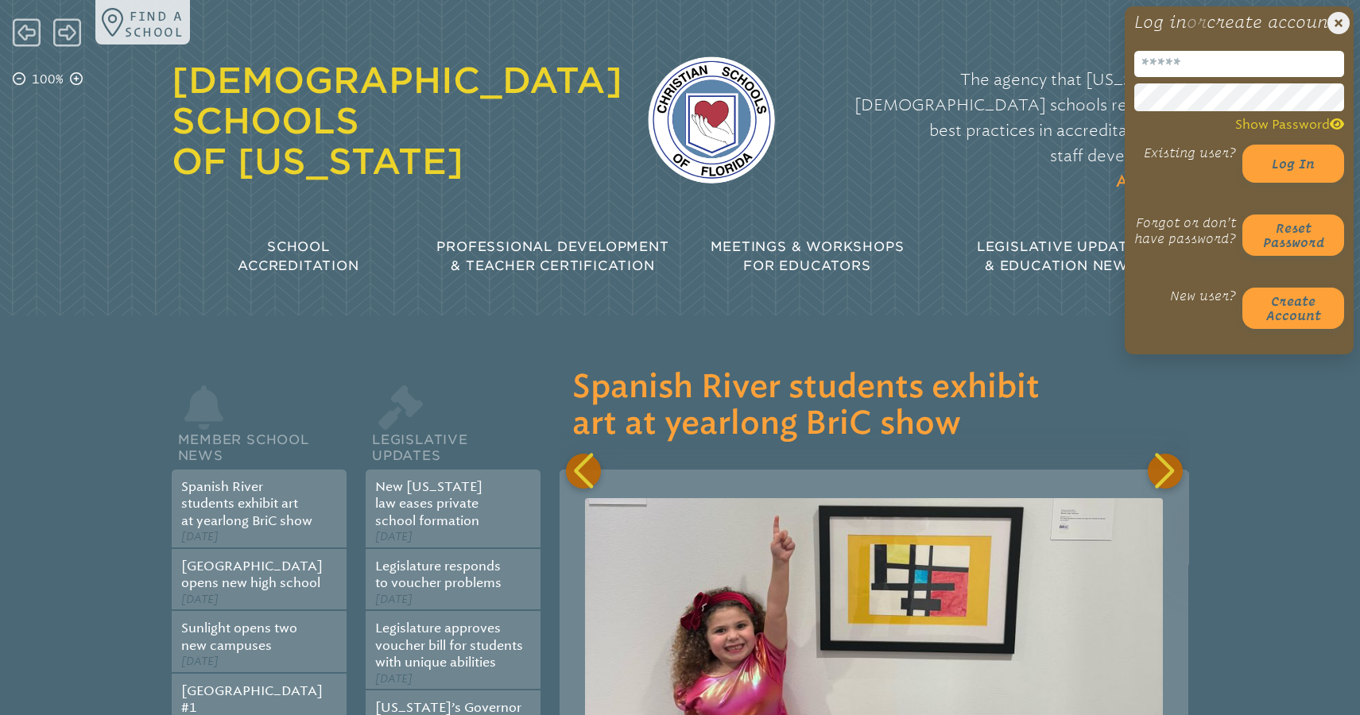
click at [1178, 77] on input "email" at bounding box center [1239, 64] width 210 height 26
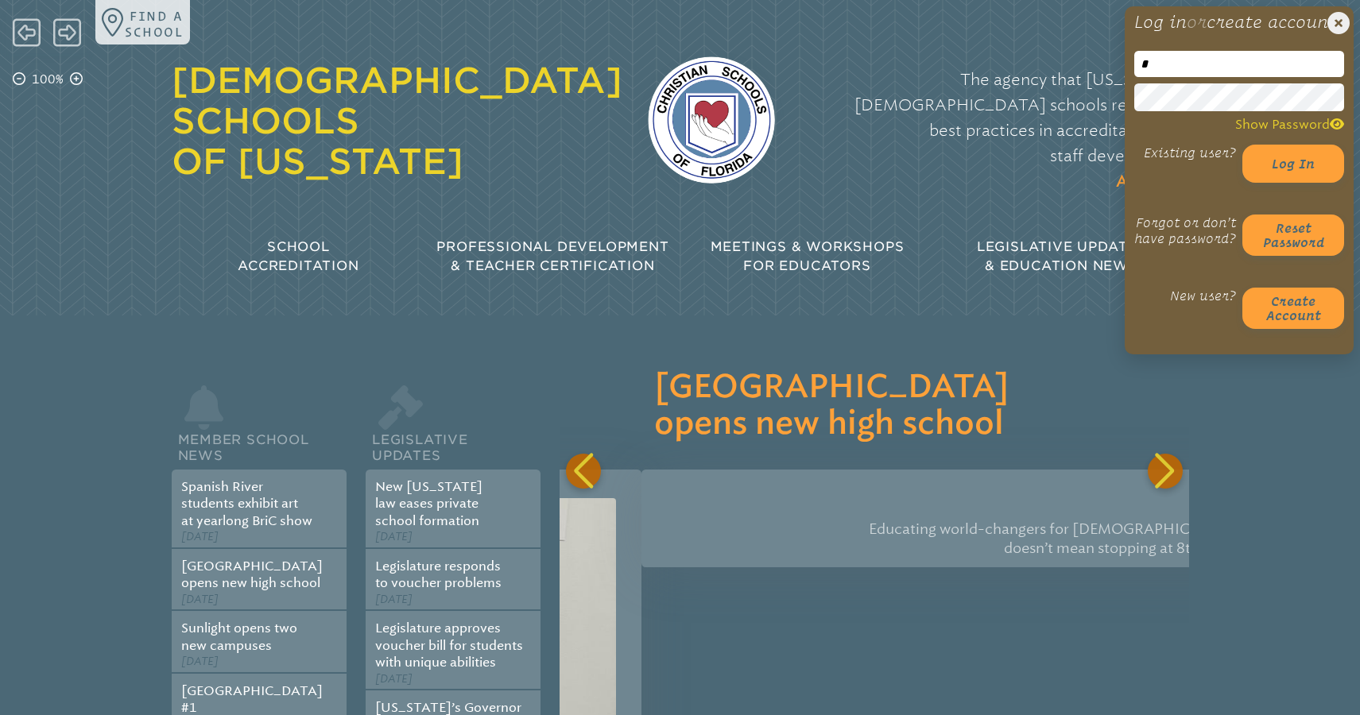
scroll to position [0, 629]
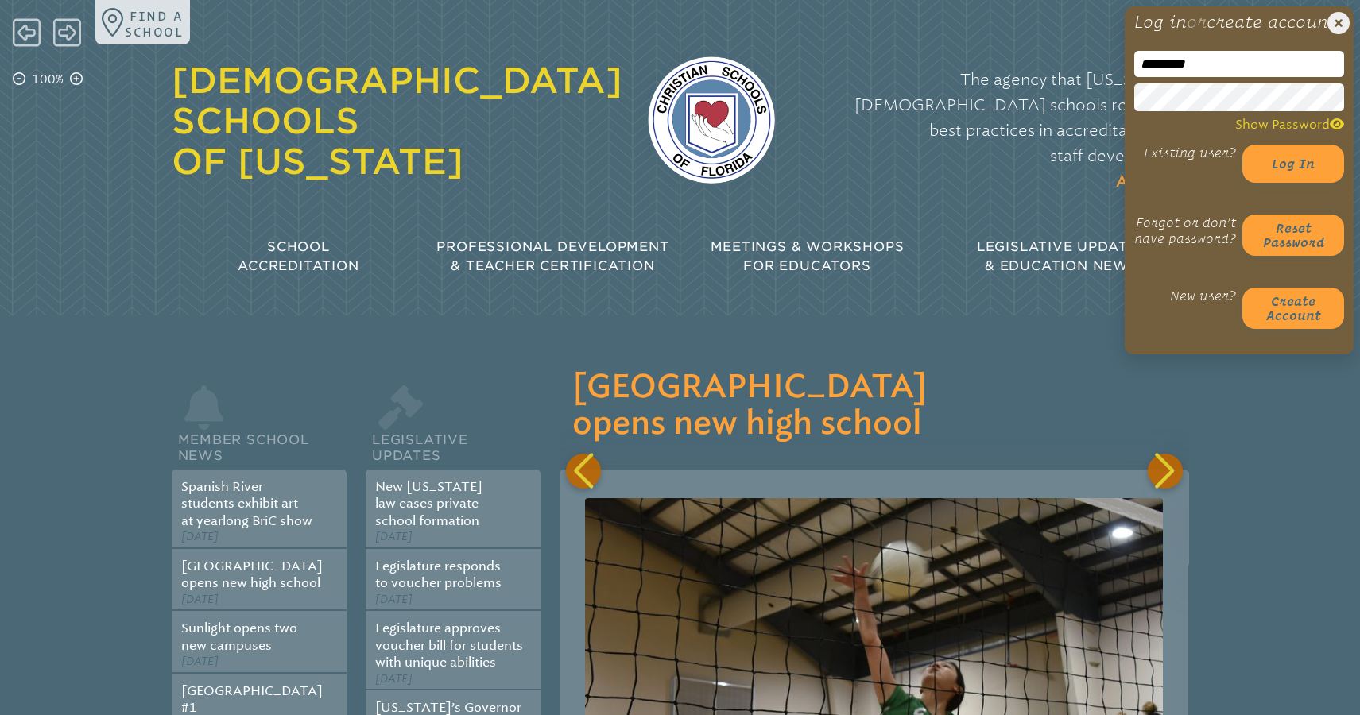
type input "**********"
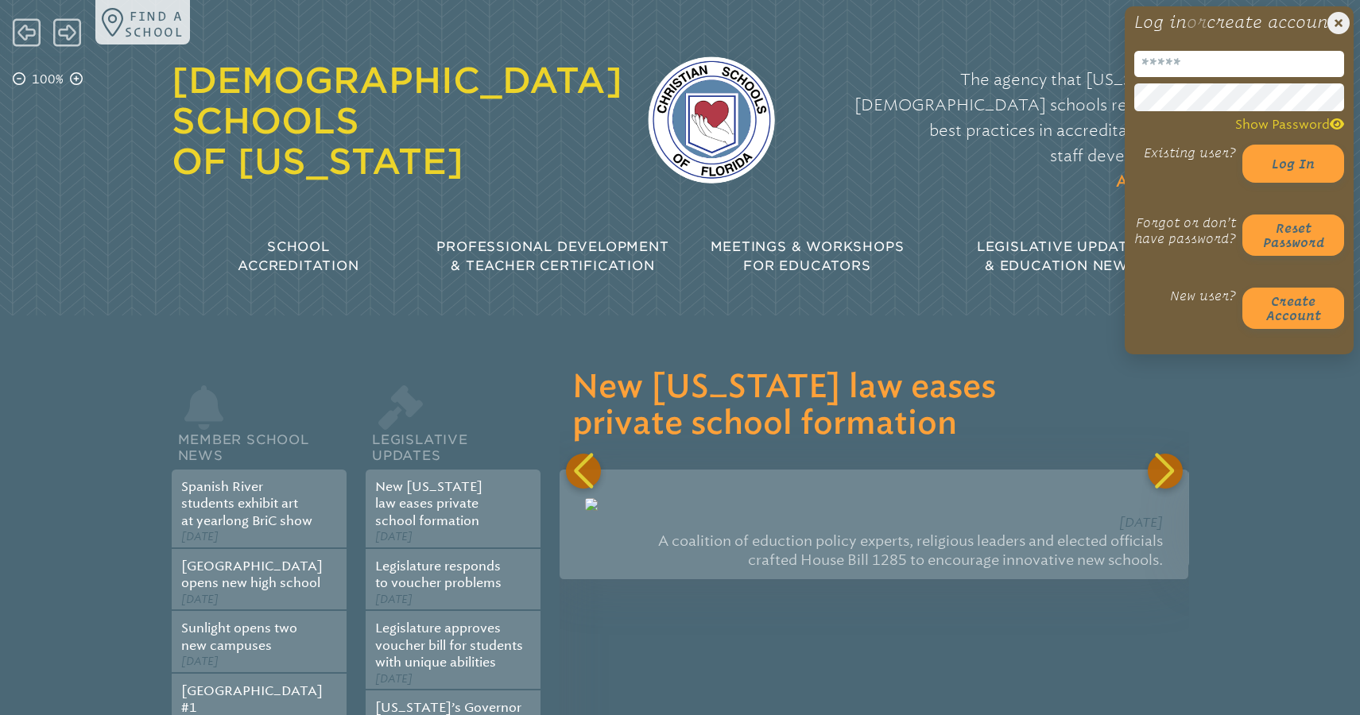
type input "**********"
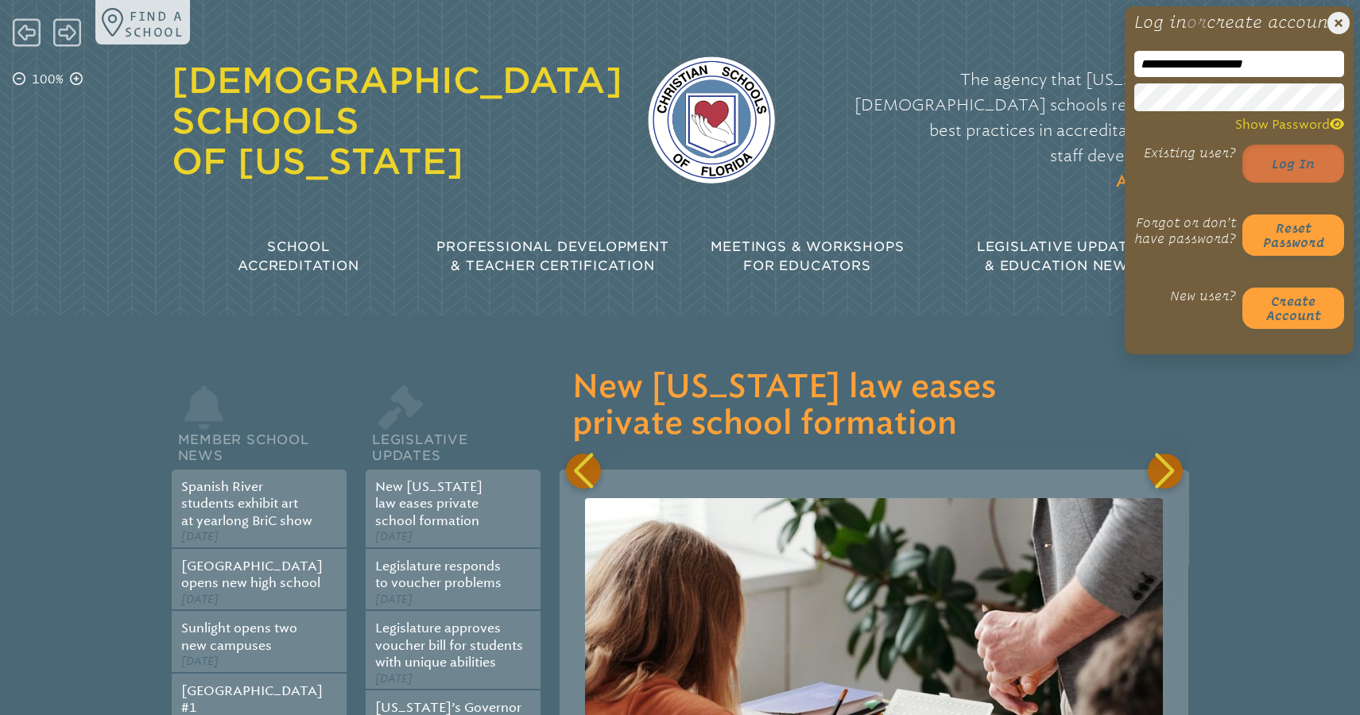
click at [1286, 169] on button "Log in" at bounding box center [1293, 164] width 102 height 38
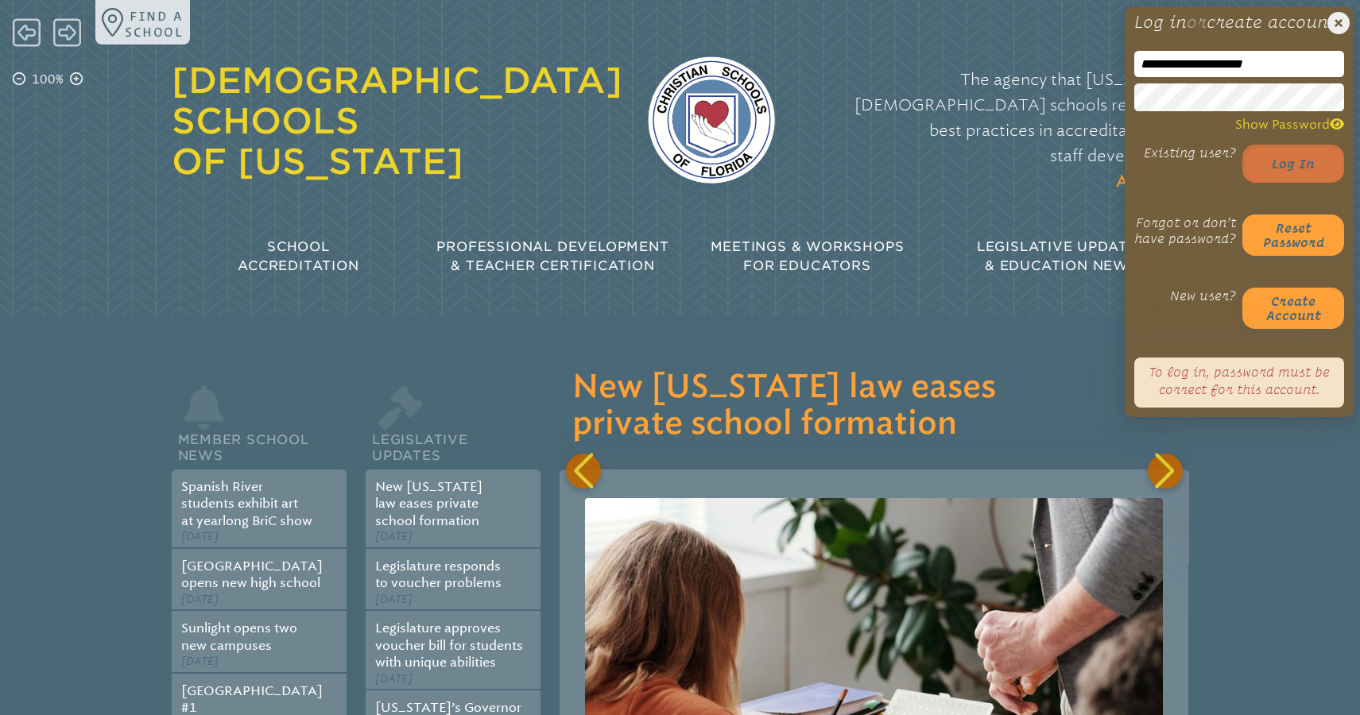
scroll to position [0, 1886]
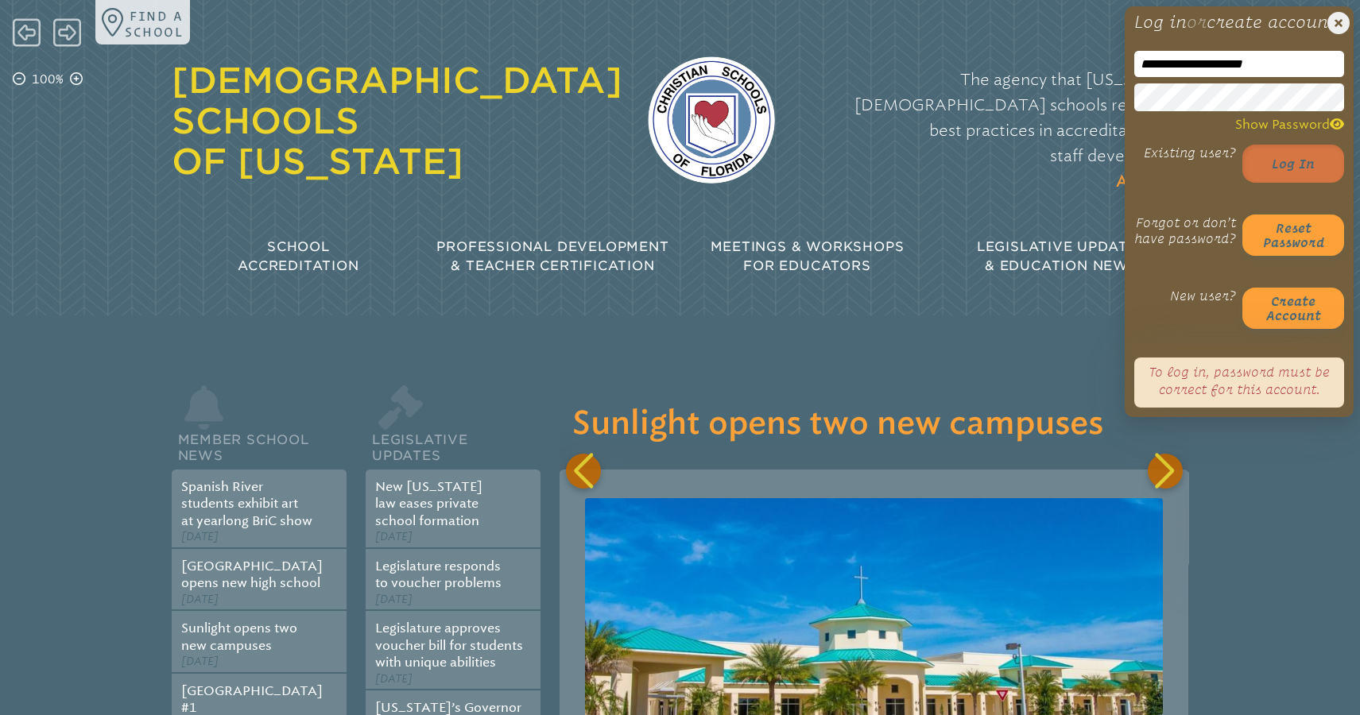
click at [1298, 183] on button "Log in" at bounding box center [1293, 164] width 102 height 38
click at [831, 150] on div "The agency that [US_STATE]’s [DEMOGRAPHIC_DATA] schools rely on for best practi…" at bounding box center [994, 131] width 389 height 160
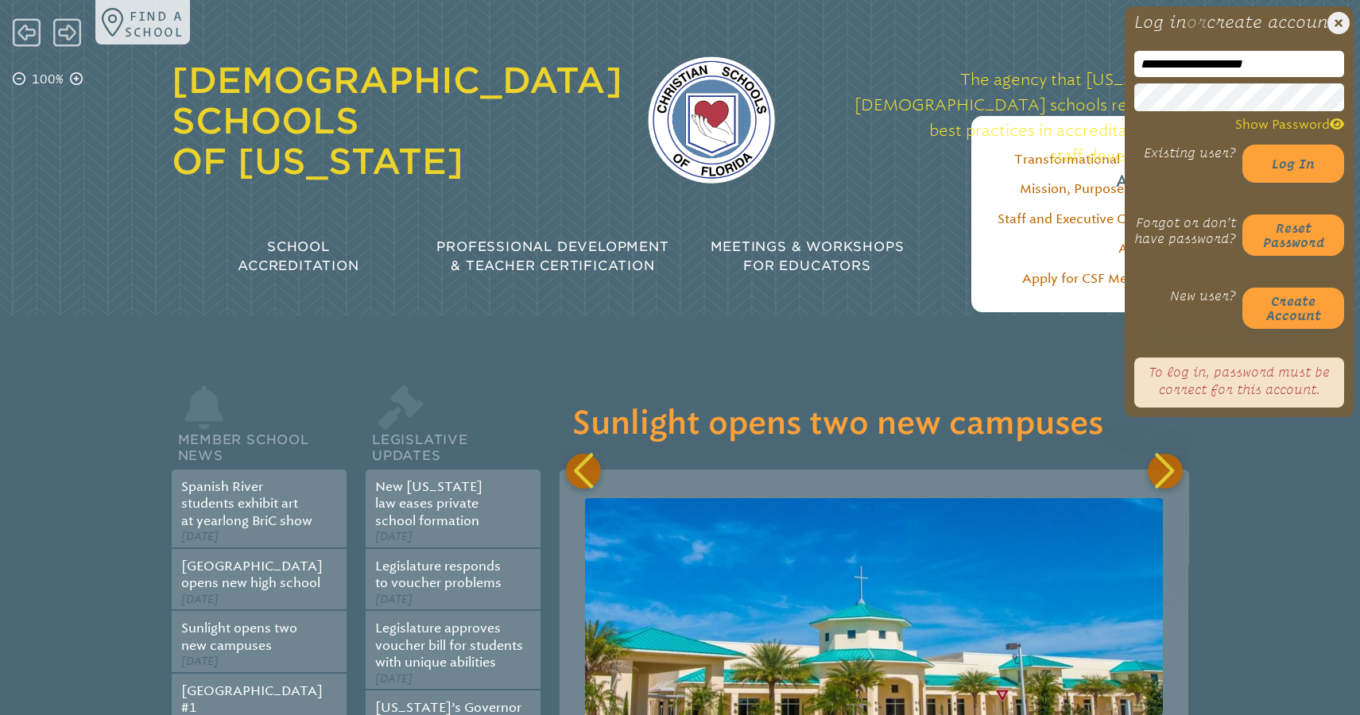
scroll to position [0, 2514]
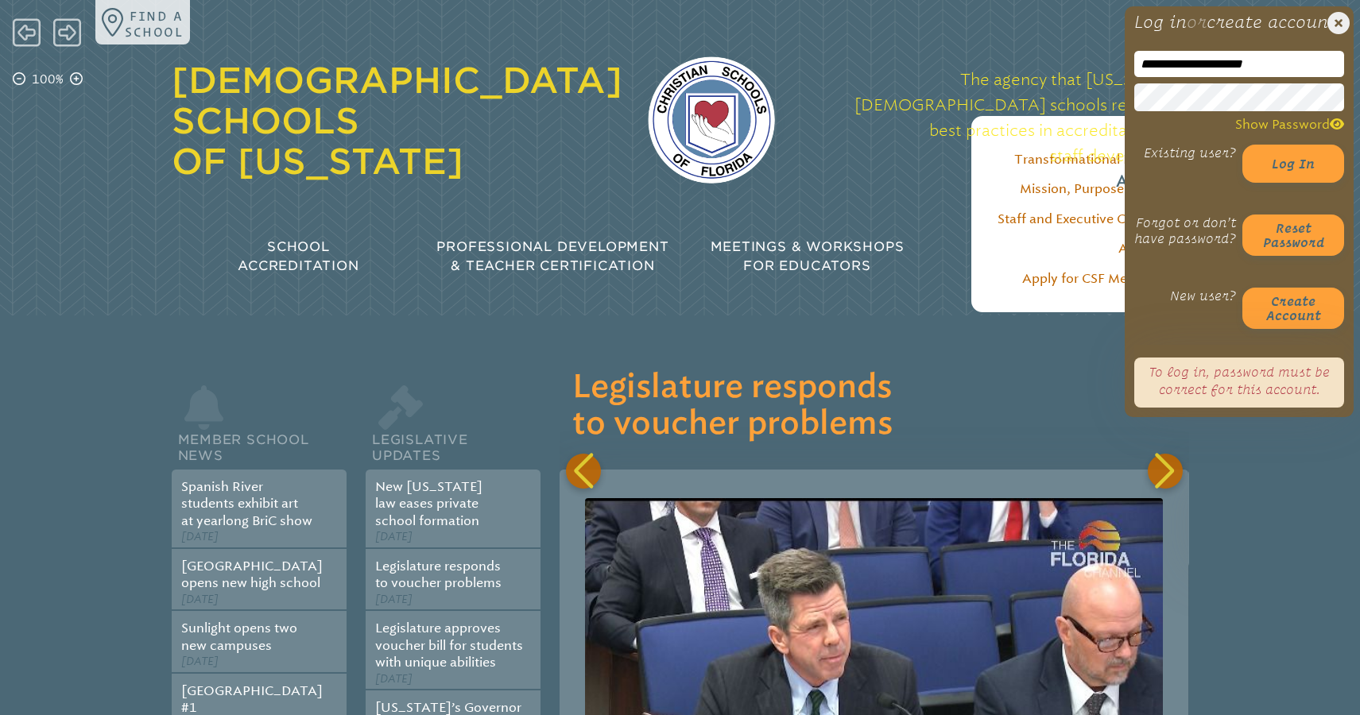
click at [903, 48] on div "The agency that [US_STATE]’s [DEMOGRAPHIC_DATA] schools rely on for best practi…" at bounding box center [994, 122] width 389 height 168
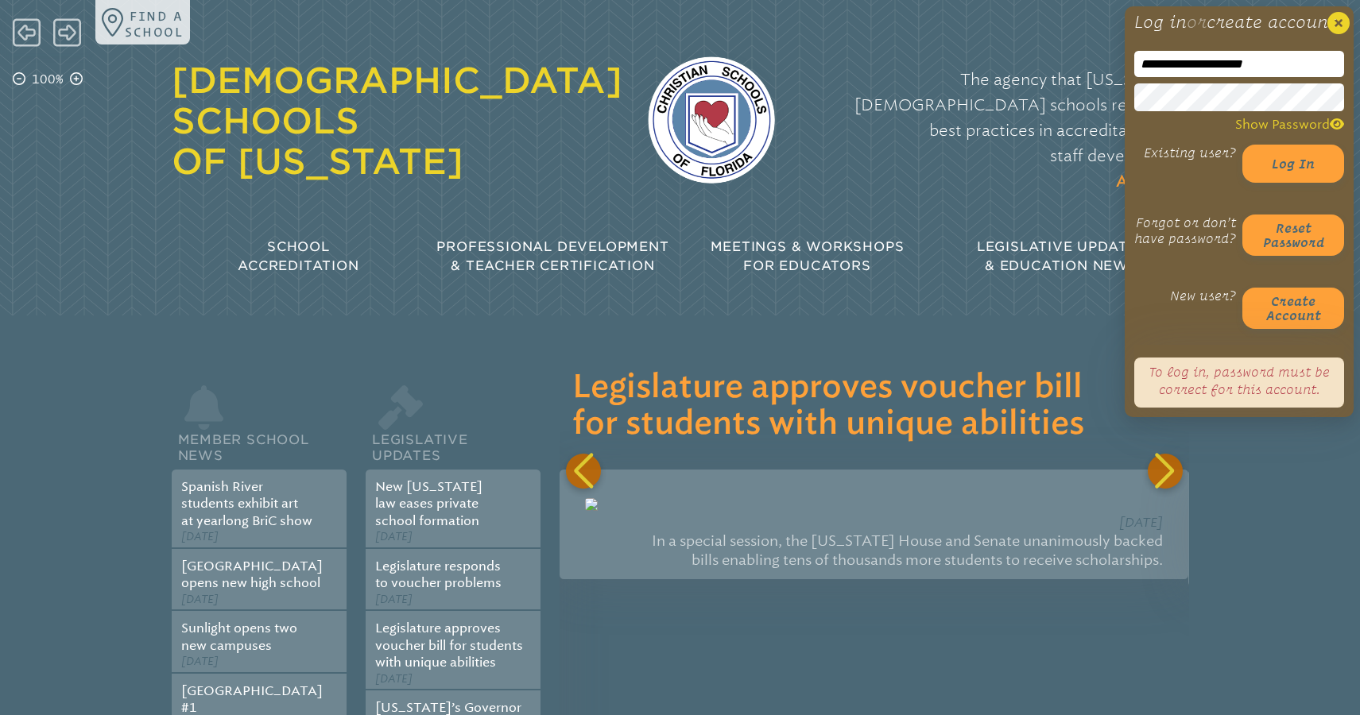
click at [1339, 24] on icon "Close Login Area" at bounding box center [1338, 23] width 22 height 22
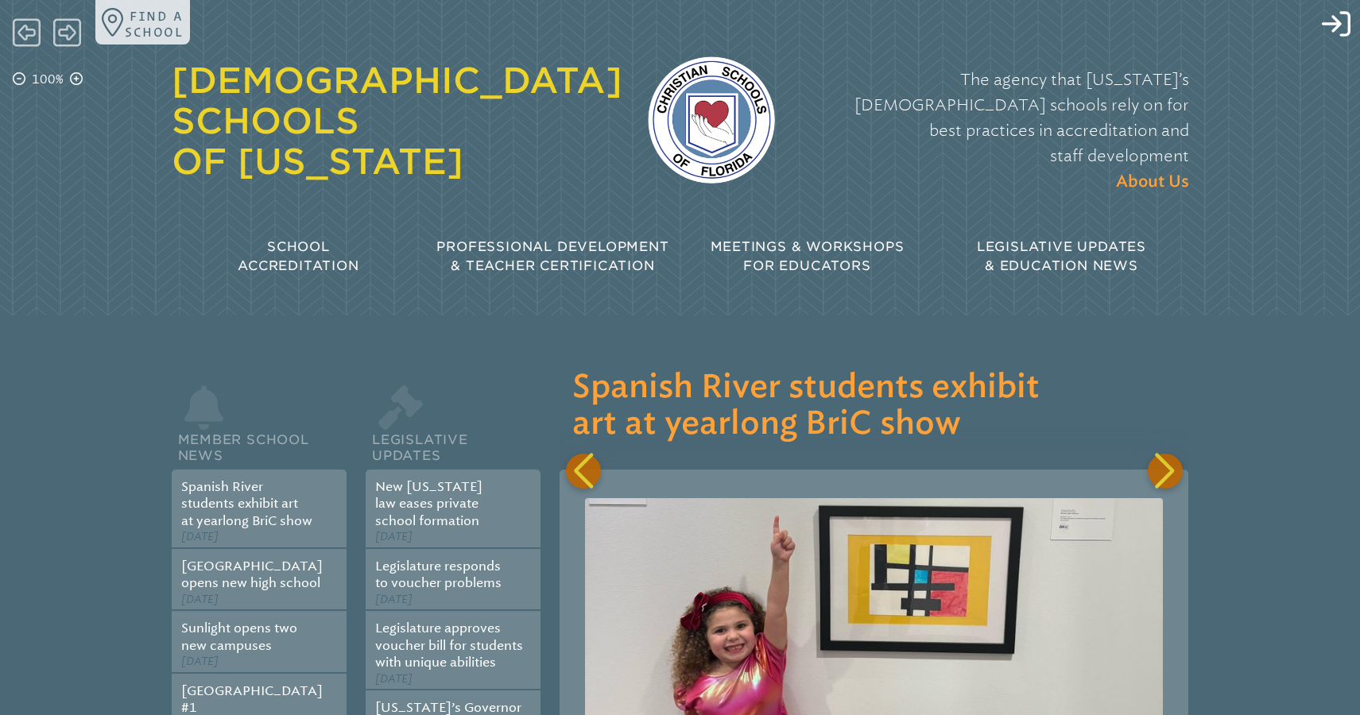
scroll to position [0, 31428]
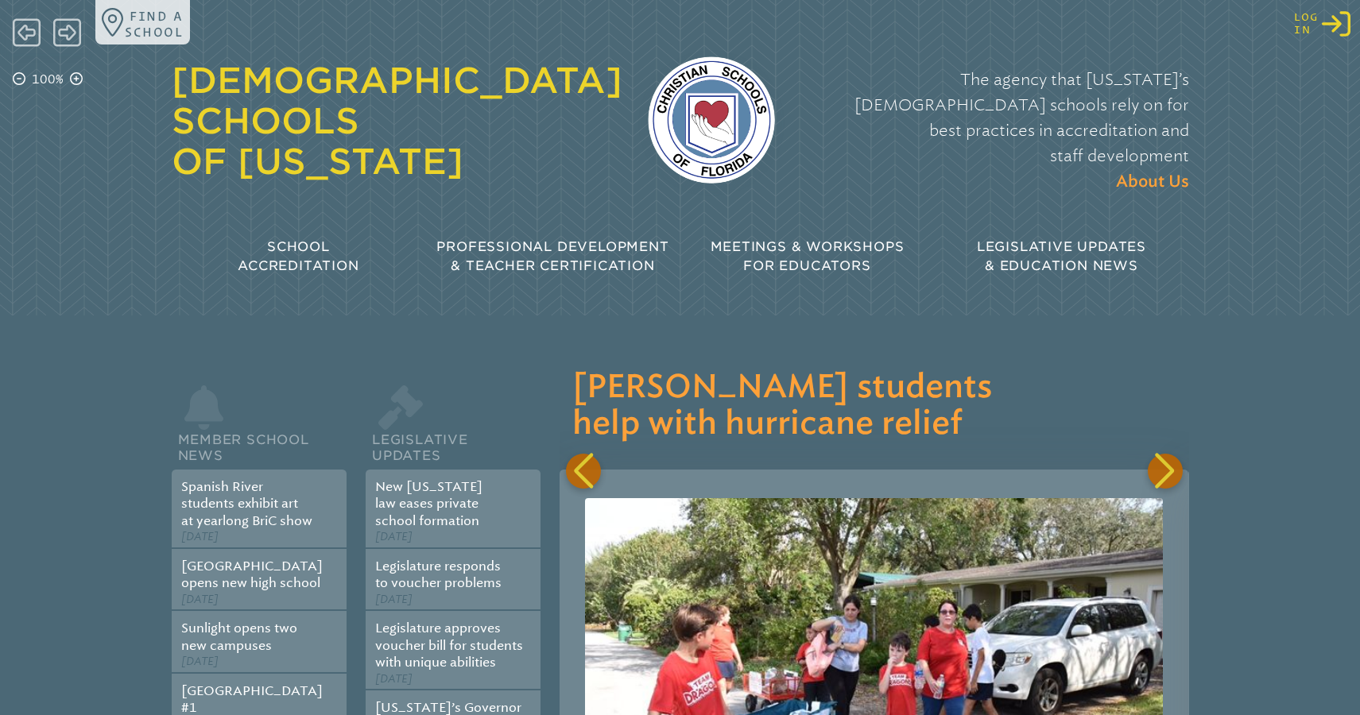
click at [1328, 29] on icon "Log in or Create Account" at bounding box center [1335, 24] width 29 height 29
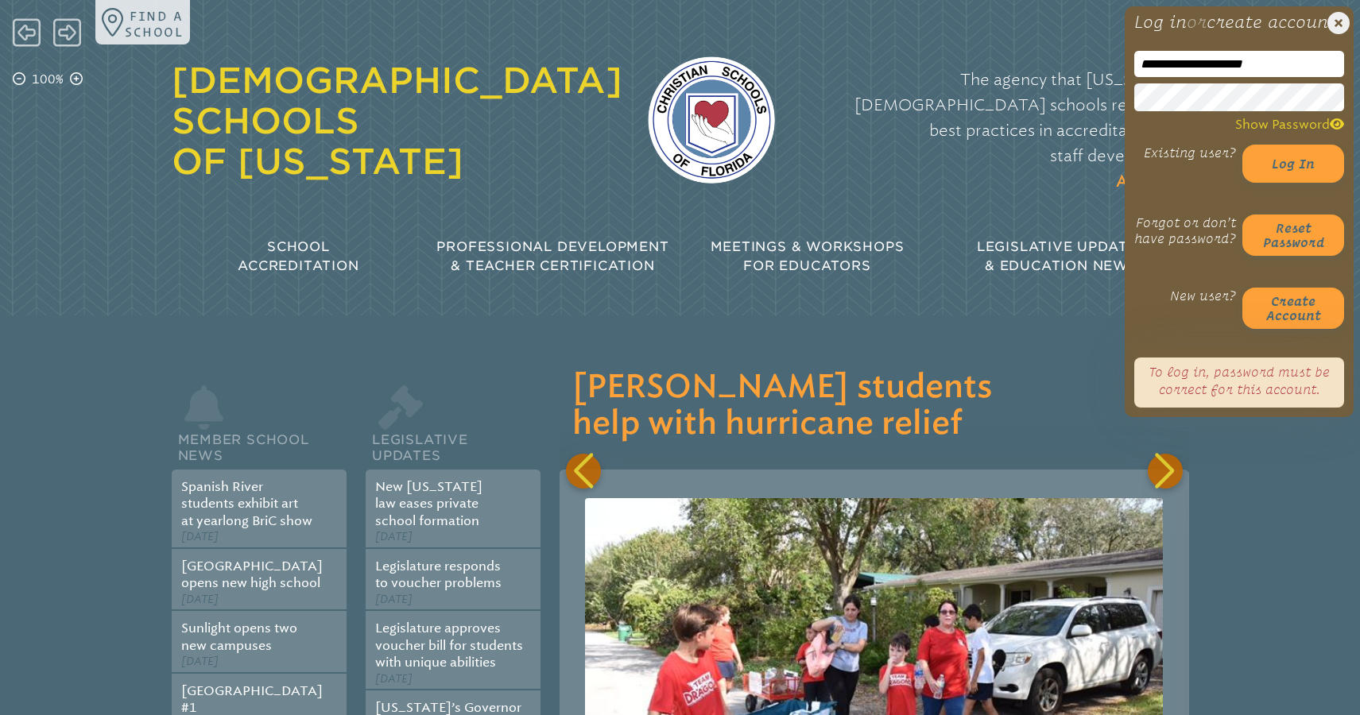
click at [1102, 112] on div "**********" at bounding box center [680, 146] width 1360 height 292
click at [1292, 175] on button "Log in" at bounding box center [1293, 164] width 102 height 38
click at [1095, 114] on div "**********" at bounding box center [680, 146] width 1360 height 292
click at [1294, 183] on button "Log in" at bounding box center [1293, 164] width 102 height 38
click at [1047, 170] on div "[DEMOGRAPHIC_DATA] Schools of [US_STATE] The agency that [US_STATE]’s [DEMOGRAP…" at bounding box center [680, 146] width 1017 height 292
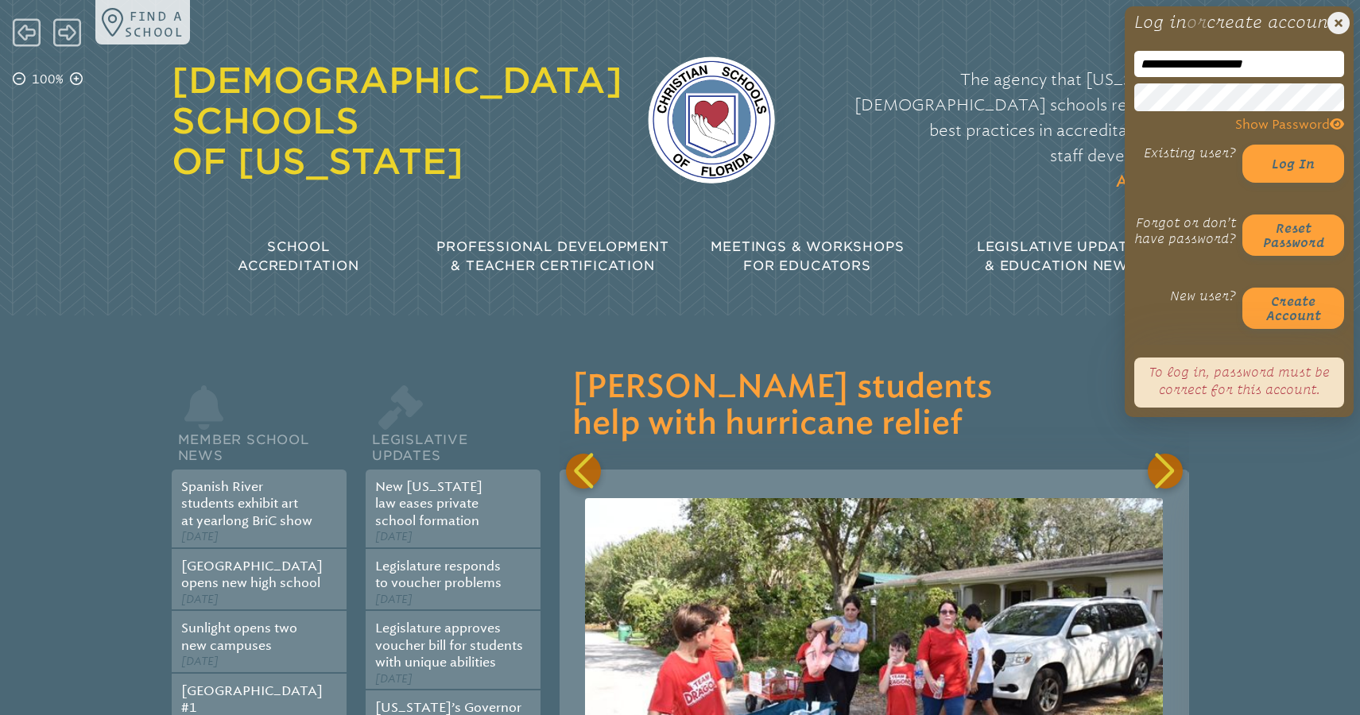
click at [1320, 132] on span "Show Password" at bounding box center [1289, 124] width 109 height 15
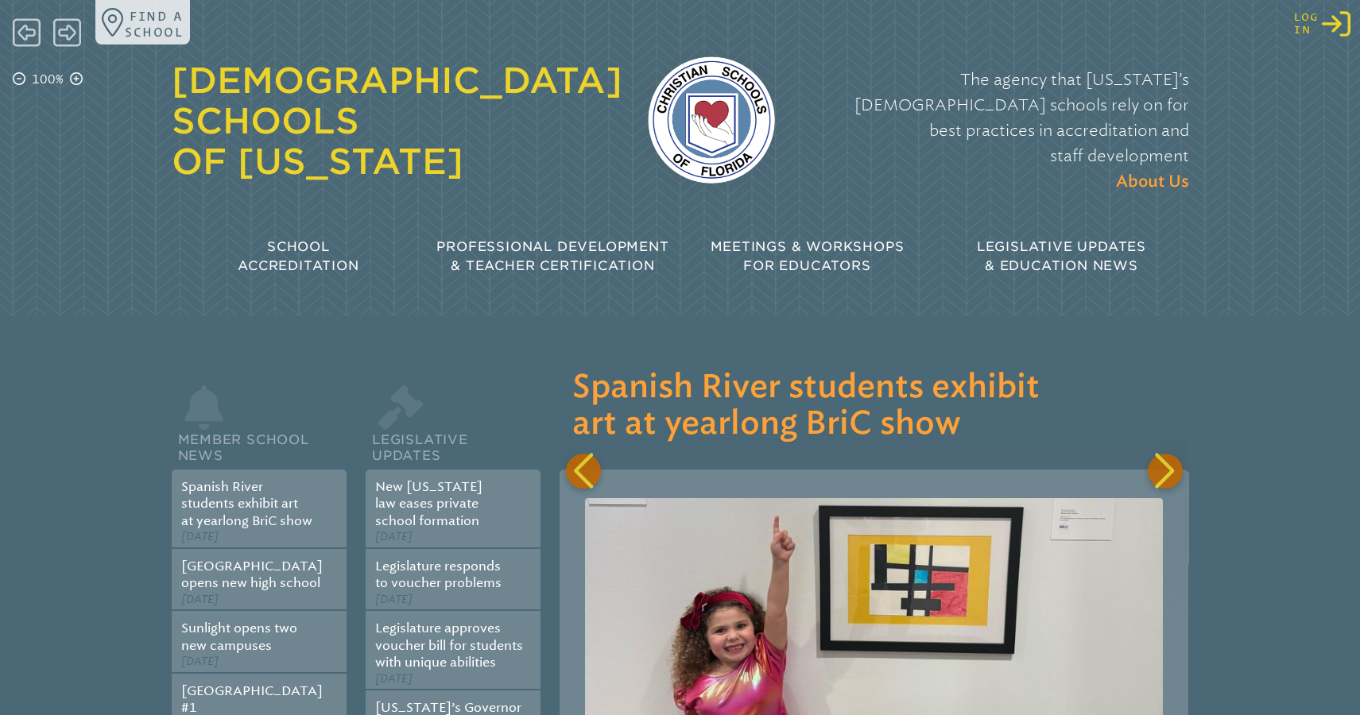
click at [1334, 37] on icon "Log in or Create Account" at bounding box center [1335, 24] width 29 height 29
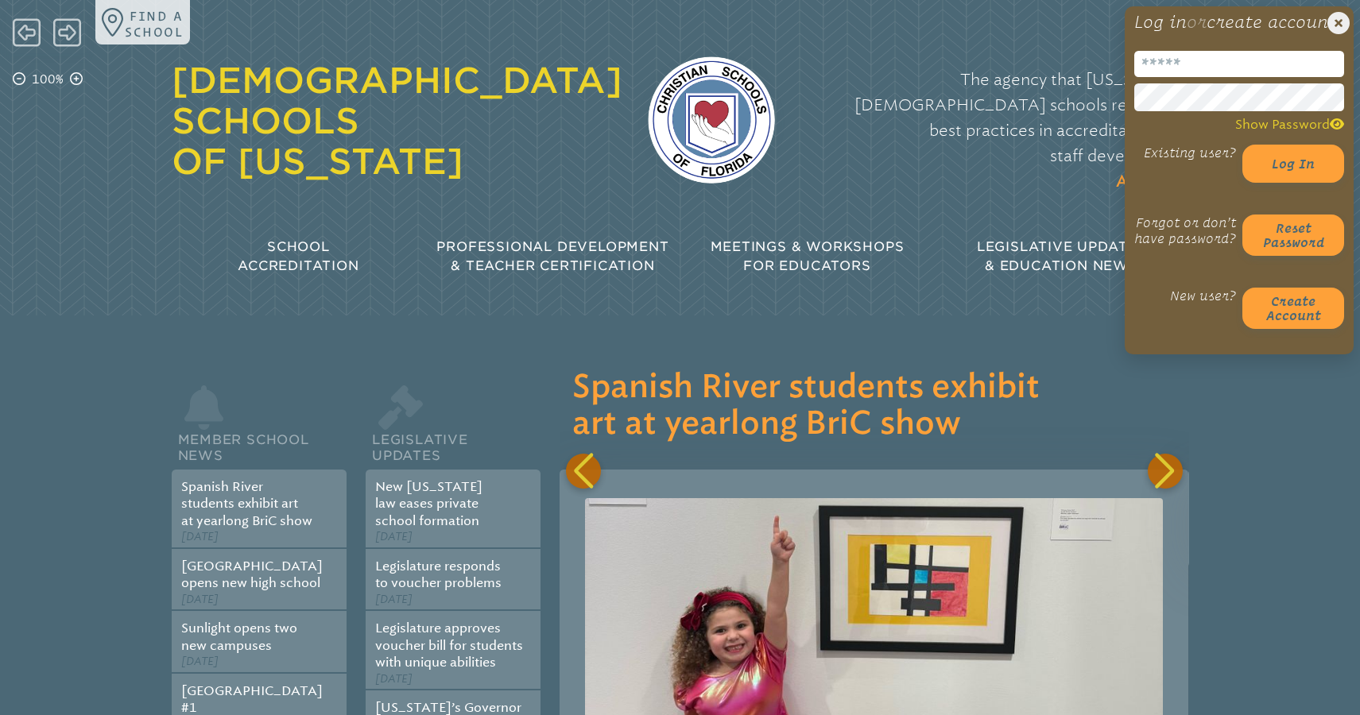
click at [1182, 77] on input "email" at bounding box center [1239, 64] width 210 height 26
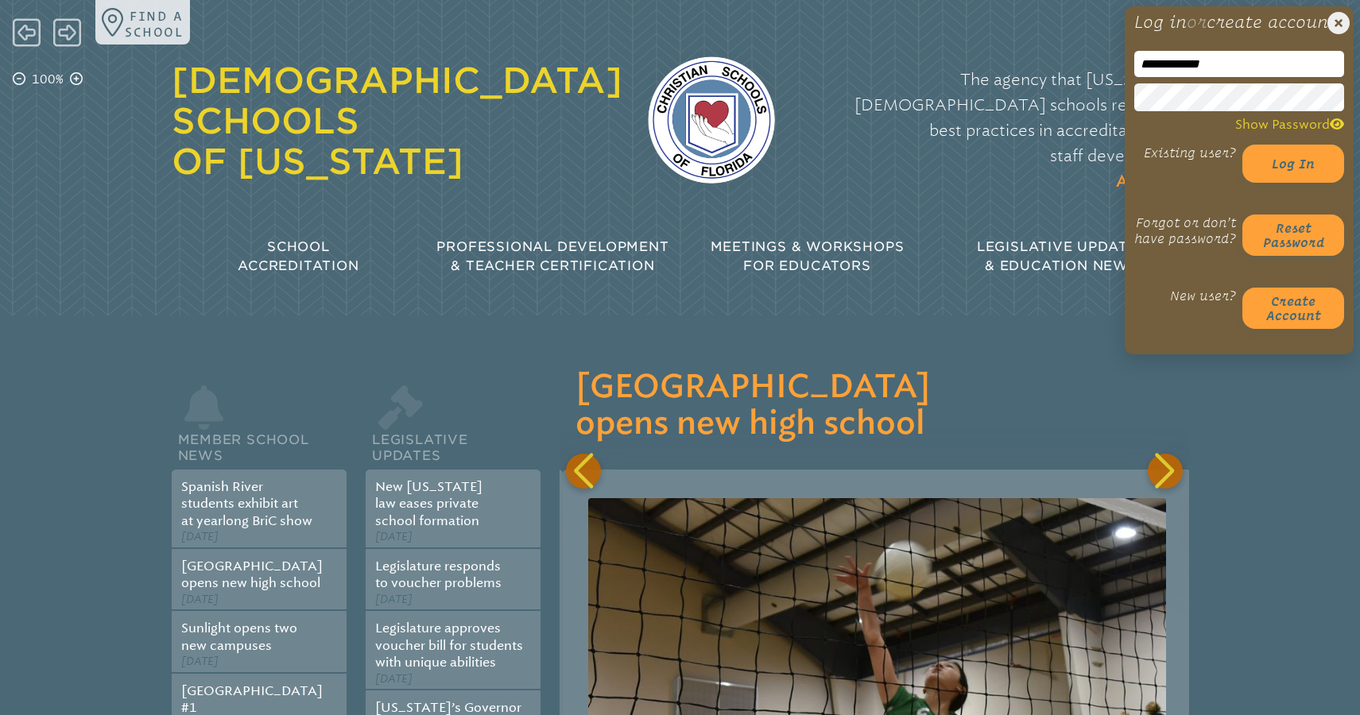
scroll to position [0, 629]
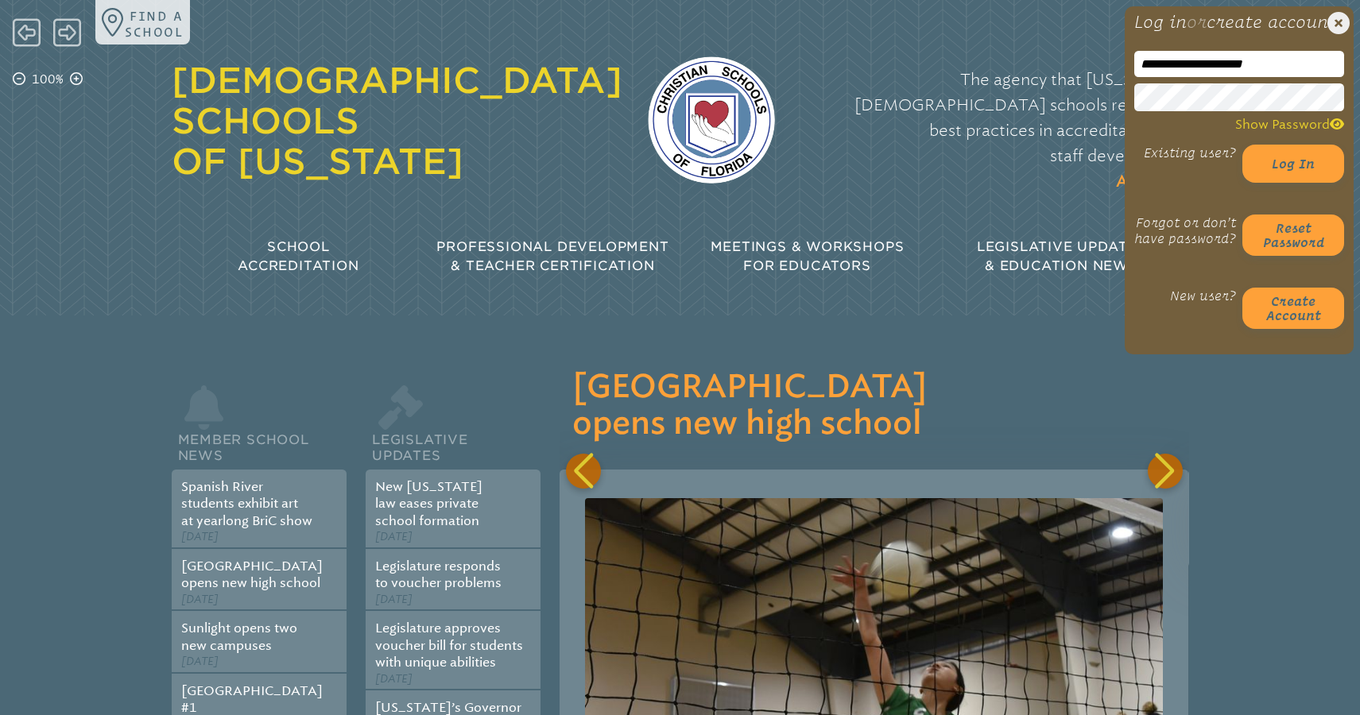
type input "**********"
click at [1074, 126] on p "The agency that Florida’s Christian schools rely on for best practices in accre…" at bounding box center [994, 131] width 389 height 128
click at [1317, 132] on span "Show Password" at bounding box center [1289, 124] width 109 height 15
click at [1292, 177] on button "Log in" at bounding box center [1293, 164] width 102 height 38
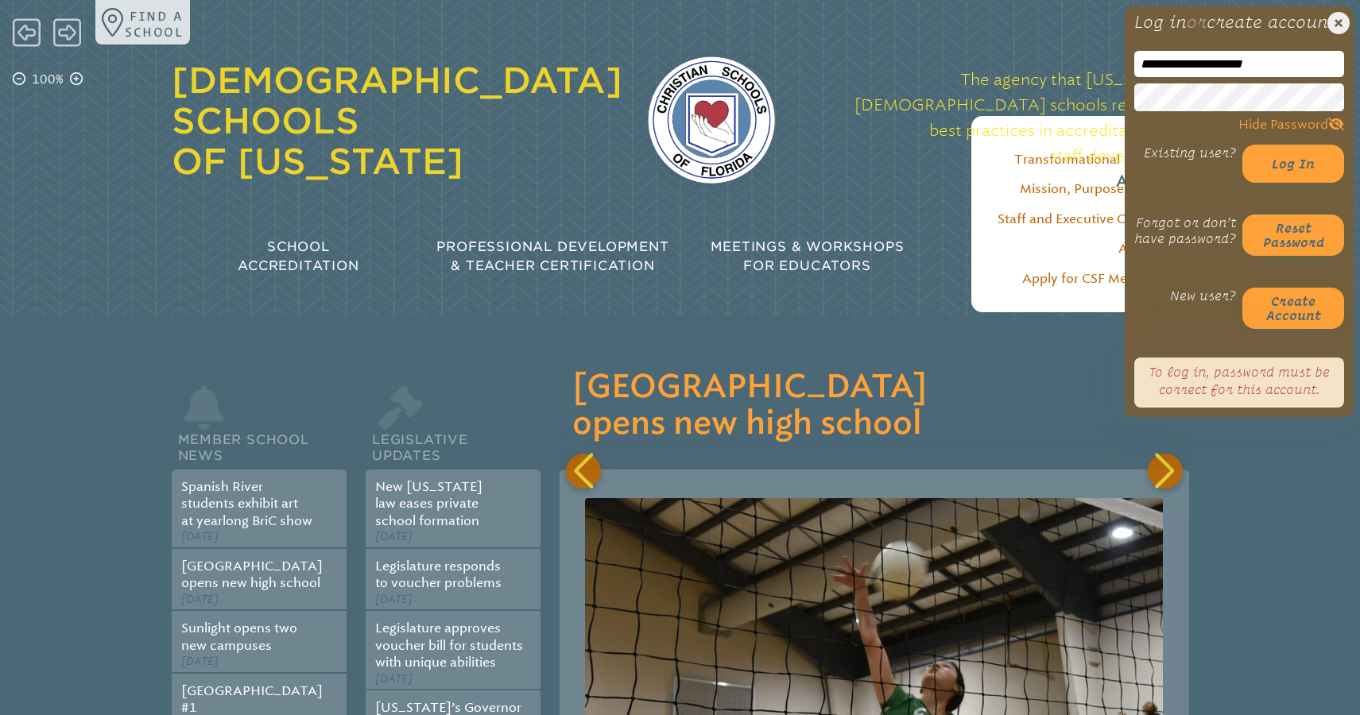
click at [1009, 159] on div "The agency that Florida’s Christian schools rely on for best practices in accre…" at bounding box center [994, 131] width 389 height 160
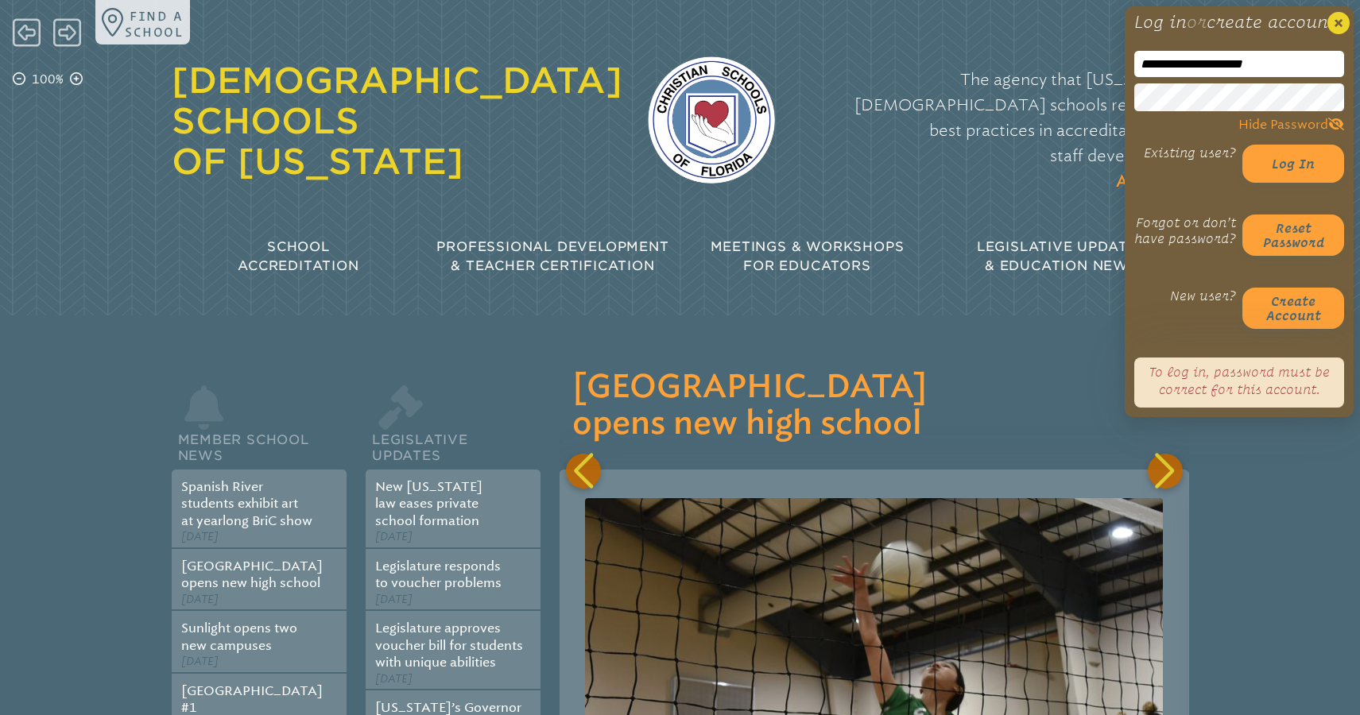
click at [1341, 20] on icon "Close Login Area" at bounding box center [1338, 23] width 22 height 22
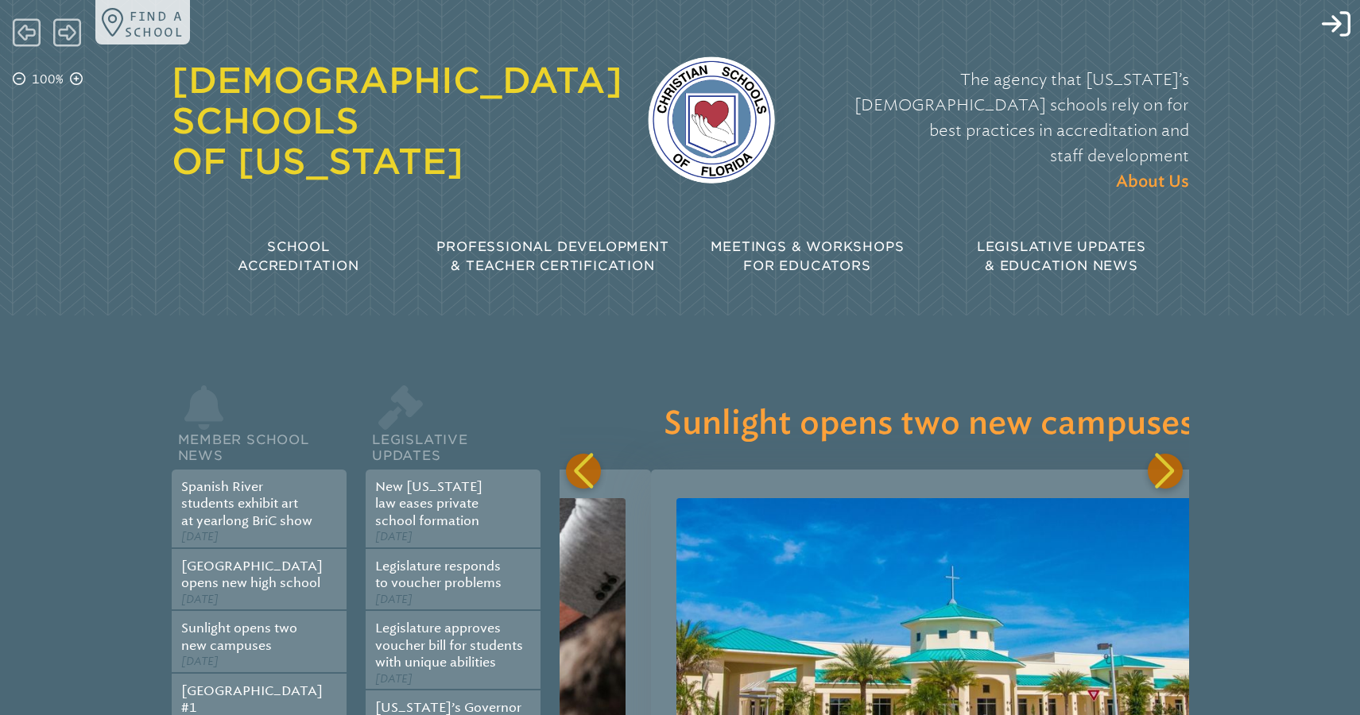
scroll to position [0, 1886]
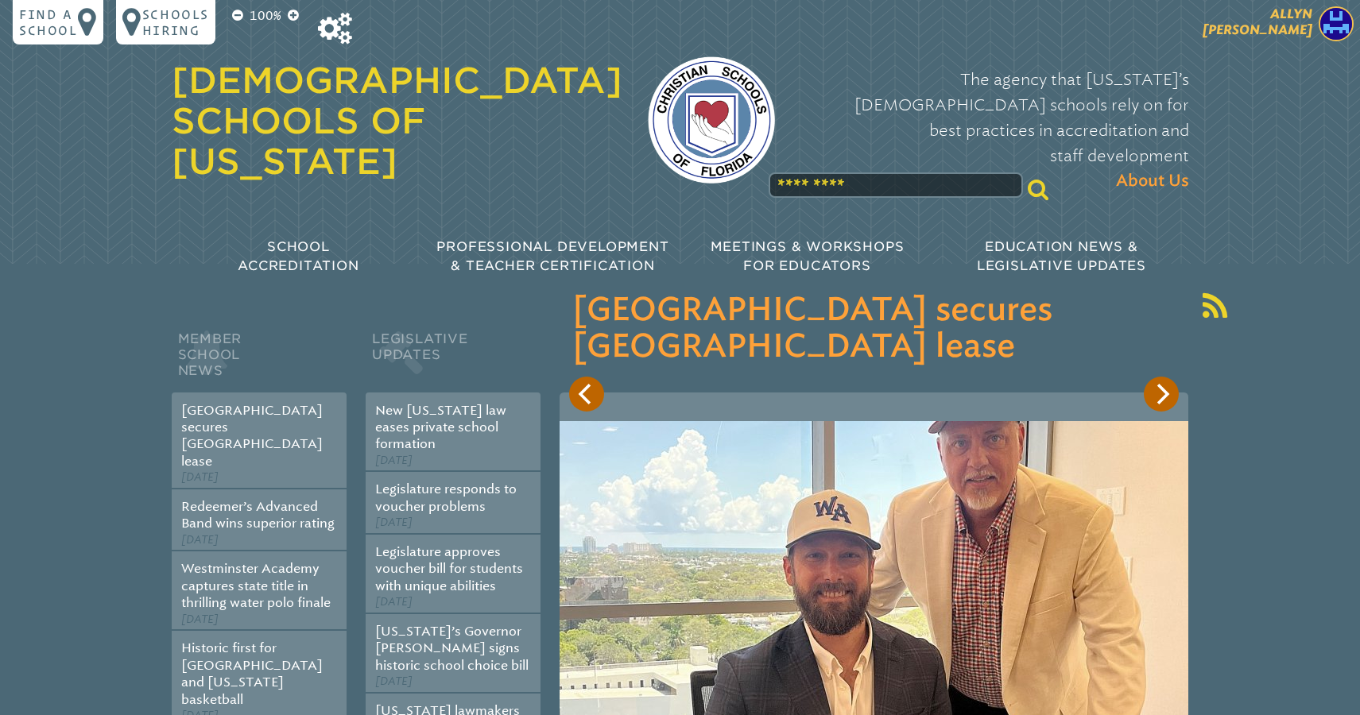
click at [1279, 19] on span "[PERSON_NAME]" at bounding box center [1257, 21] width 110 height 31
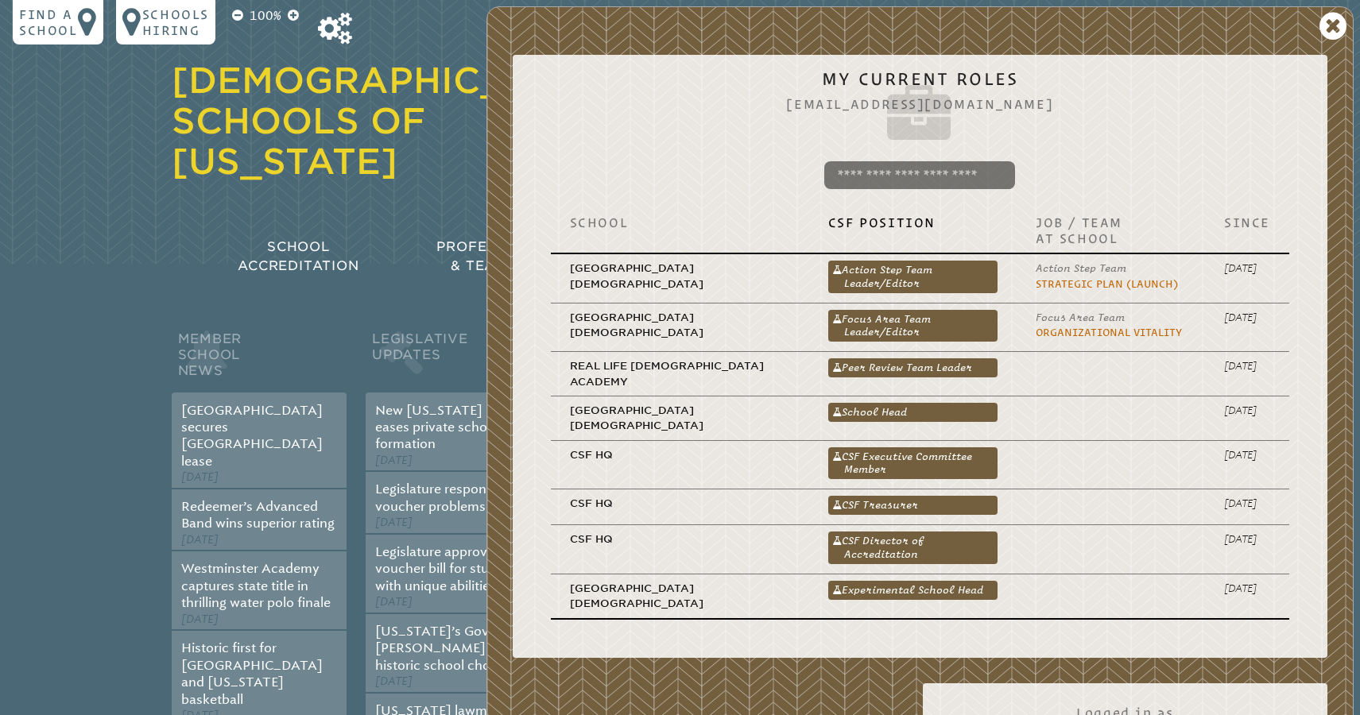
click at [476, 140] on h1 "[DEMOGRAPHIC_DATA] Schools of [US_STATE]" at bounding box center [397, 121] width 451 height 121
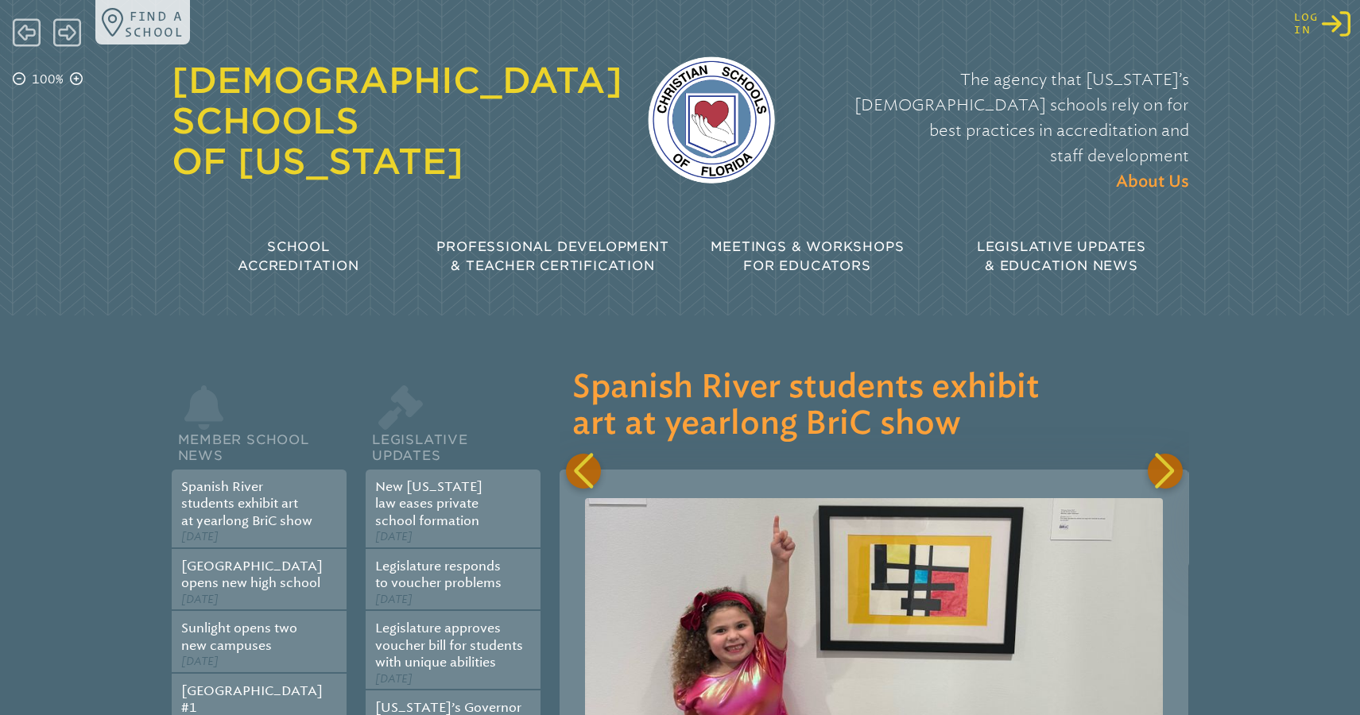
click at [1340, 24] on icon at bounding box center [1335, 23] width 29 height 25
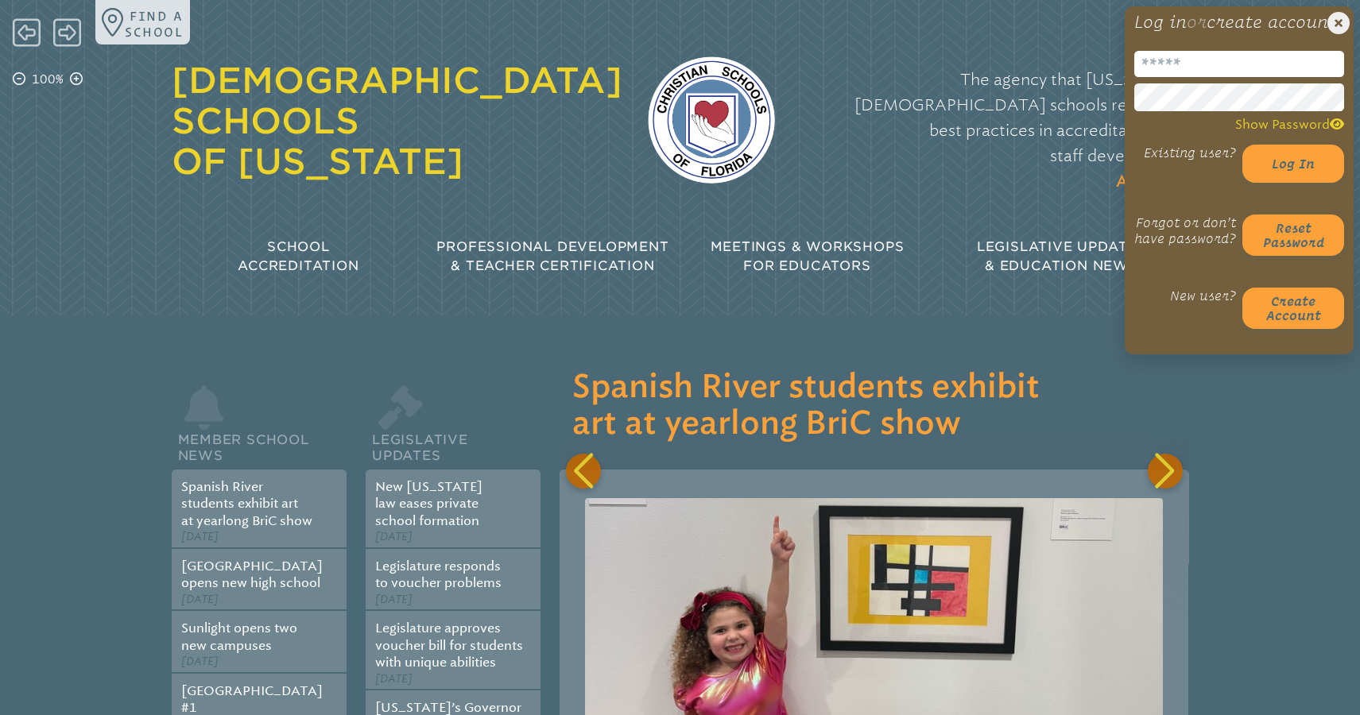
click at [1210, 77] on input "email" at bounding box center [1239, 64] width 210 height 26
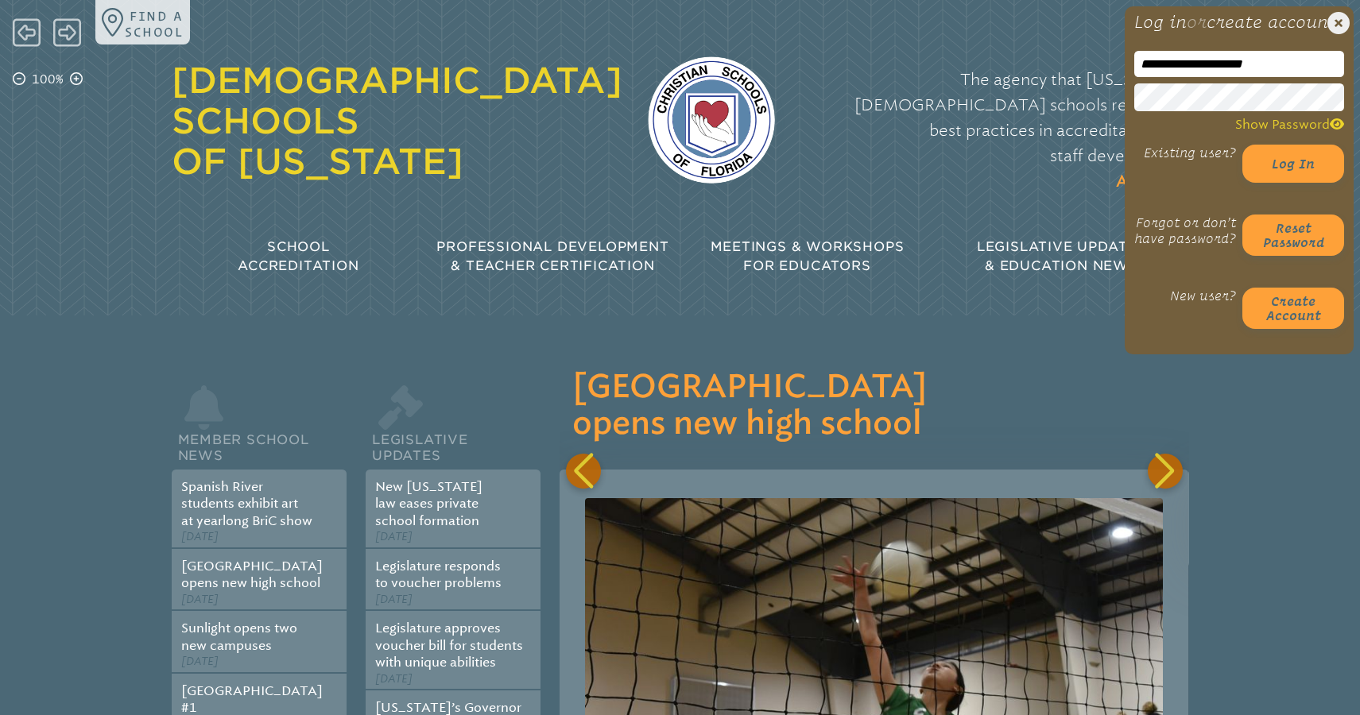
type input "**********"
click at [1054, 114] on span "The agency that [US_STATE]’s [DEMOGRAPHIC_DATA] schools rely on for best practi…" at bounding box center [1021, 117] width 335 height 95
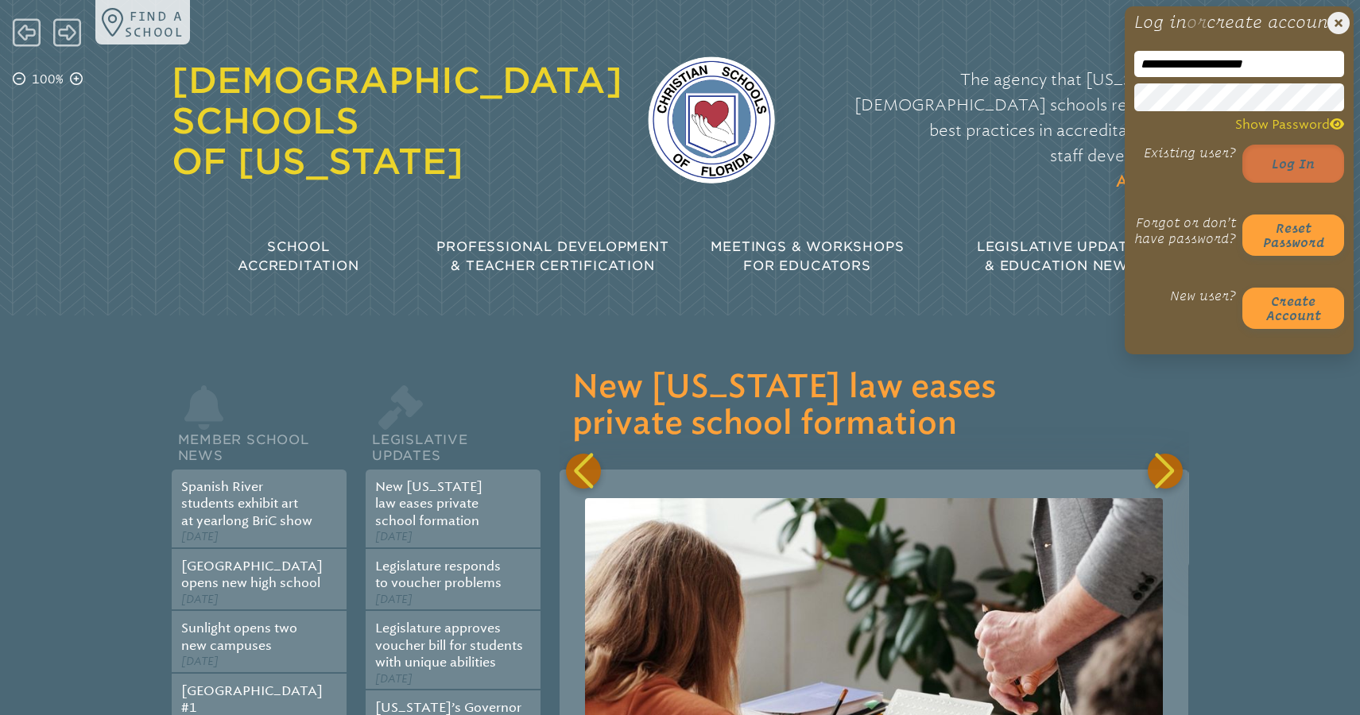
click at [1287, 176] on button "Log in" at bounding box center [1293, 164] width 102 height 38
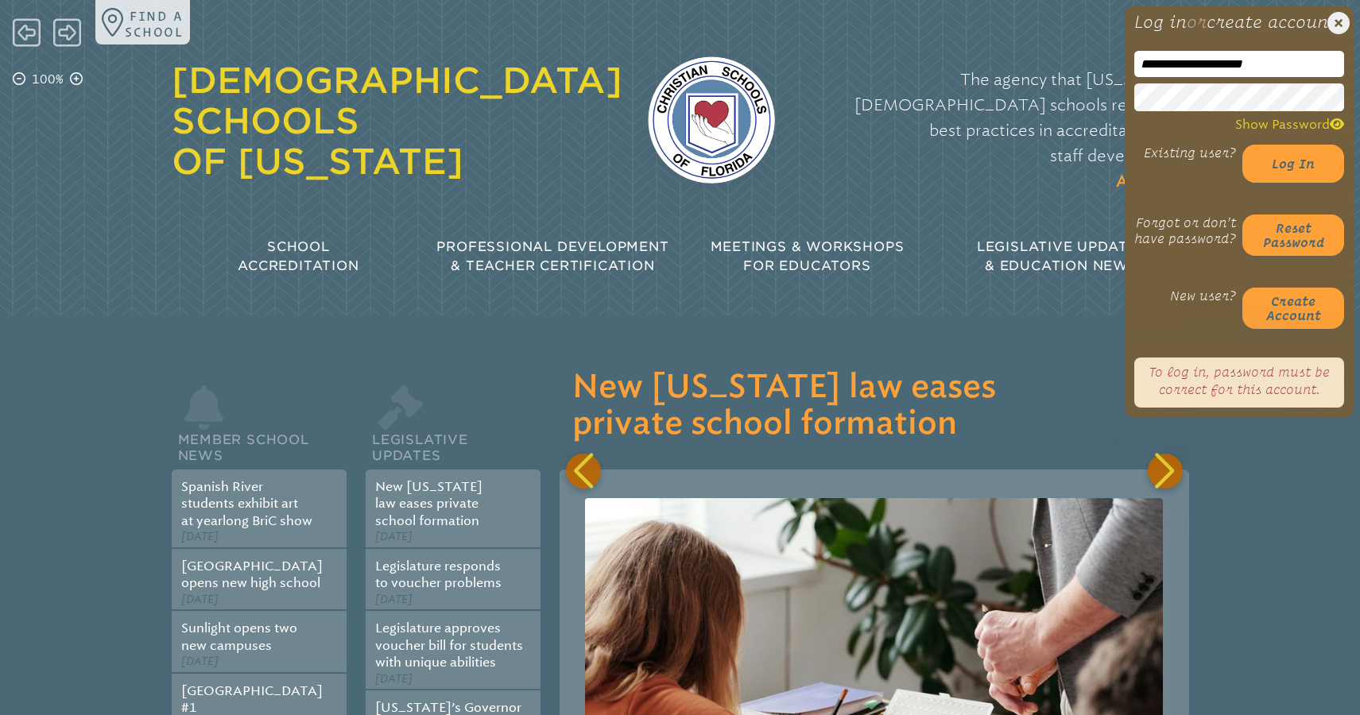
scroll to position [0, 1886]
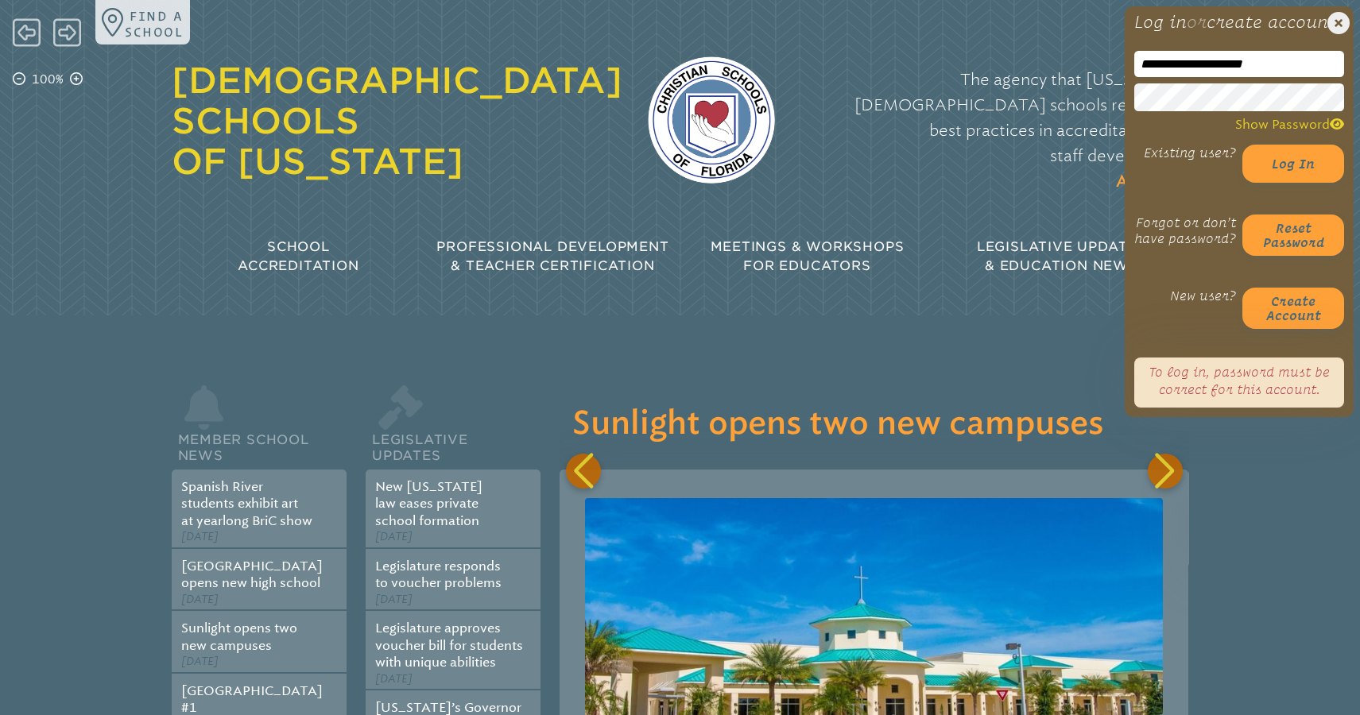
click at [1105, 118] on div "**********" at bounding box center [680, 146] width 1360 height 292
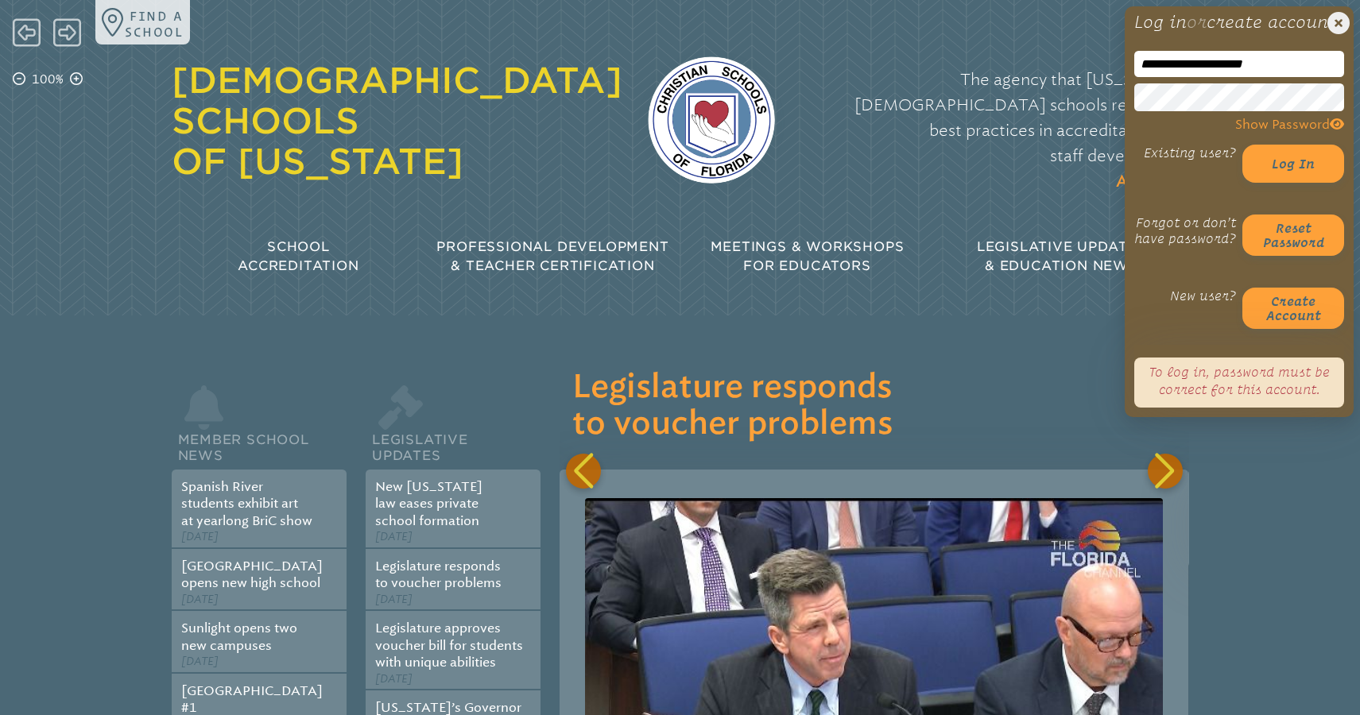
click at [1335, 130] on icon at bounding box center [1336, 124] width 14 height 13
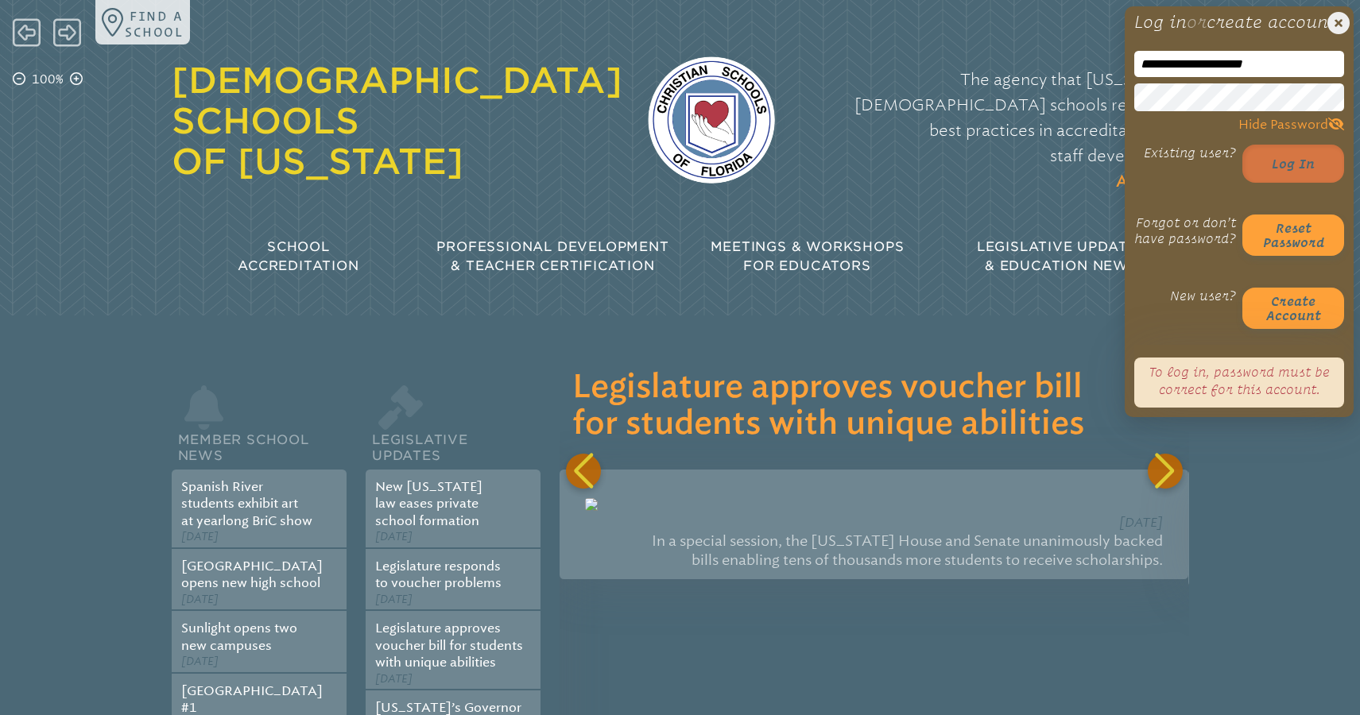
click at [1294, 183] on button "Log in" at bounding box center [1293, 164] width 102 height 38
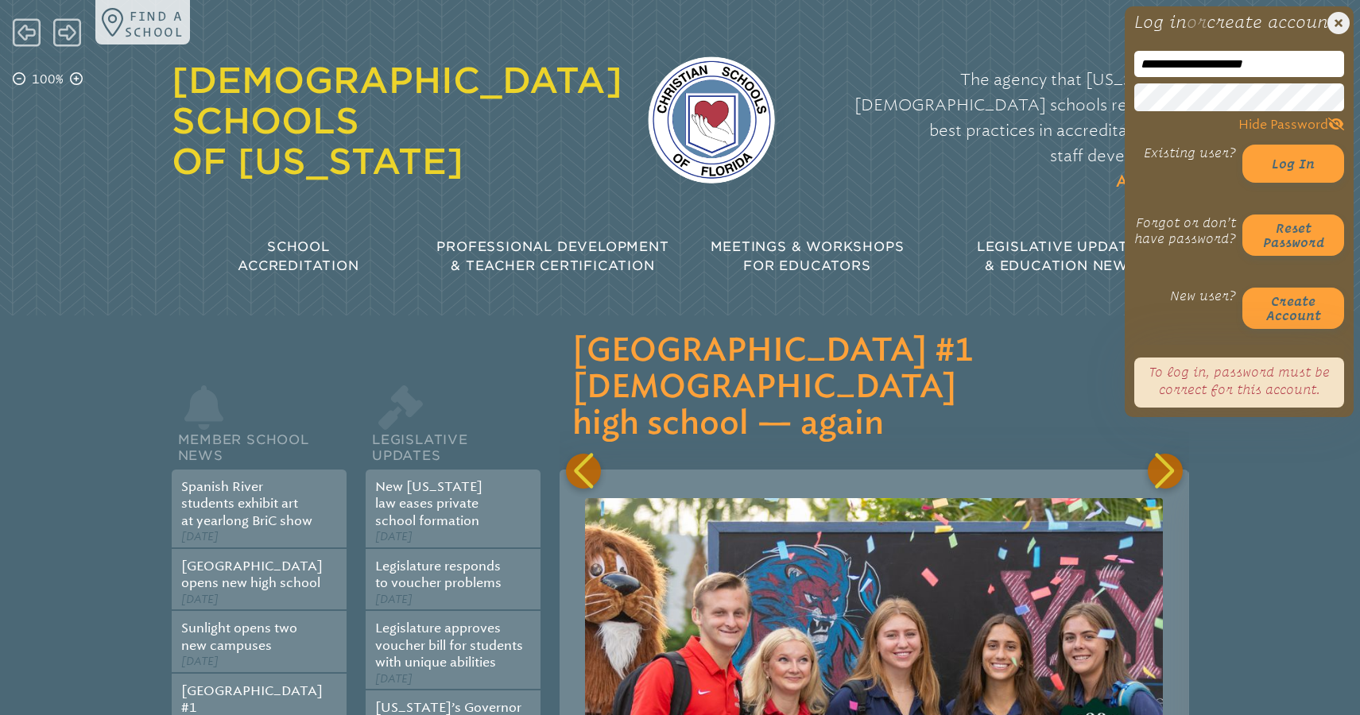
scroll to position [0, 4400]
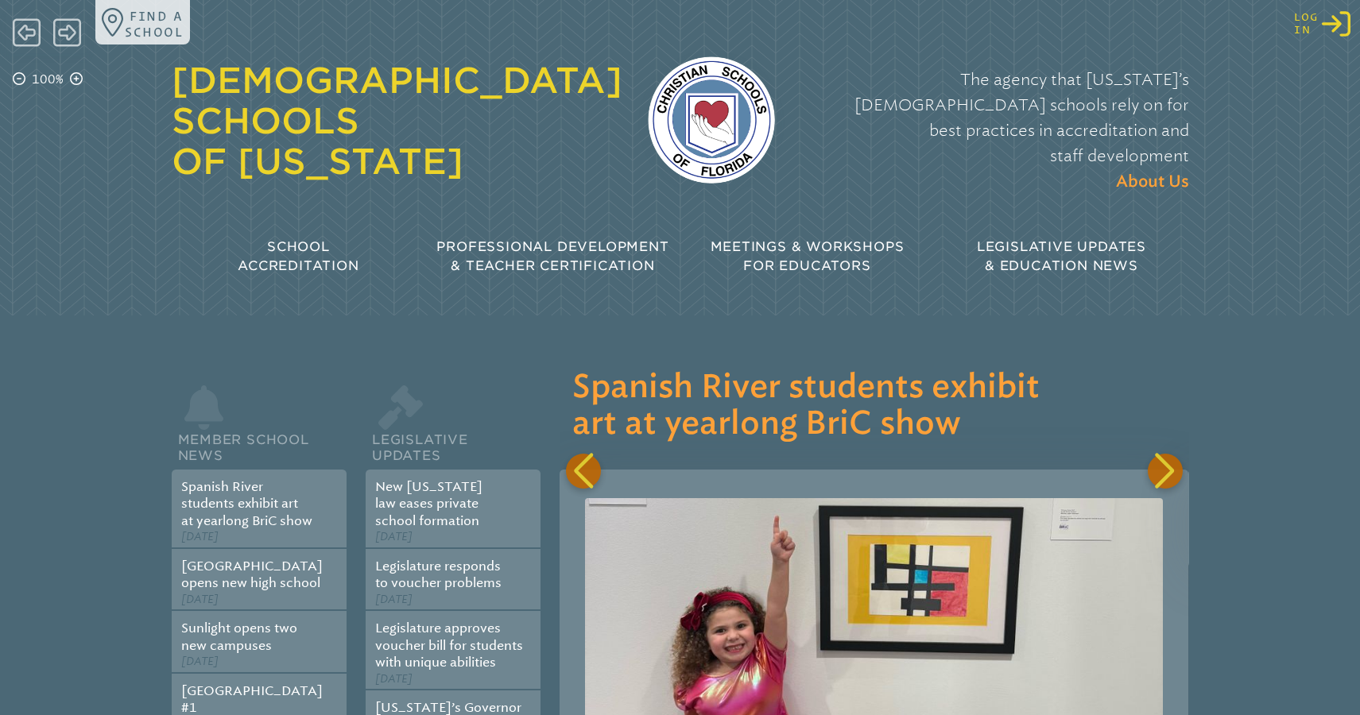
click at [1332, 23] on icon "Log in or Create Account" at bounding box center [1335, 24] width 29 height 29
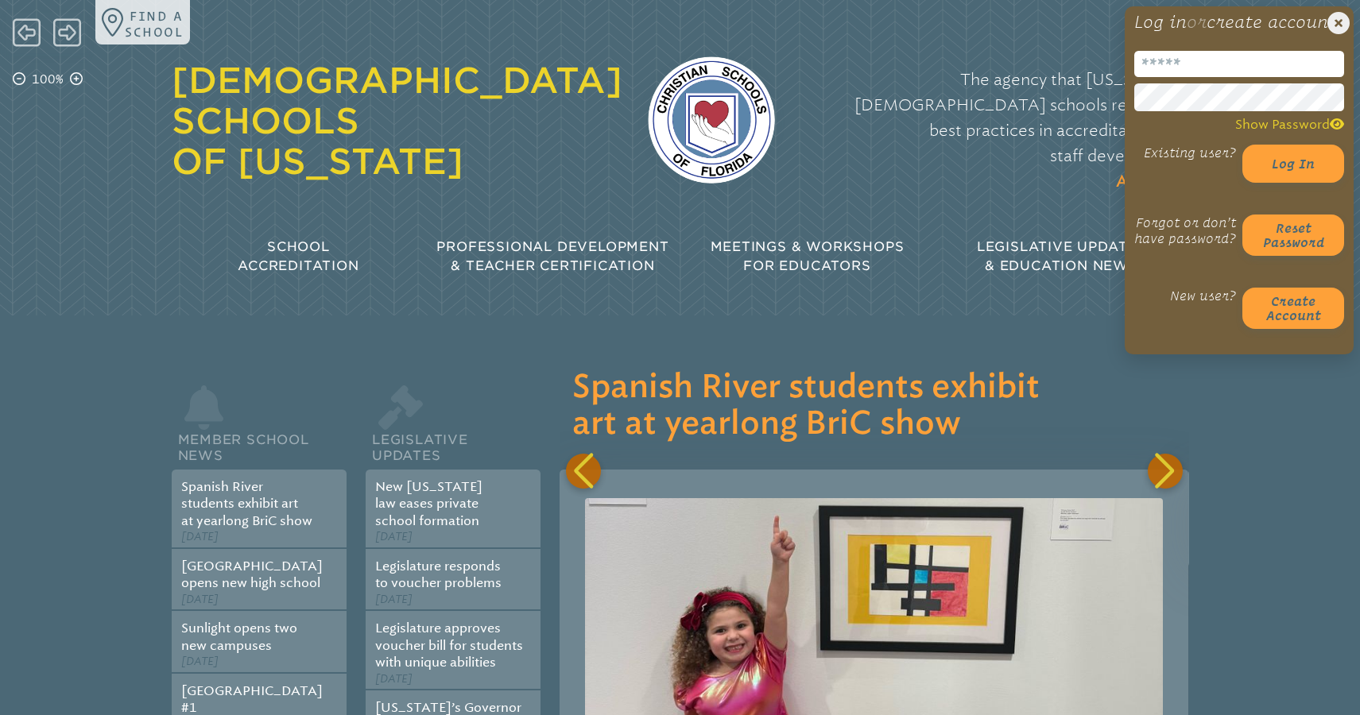
click at [1170, 77] on input "email" at bounding box center [1239, 64] width 210 height 26
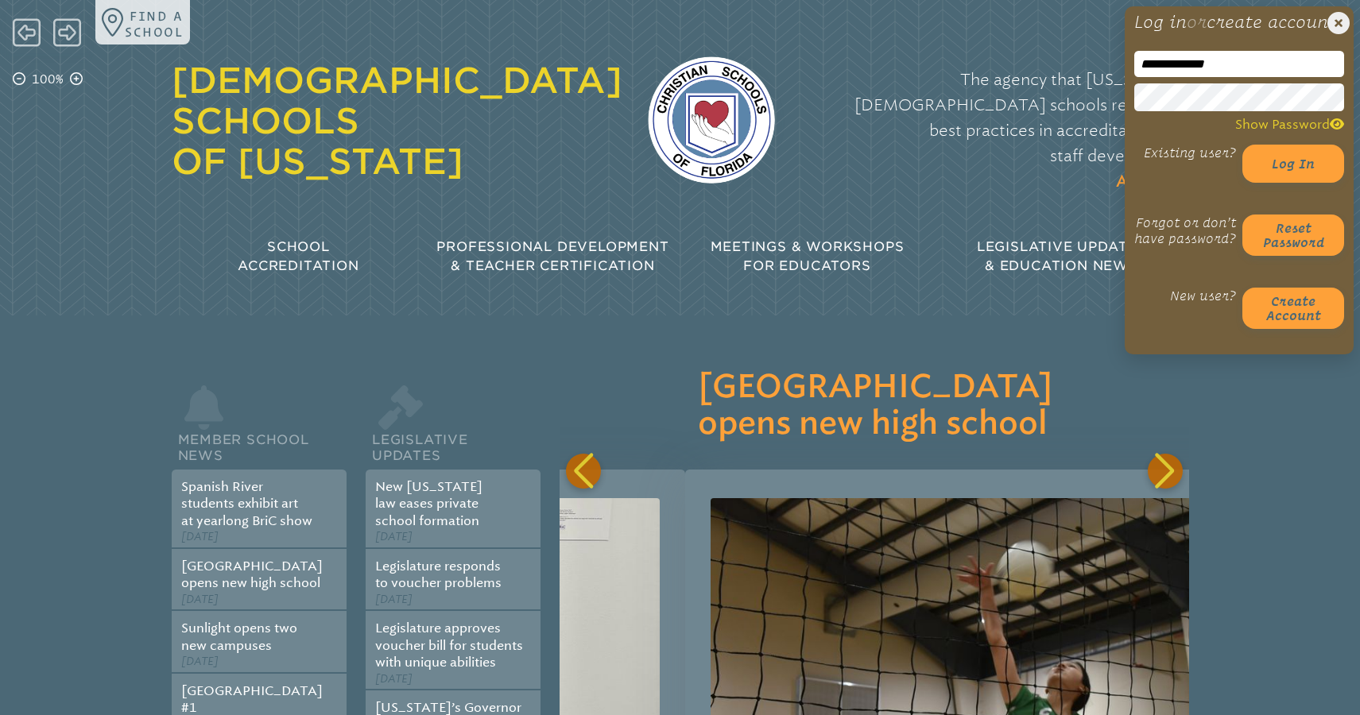
scroll to position [0, 629]
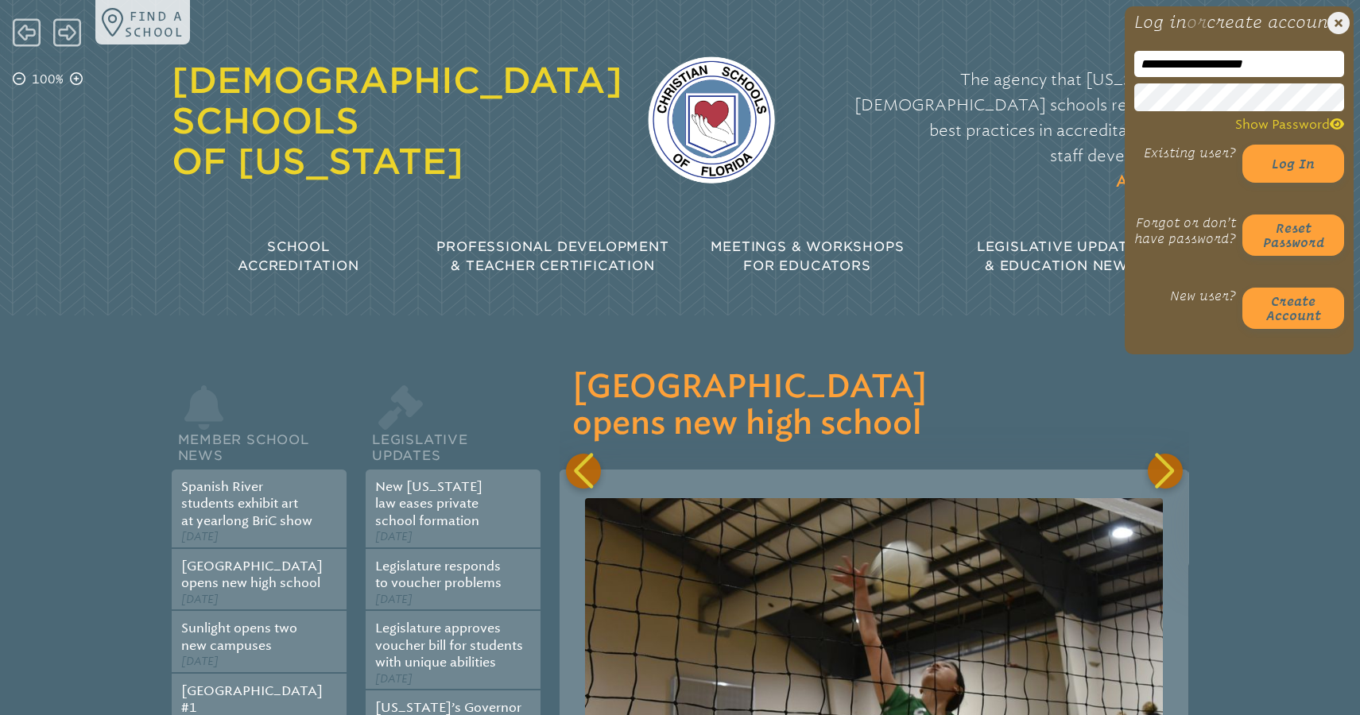
type input "**********"
click at [1002, 158] on div "The agency that Florida’s Christian schools rely on for best practices in accre…" at bounding box center [994, 131] width 389 height 160
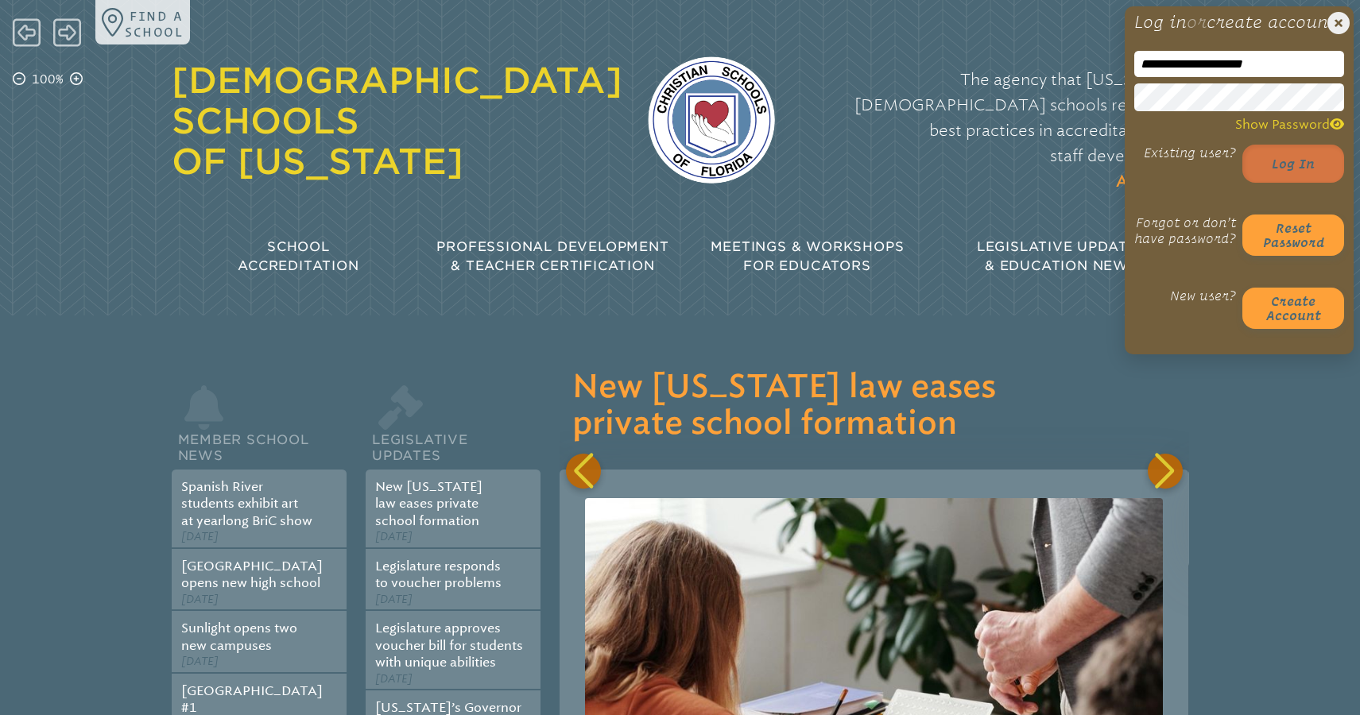
click at [1277, 179] on button "Log in" at bounding box center [1293, 164] width 102 height 38
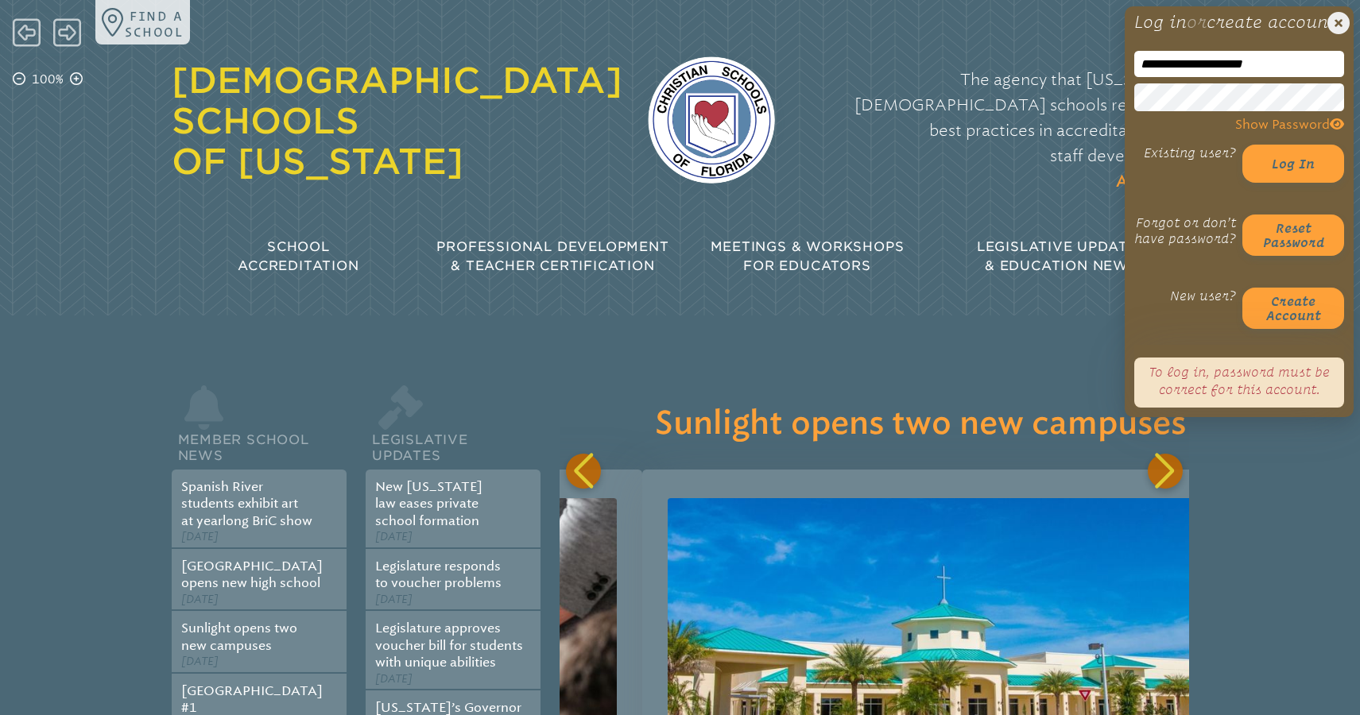
click at [1329, 132] on span "Show Password" at bounding box center [1289, 124] width 109 height 15
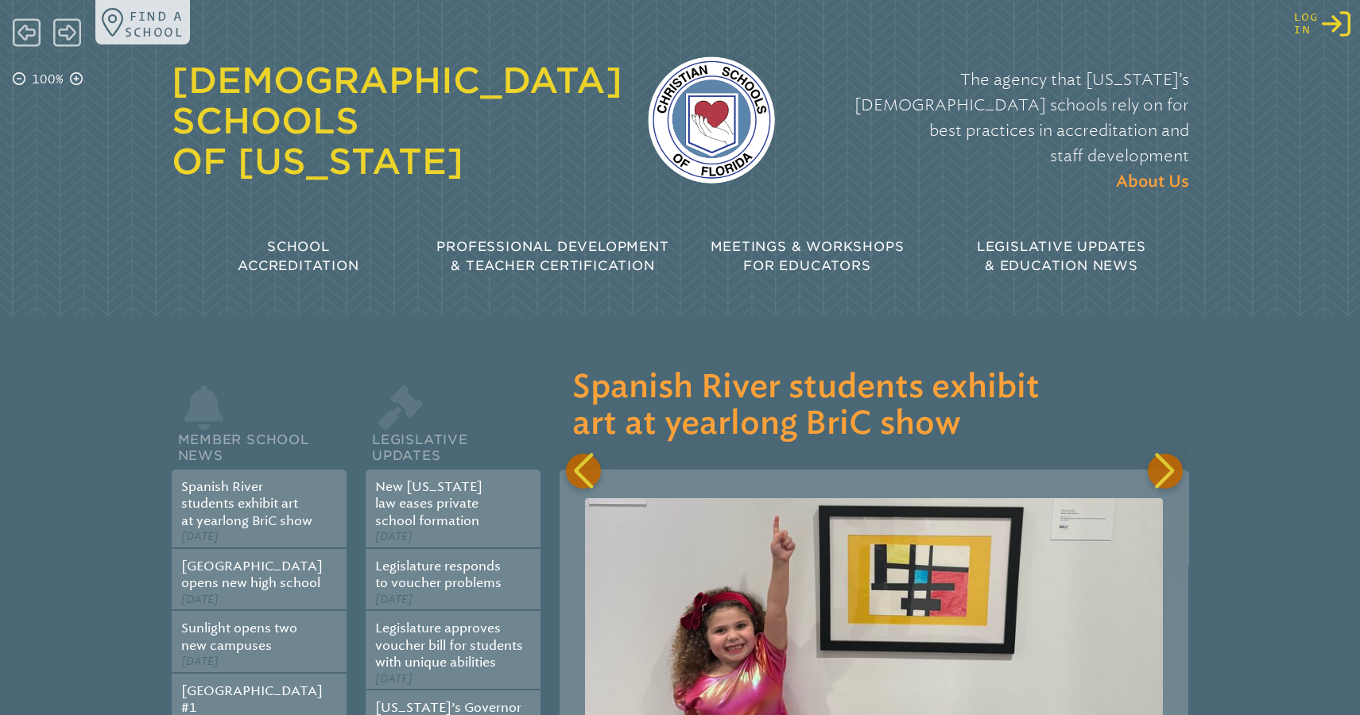
click at [1332, 27] on icon "Log in or Create Account" at bounding box center [1335, 24] width 29 height 29
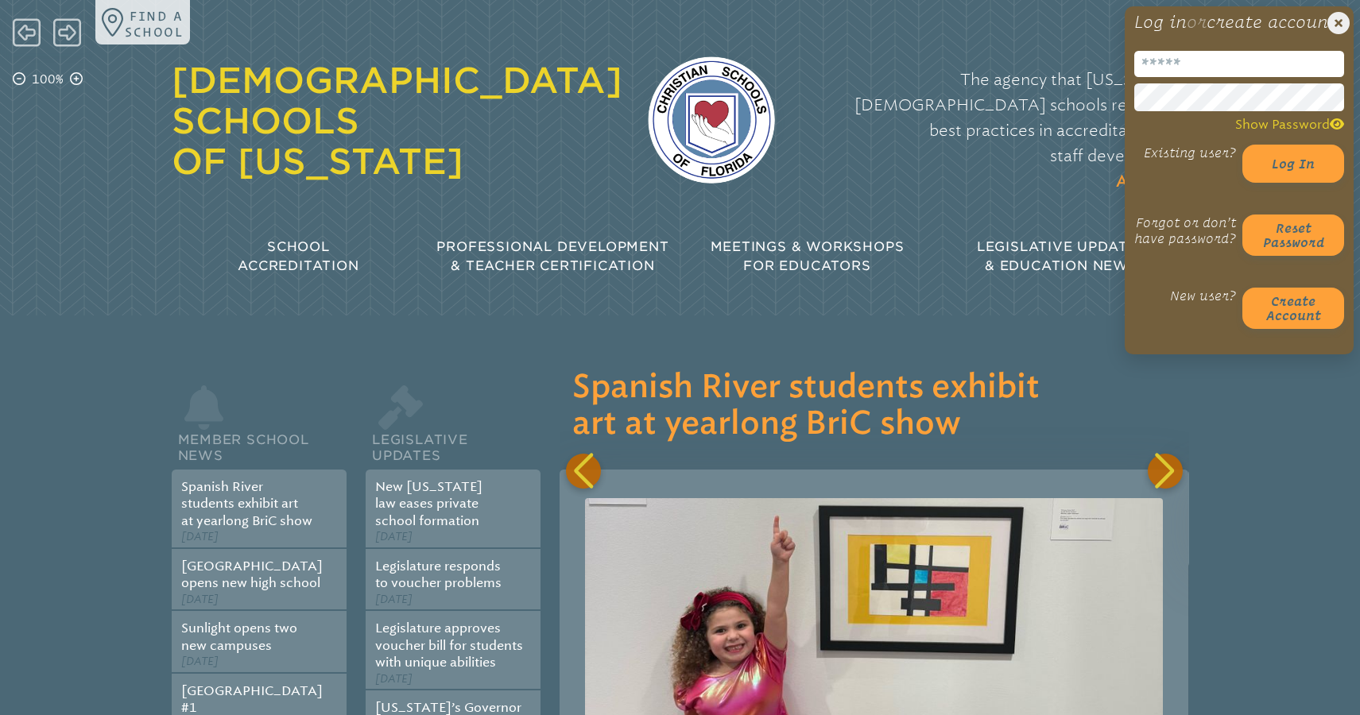
click at [1176, 76] on input "email" at bounding box center [1239, 64] width 210 height 26
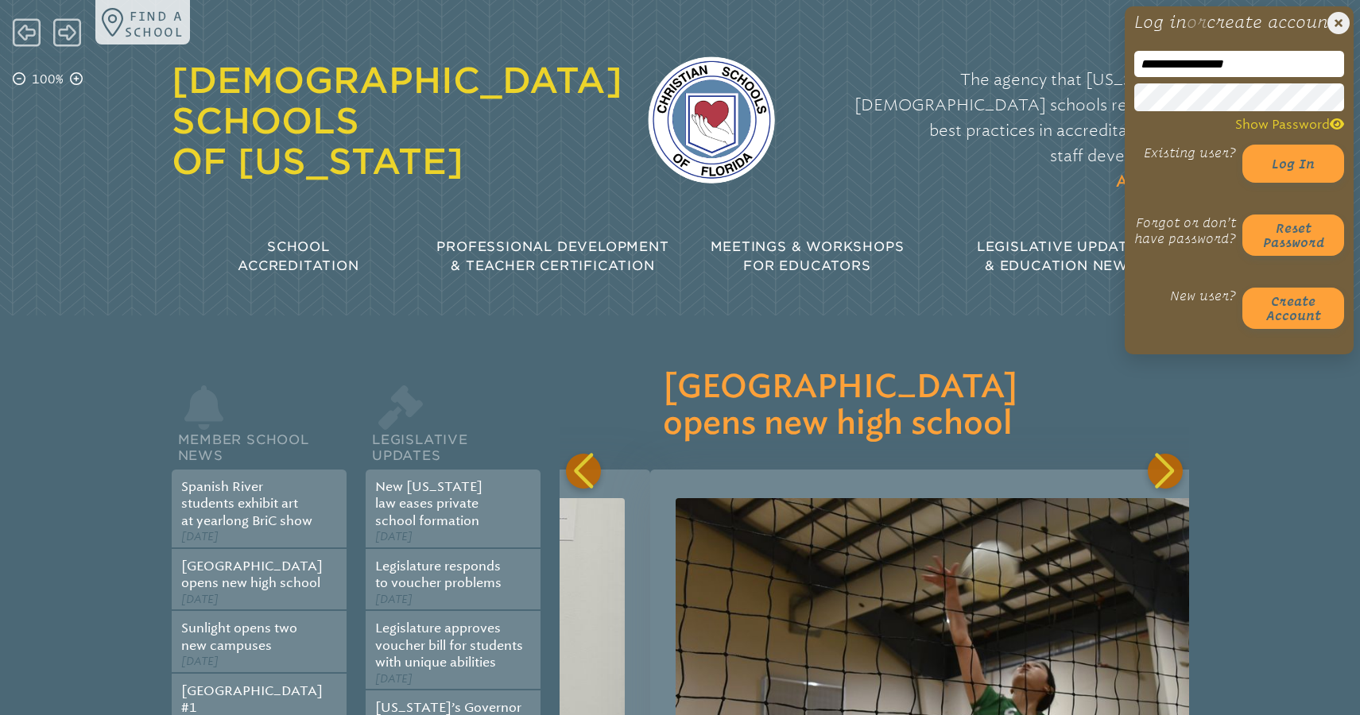
scroll to position [0, 629]
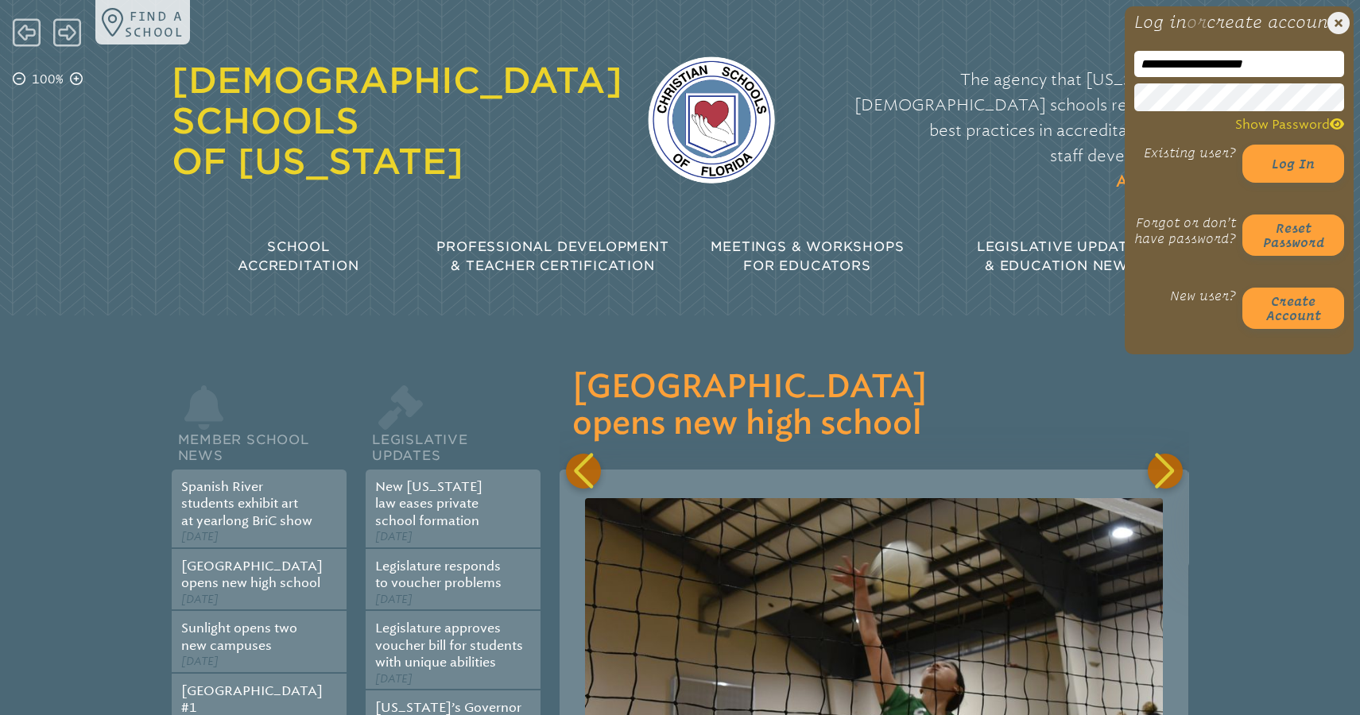
type input "**********"
click at [1054, 124] on p "The agency that [US_STATE]’s [DEMOGRAPHIC_DATA] schools rely on for best practi…" at bounding box center [994, 131] width 389 height 128
click at [1303, 177] on button "Log in" at bounding box center [1293, 164] width 102 height 38
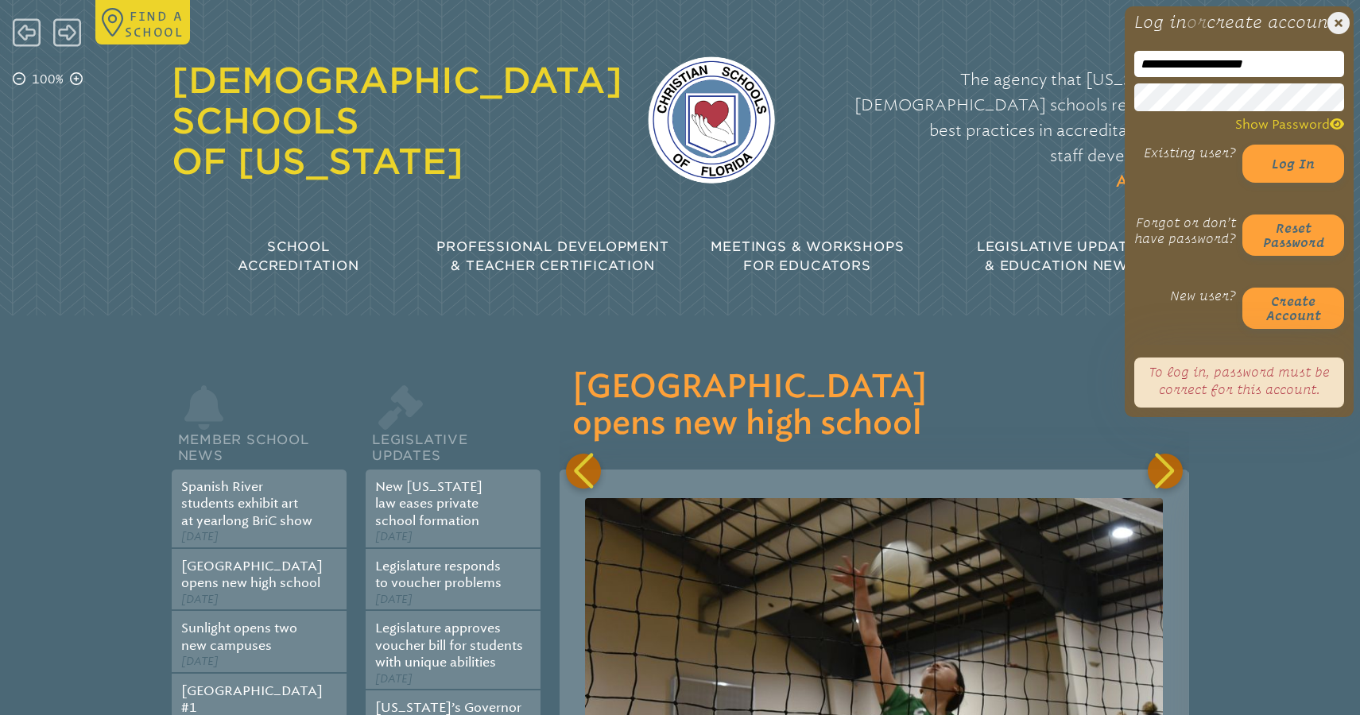
scroll to position [0, 1257]
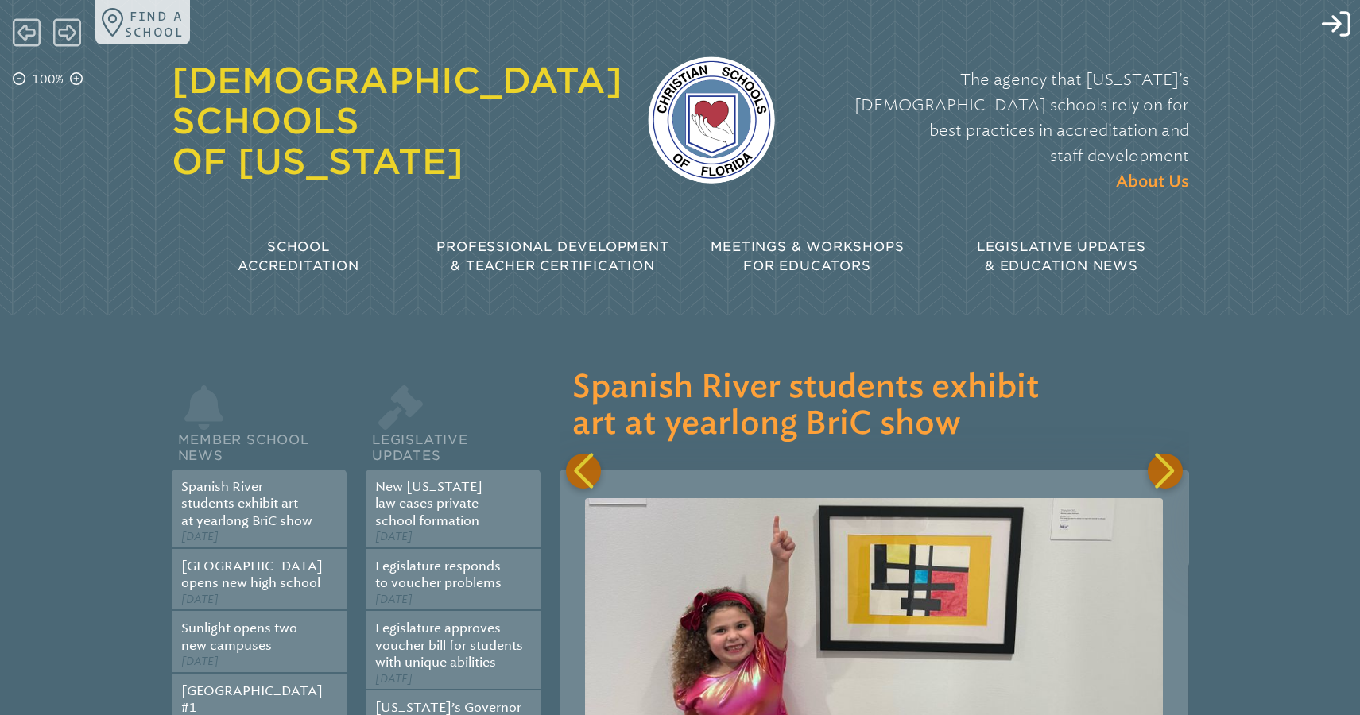
click at [1341, 38] on div "Find a school" at bounding box center [727, 22] width 1264 height 44
click at [1339, 33] on icon "Log in or Create Account" at bounding box center [1335, 24] width 29 height 29
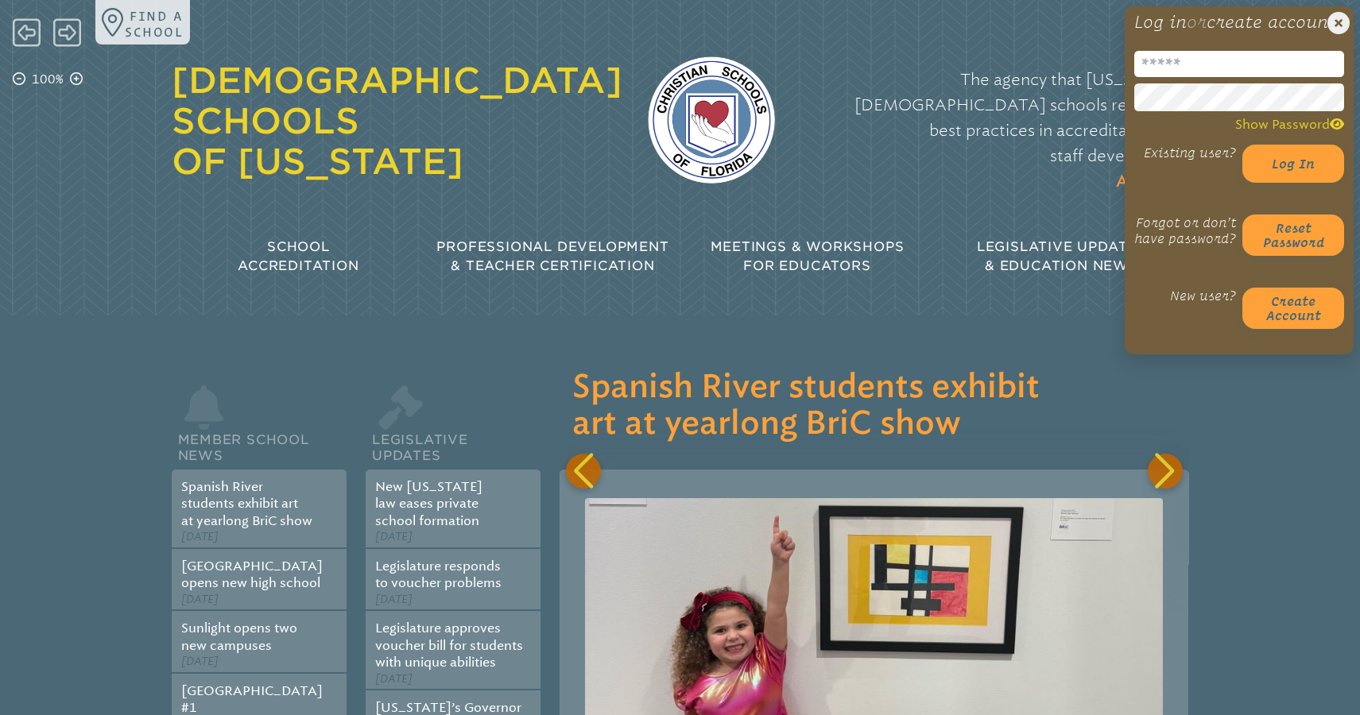
click at [1200, 77] on input "email" at bounding box center [1239, 64] width 210 height 26
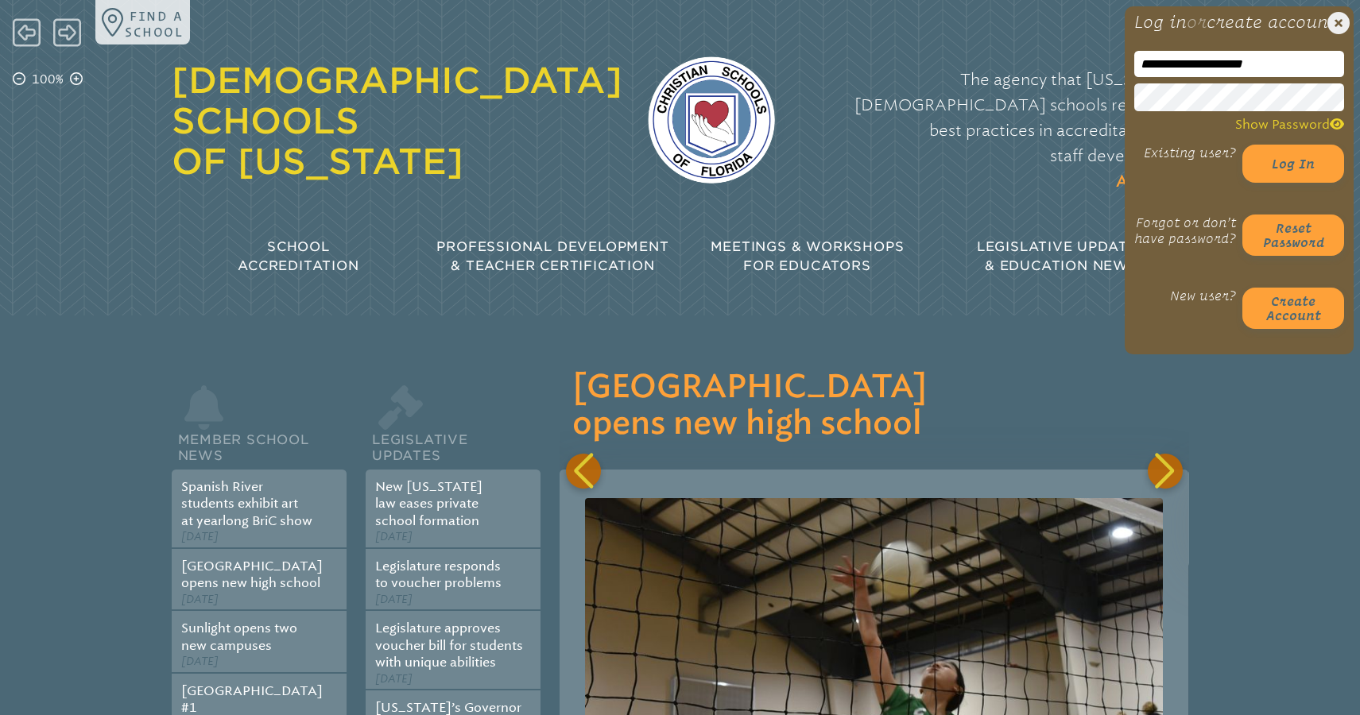
type input "**********"
click at [1056, 174] on div "[DEMOGRAPHIC_DATA] Schools of [US_STATE] The agency that [US_STATE]’s [DEMOGRAP…" at bounding box center [680, 146] width 1017 height 292
click at [1281, 173] on button "Log in" at bounding box center [1293, 164] width 102 height 38
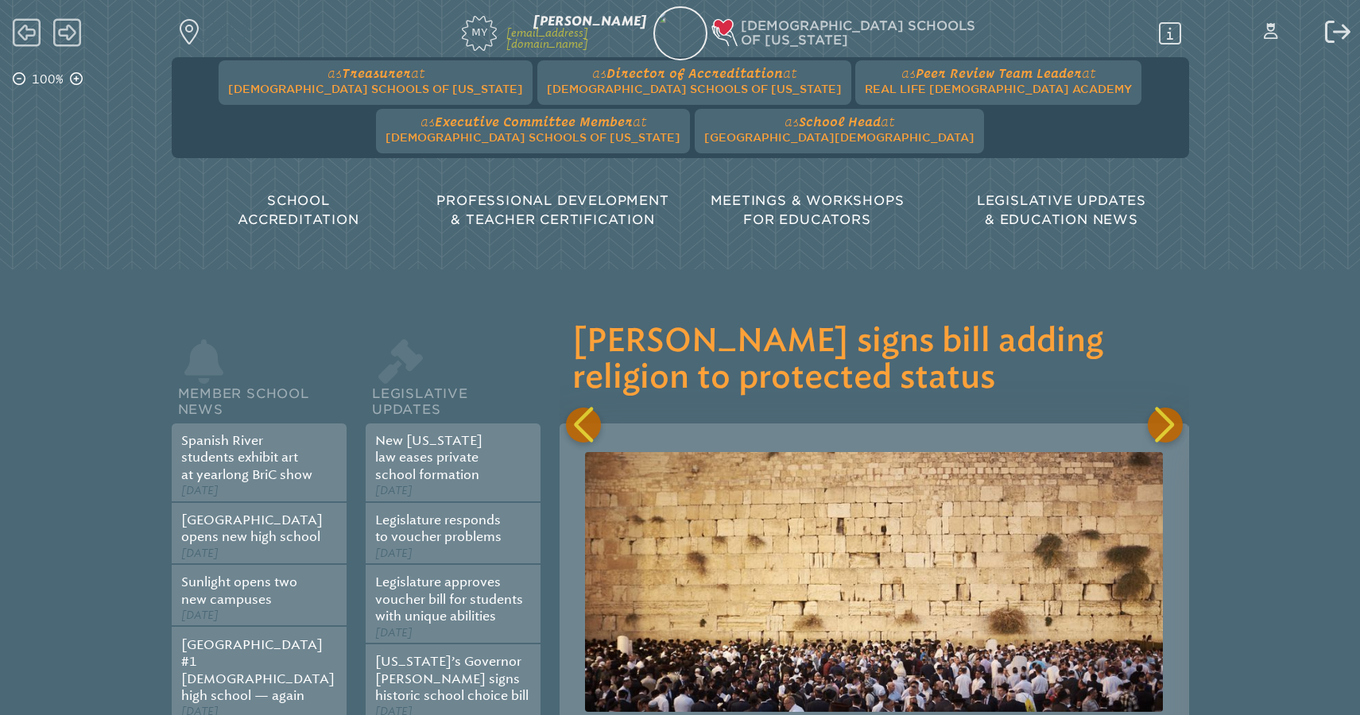
scroll to position [0, 21243]
